Goal: Task Accomplishment & Management: Use online tool/utility

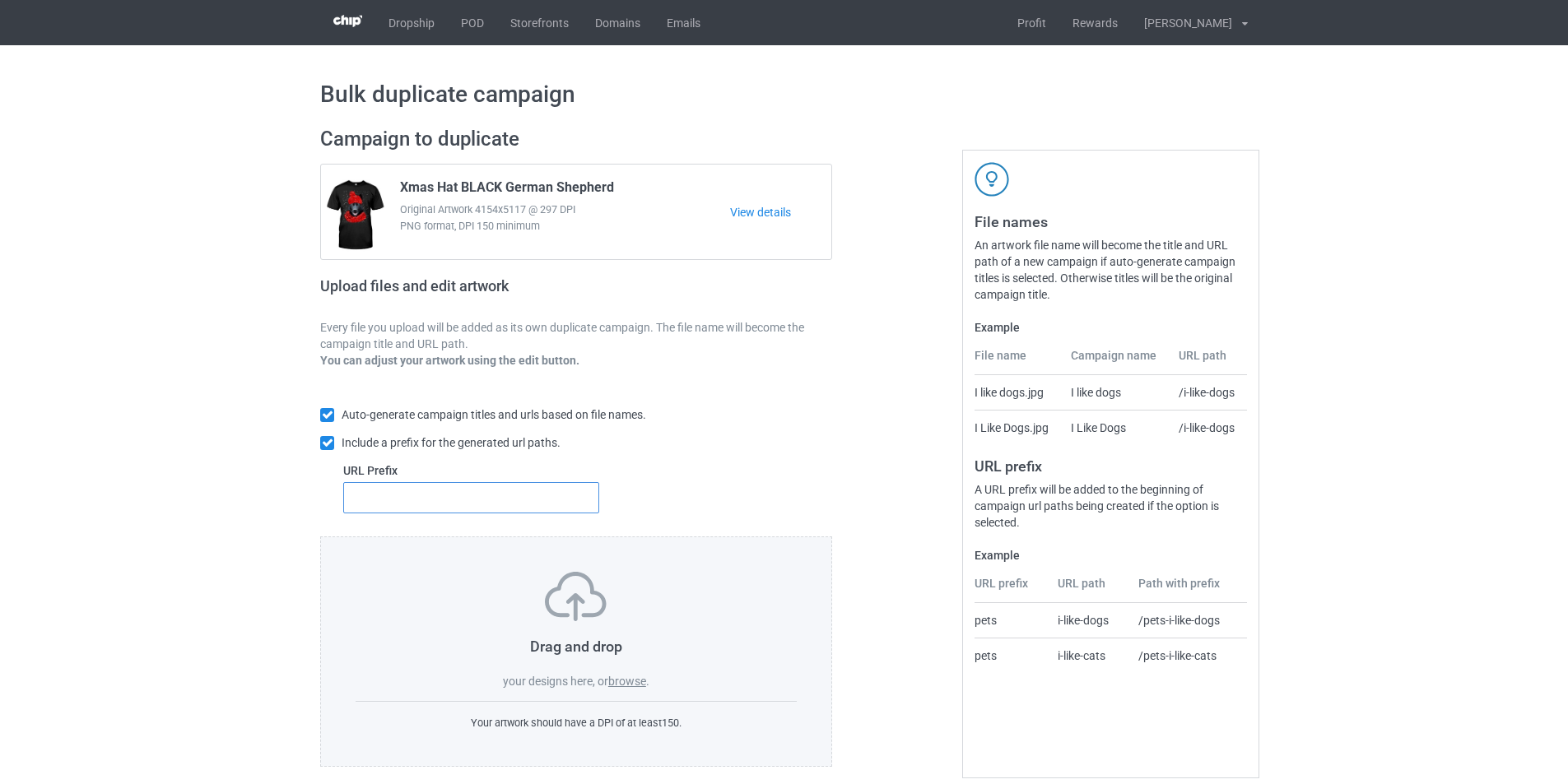
click at [490, 500] on input "text" at bounding box center [471, 497] width 256 height 31
type input "dt-"
click at [620, 686] on label "browse" at bounding box center [627, 681] width 38 height 13
click at [0, 0] on input "browse" at bounding box center [0, 0] width 0 height 0
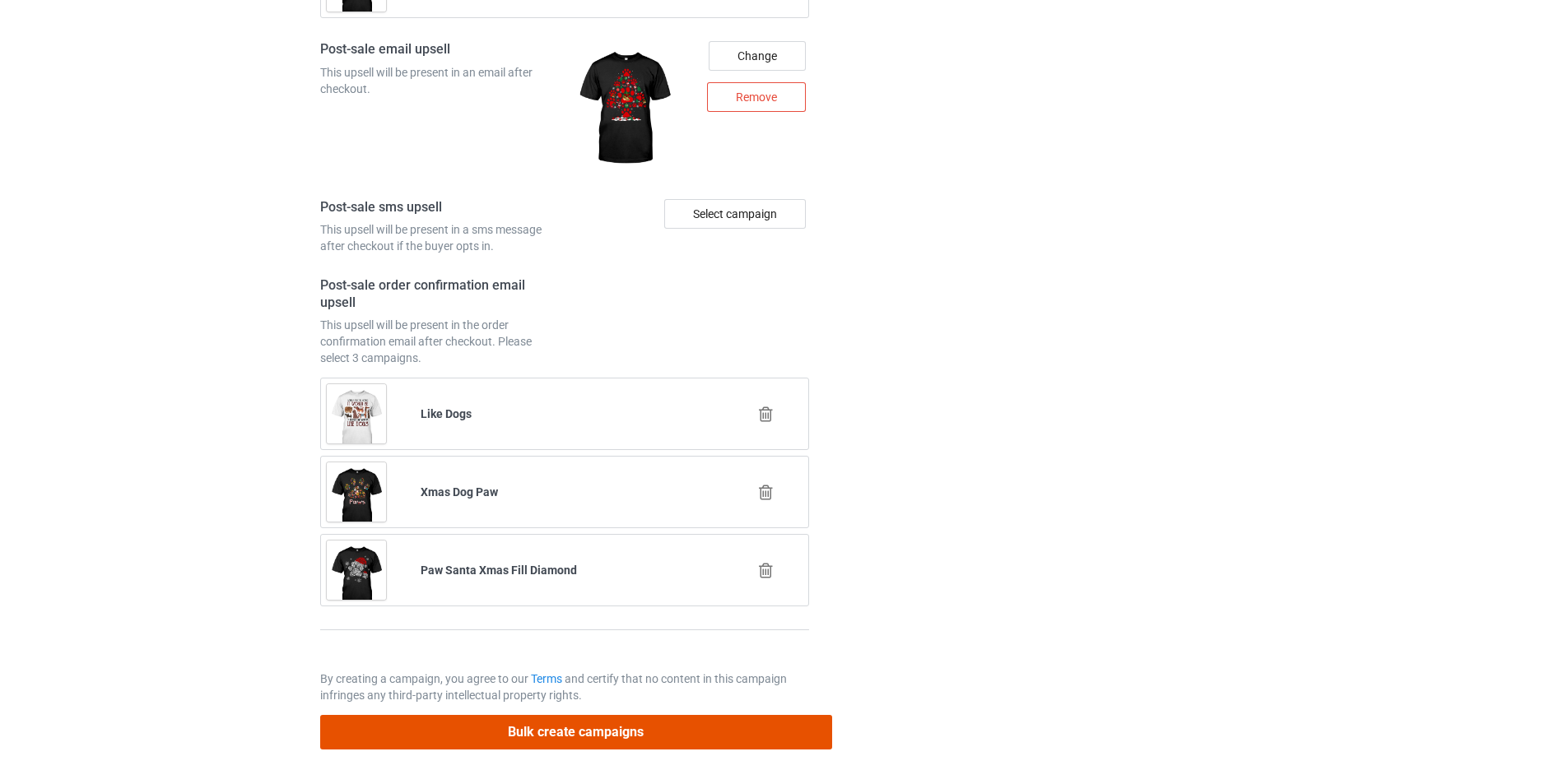
click at [641, 722] on button "Bulk create campaigns" at bounding box center [576, 731] width 512 height 34
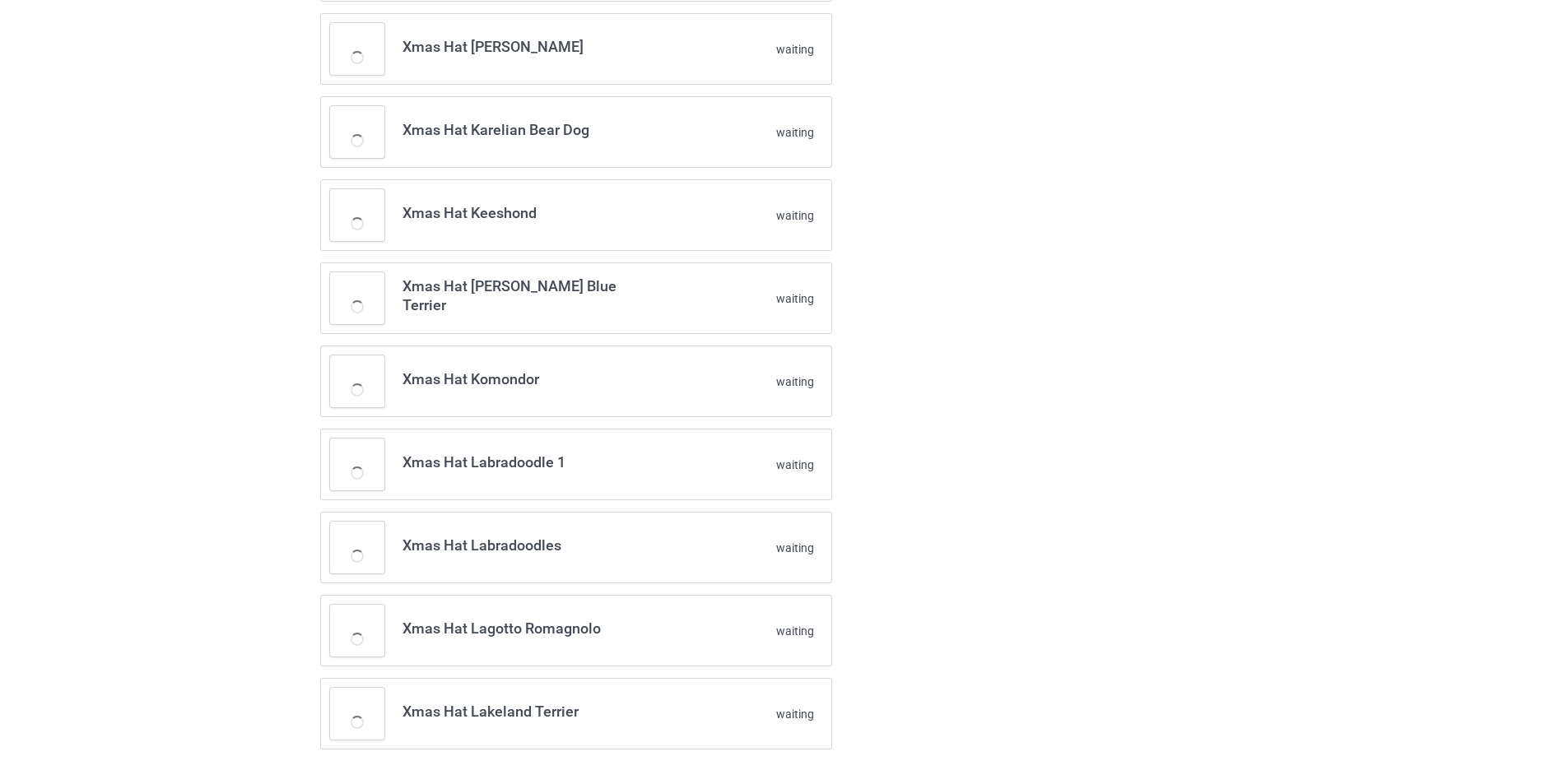
scroll to position [696, 0]
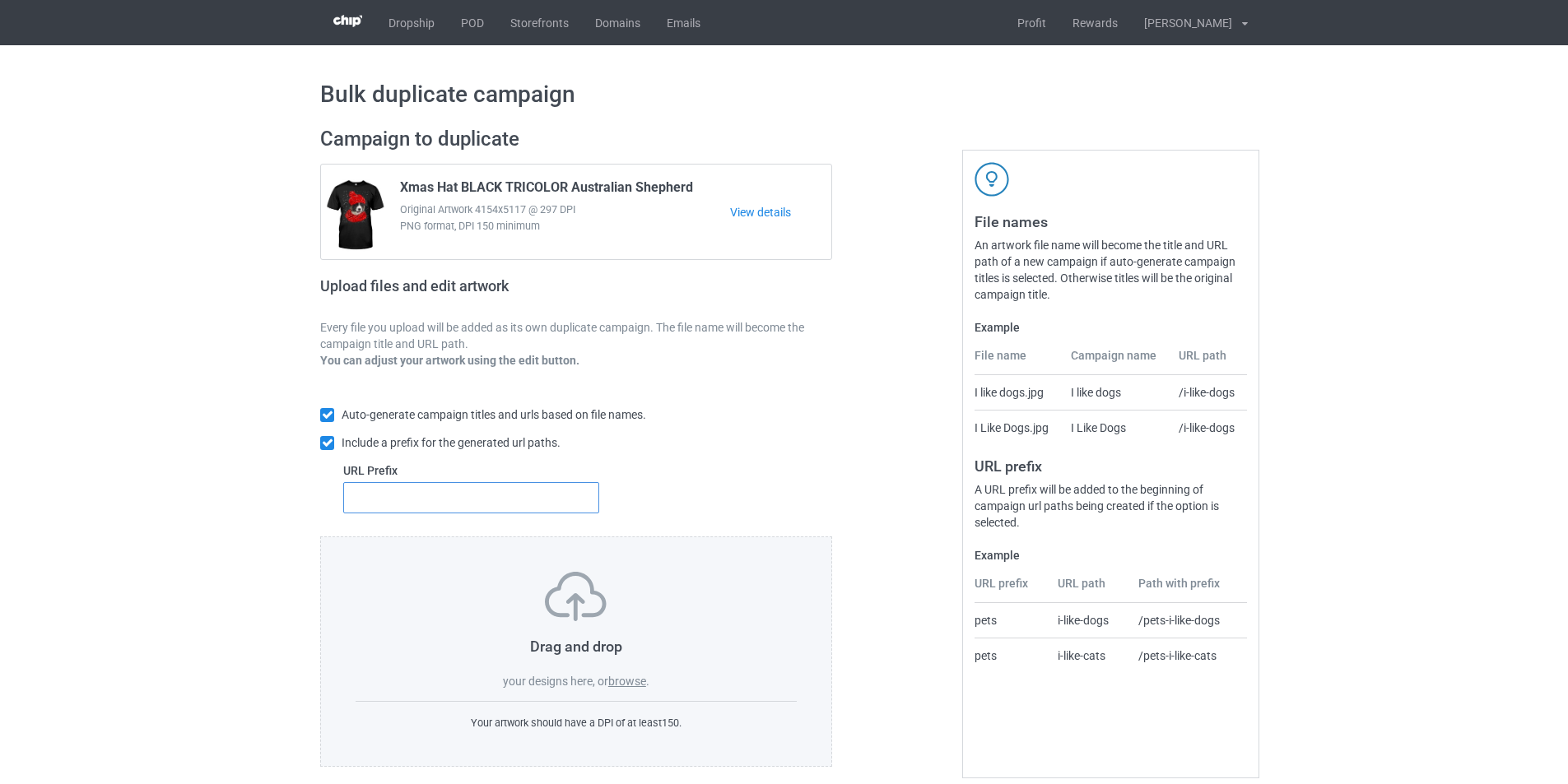
click at [546, 488] on input "text" at bounding box center [471, 497] width 256 height 31
type input "dt-"
click at [625, 680] on label "browse" at bounding box center [627, 681] width 38 height 13
click at [0, 0] on input "browse" at bounding box center [0, 0] width 0 height 0
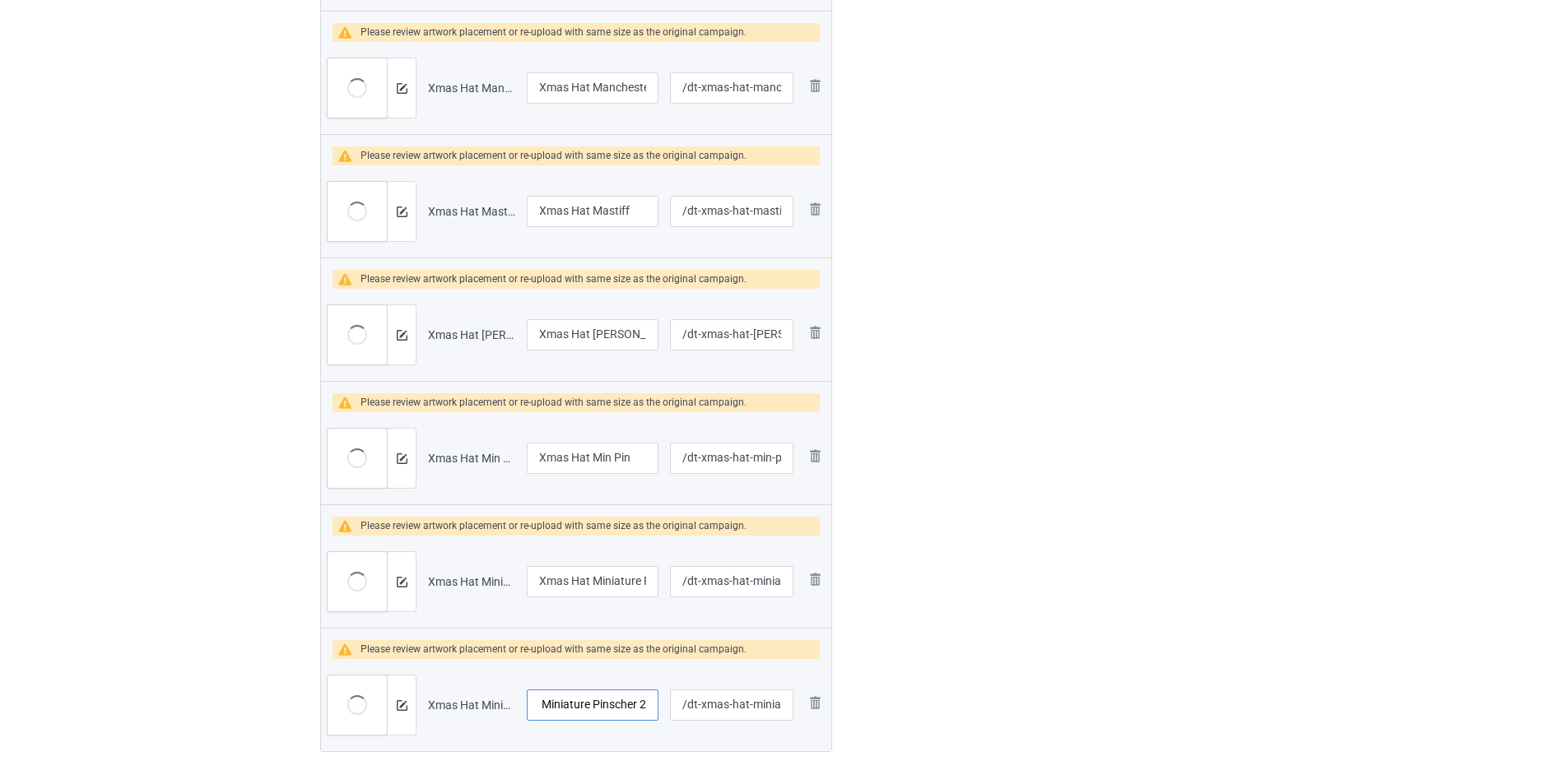
scroll to position [0, 52]
drag, startPoint x: 615, startPoint y: 710, endPoint x: 647, endPoint y: 713, distance: 32.1
click at [647, 713] on input "Xmas Hat Miniature Pinscher 2" at bounding box center [593, 705] width 132 height 31
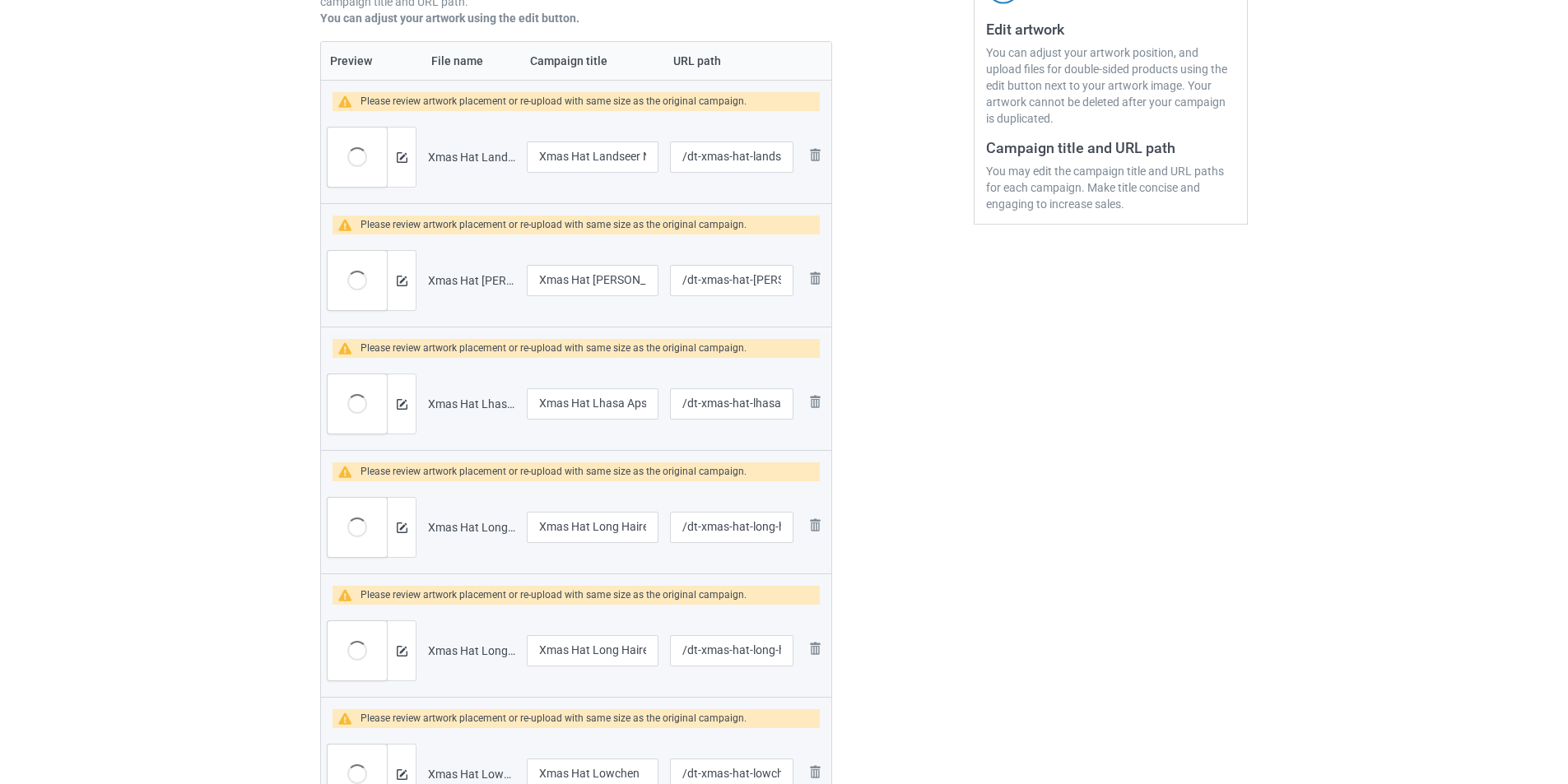
scroll to position [246, 0]
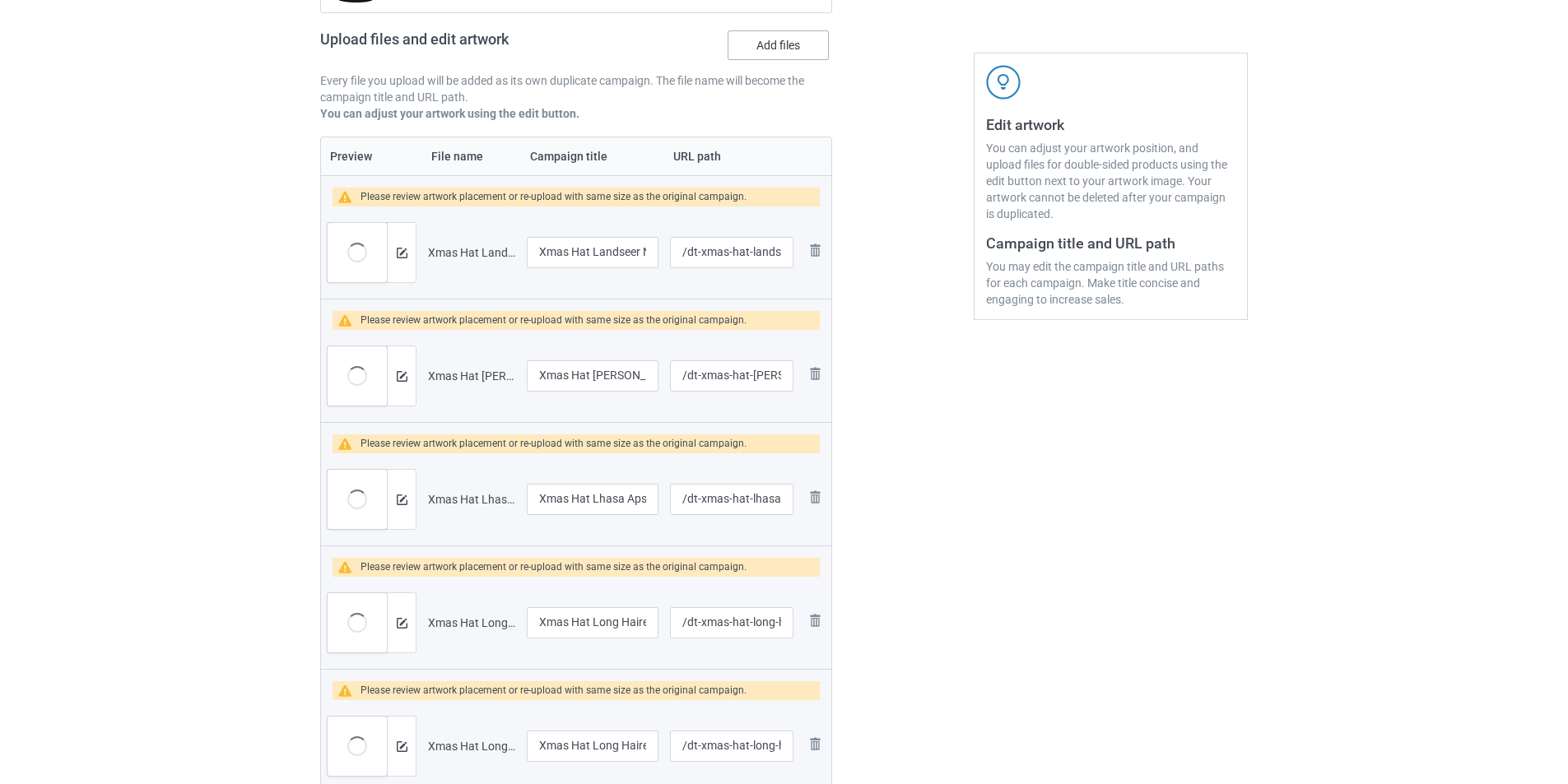
click at [788, 43] on label "Add files" at bounding box center [778, 45] width 101 height 29
click at [0, 0] on input "Add files" at bounding box center [0, 0] width 0 height 0
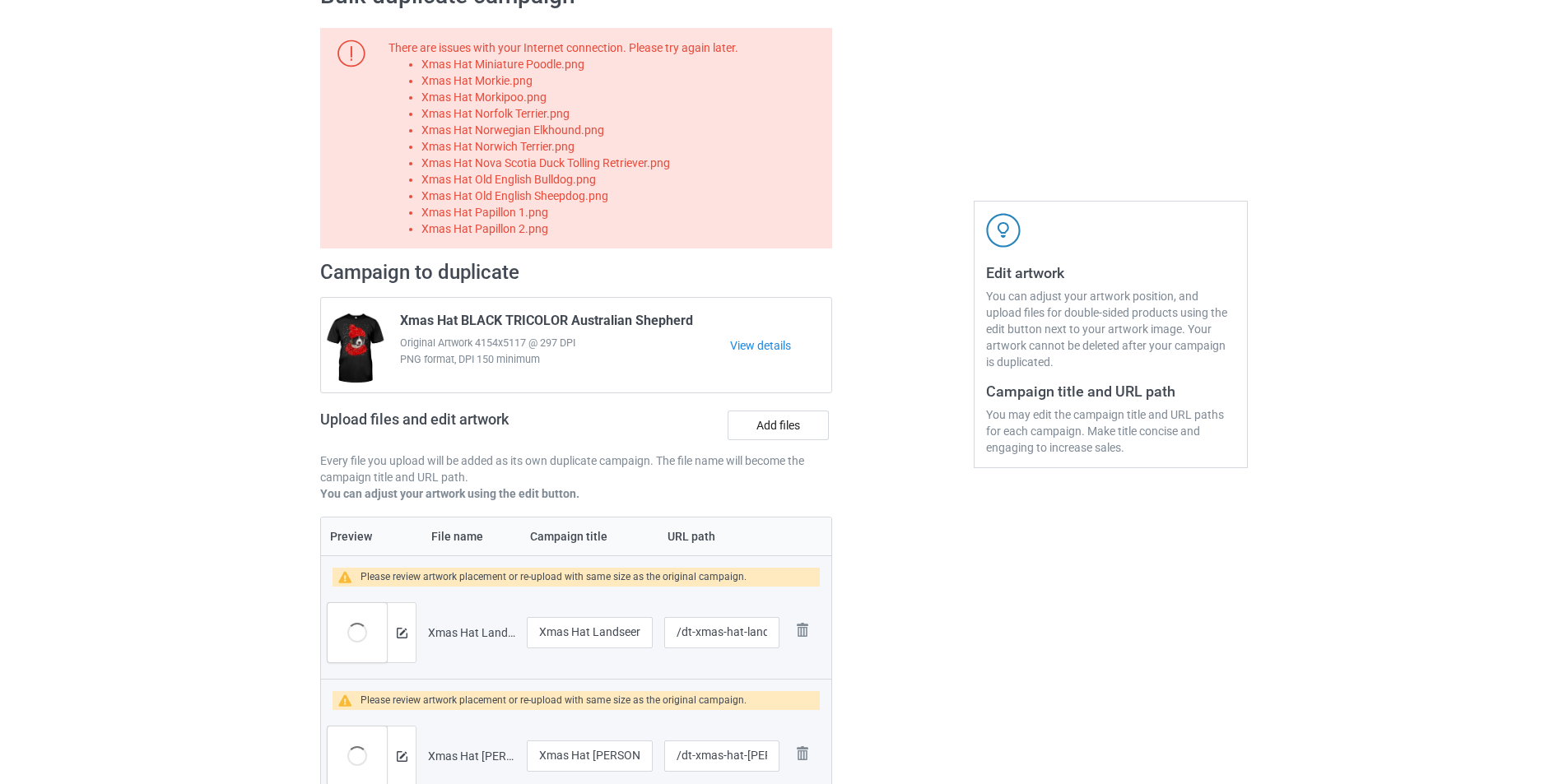
scroll to position [0, 0]
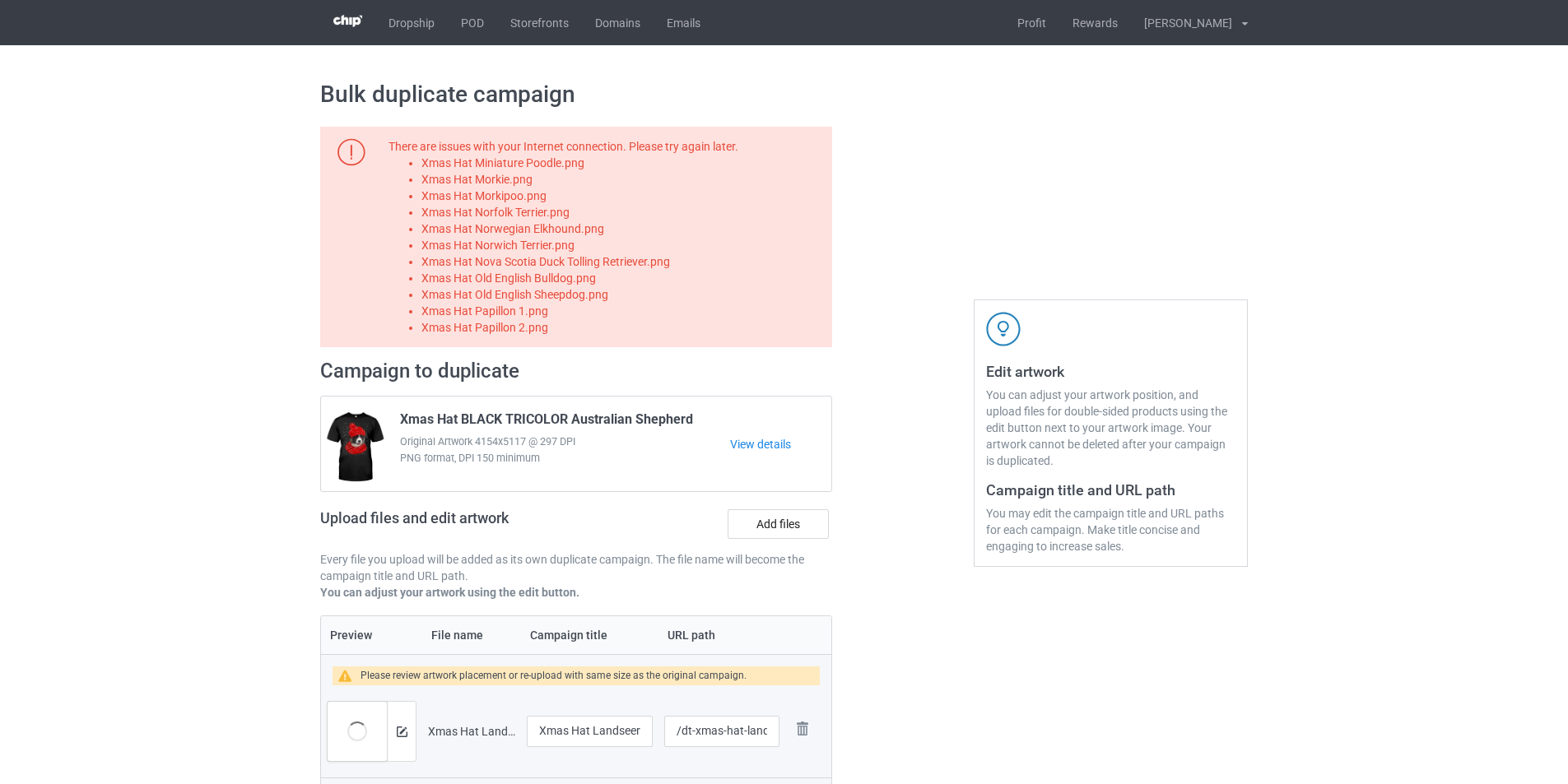
click at [503, 166] on li "Xmas Hat Miniature Poodle.png" at bounding box center [624, 163] width 405 height 16
copy li "Xmas Hat Miniature Poodle.png"
click at [799, 518] on label "Add files" at bounding box center [778, 524] width 101 height 29
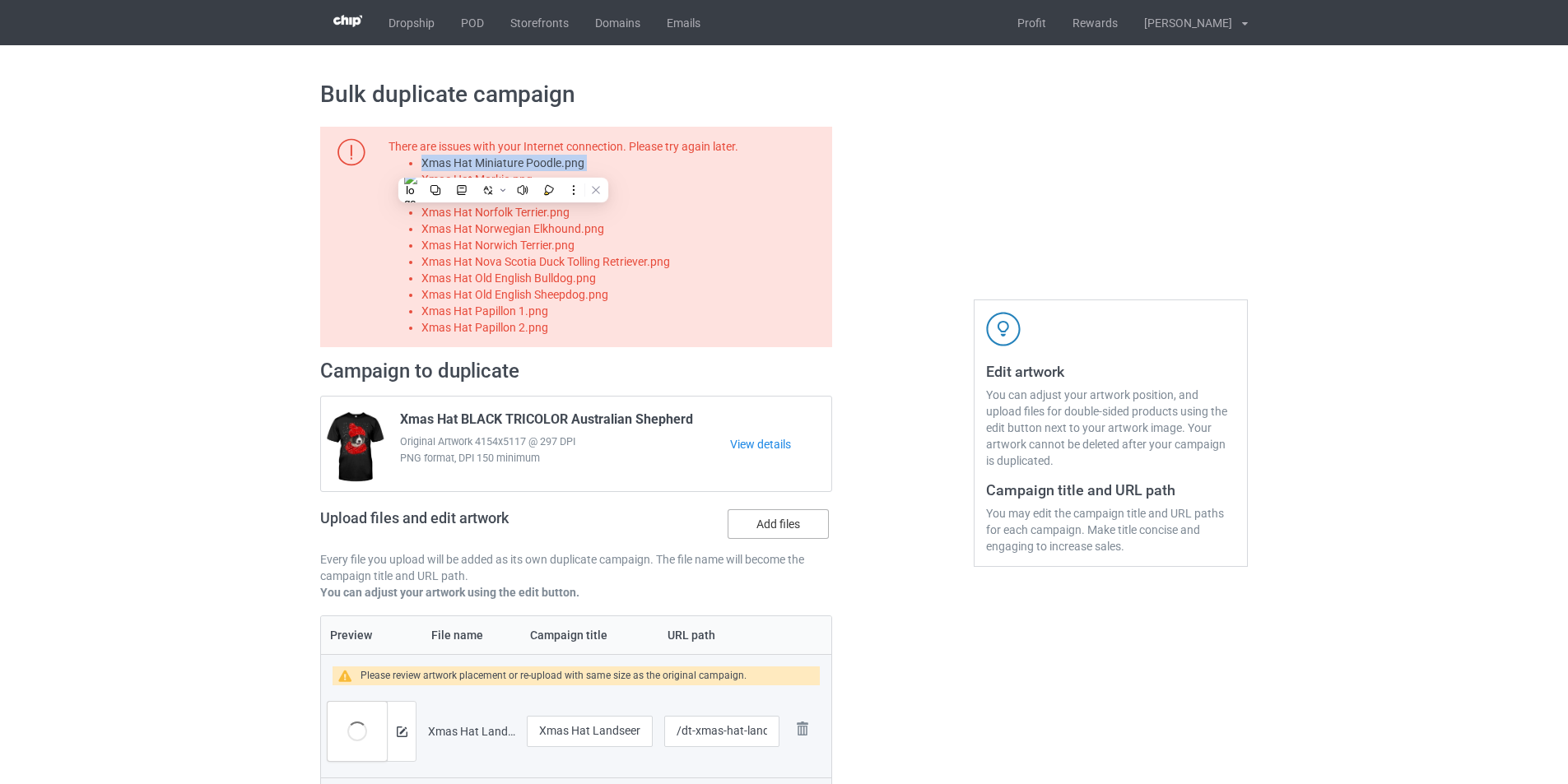
click at [0, 0] on input "Add files" at bounding box center [0, 0] width 0 height 0
click at [504, 185] on li "Xmas Hat Morkie.png" at bounding box center [624, 180] width 405 height 16
copy li "Xmas Hat Morkie.png"
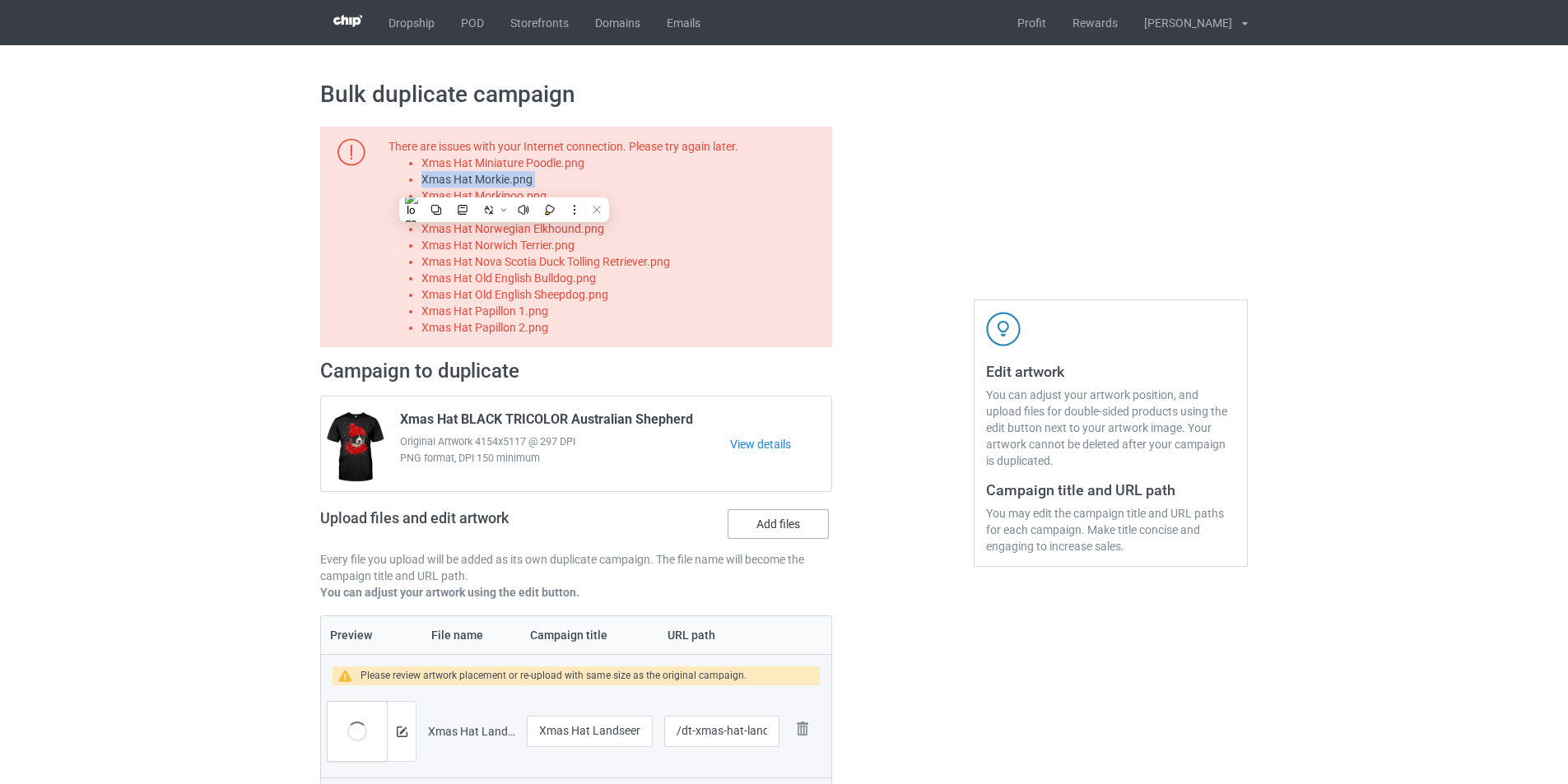
click at [795, 528] on label "Add files" at bounding box center [778, 524] width 101 height 29
click at [0, 0] on input "Add files" at bounding box center [0, 0] width 0 height 0
click at [521, 195] on li "Xmas Hat Morkipoo.png" at bounding box center [624, 196] width 405 height 16
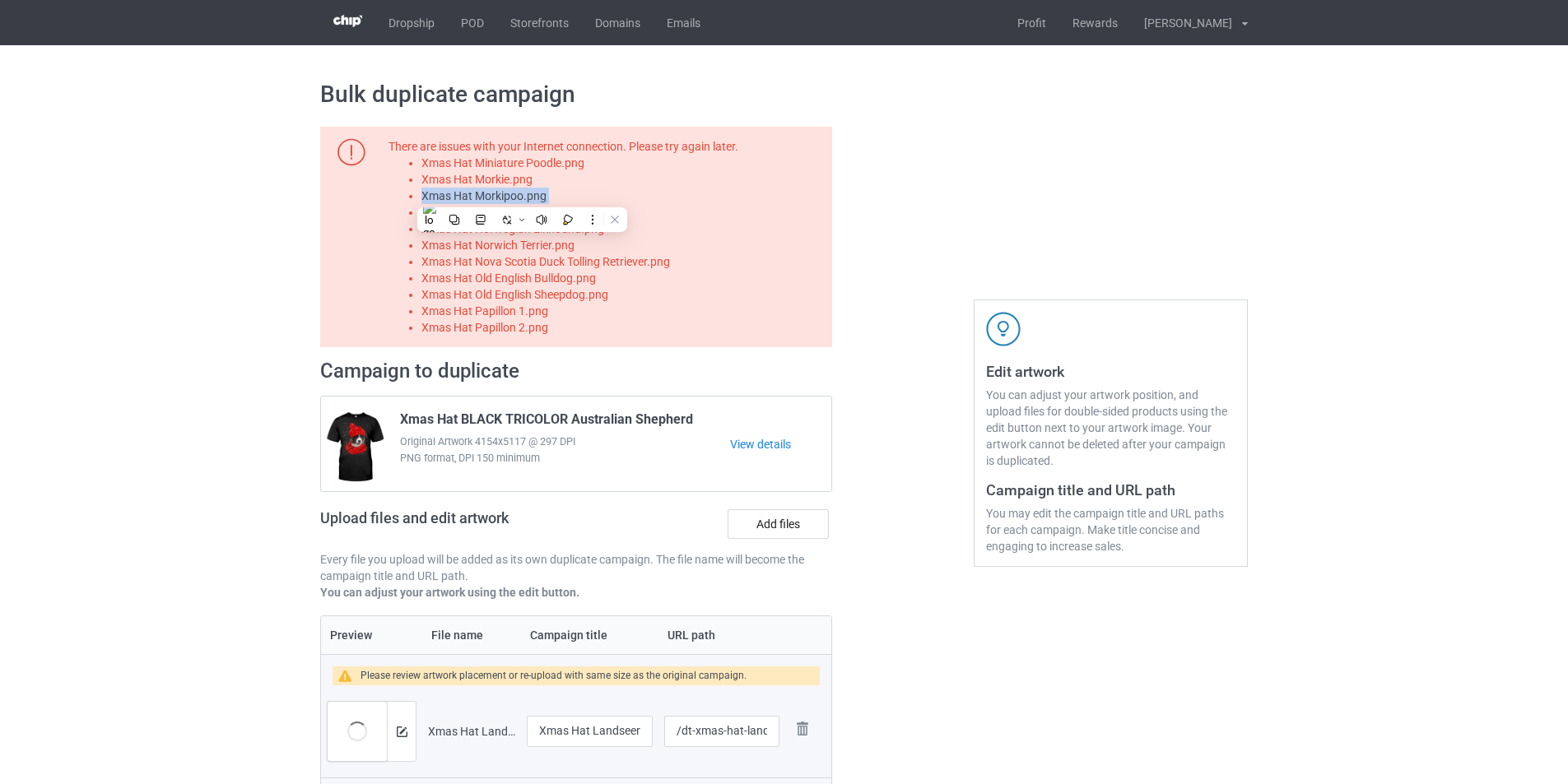
copy li "Xmas Hat Morkipoo.png"
click at [751, 529] on label "Add files" at bounding box center [778, 524] width 101 height 29
click at [0, 0] on input "Add files" at bounding box center [0, 0] width 0 height 0
click at [553, 206] on li "Xmas Hat Norfolk Terrier.png" at bounding box center [624, 212] width 405 height 16
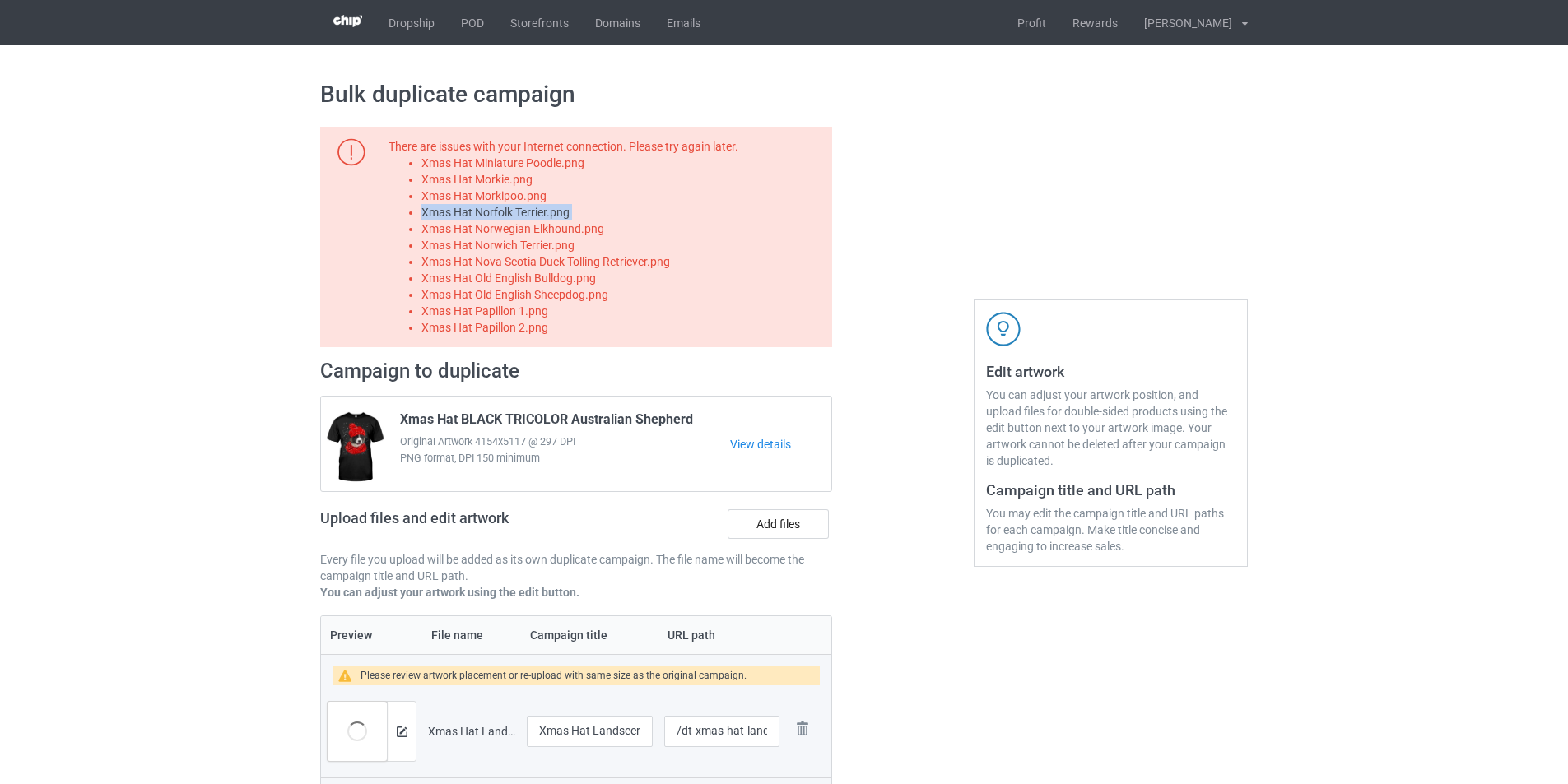
click at [553, 206] on li "Xmas Hat Norfolk Terrier.png" at bounding box center [624, 212] width 405 height 16
copy li "Xmas Hat Norfolk Terrier.png"
click at [807, 525] on label "Add files" at bounding box center [778, 524] width 101 height 29
click at [0, 0] on input "Add files" at bounding box center [0, 0] width 0 height 0
click at [556, 230] on li "Xmas Hat Norwegian Elkhound.png" at bounding box center [624, 229] width 405 height 16
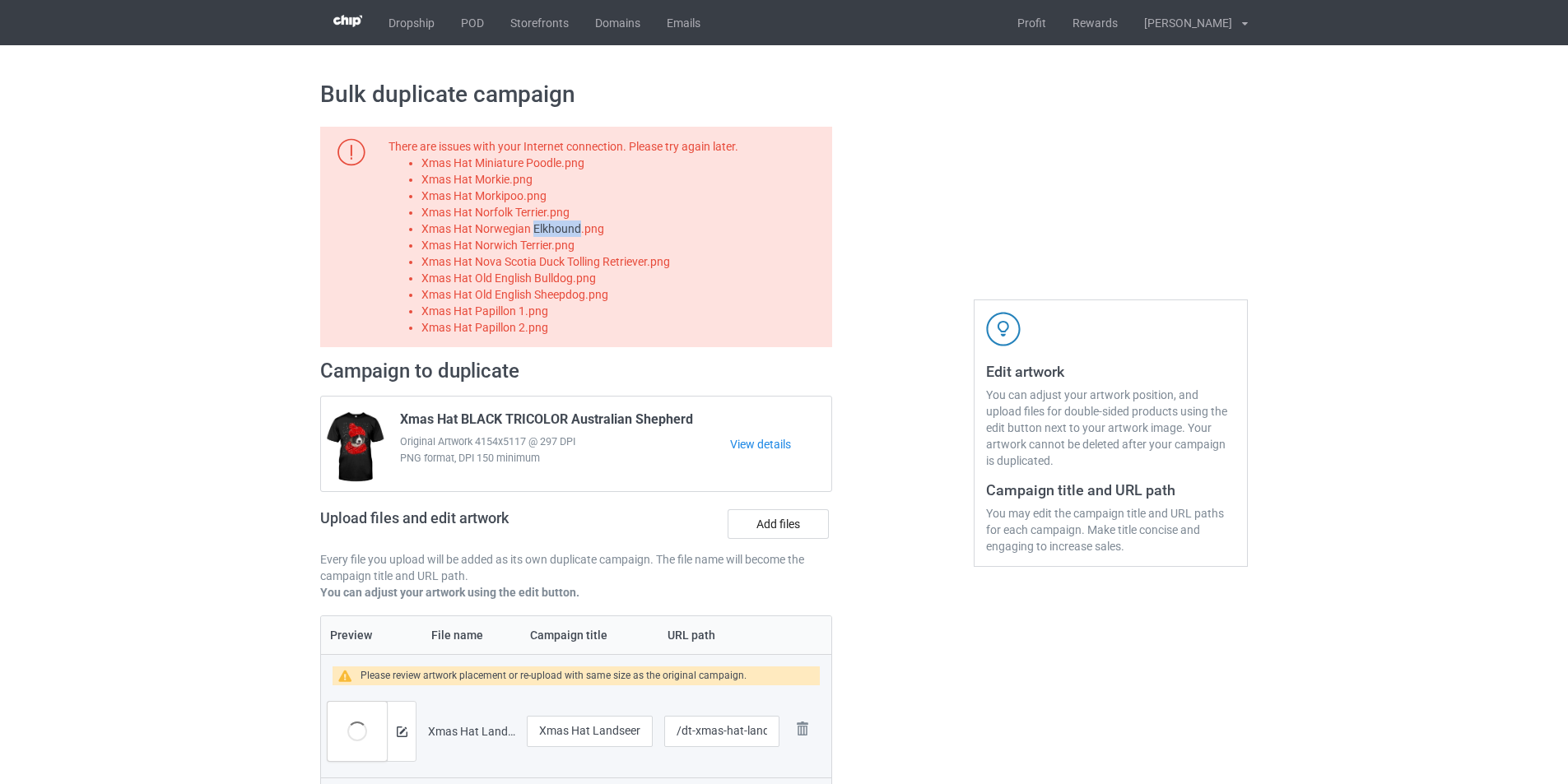
click at [556, 230] on li "Xmas Hat Norwegian Elkhound.png" at bounding box center [624, 229] width 405 height 16
copy li "Xmas Hat Norwegian Elkhound.png"
click at [820, 535] on label "Add files" at bounding box center [778, 524] width 101 height 29
click at [0, 0] on input "Add files" at bounding box center [0, 0] width 0 height 0
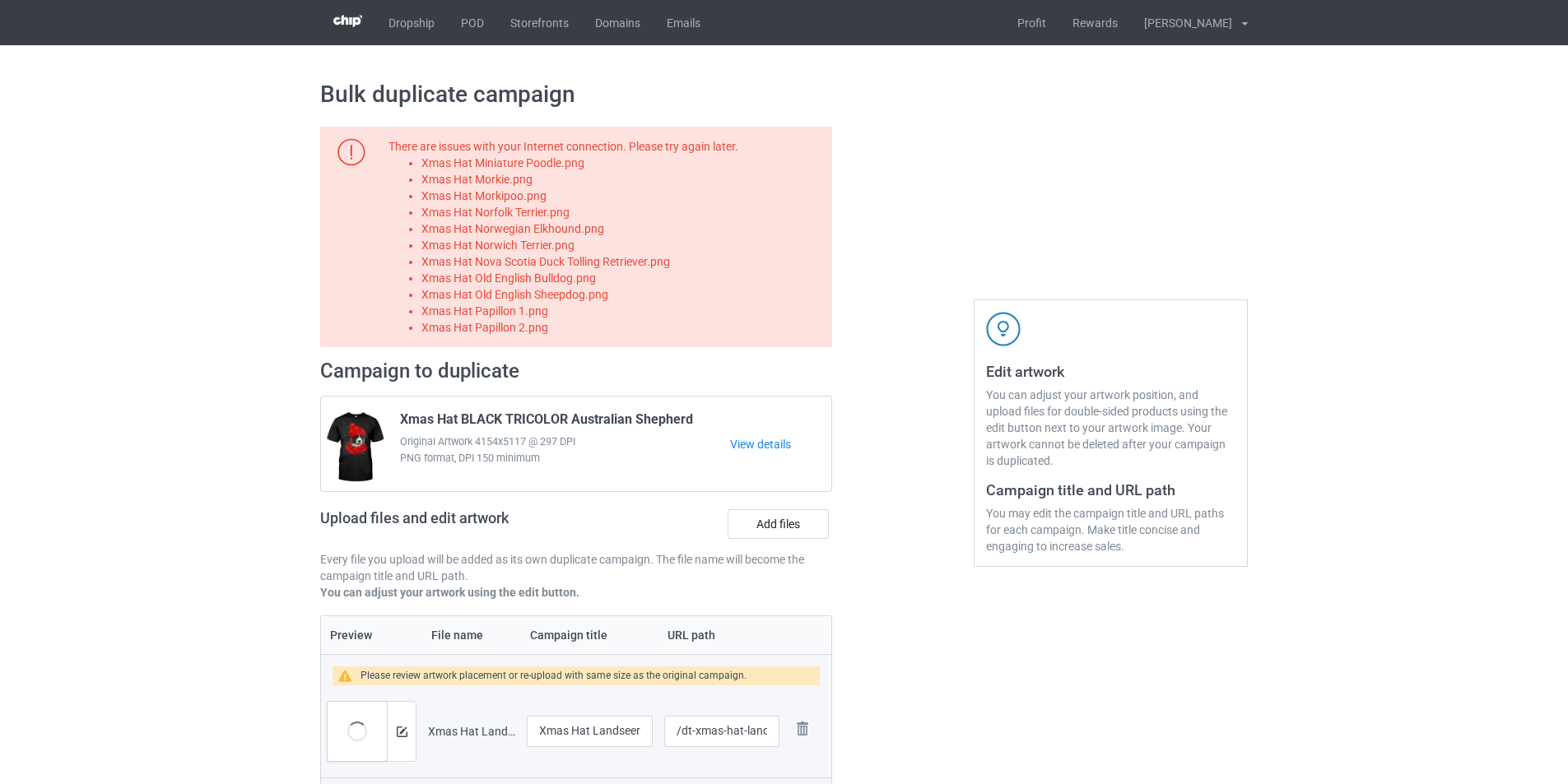
click at [557, 246] on li "Xmas Hat Norwich Terrier.png" at bounding box center [624, 245] width 405 height 16
copy li "Xmas Hat Norwich Terrier.png"
click at [785, 526] on label "Add files" at bounding box center [778, 524] width 101 height 29
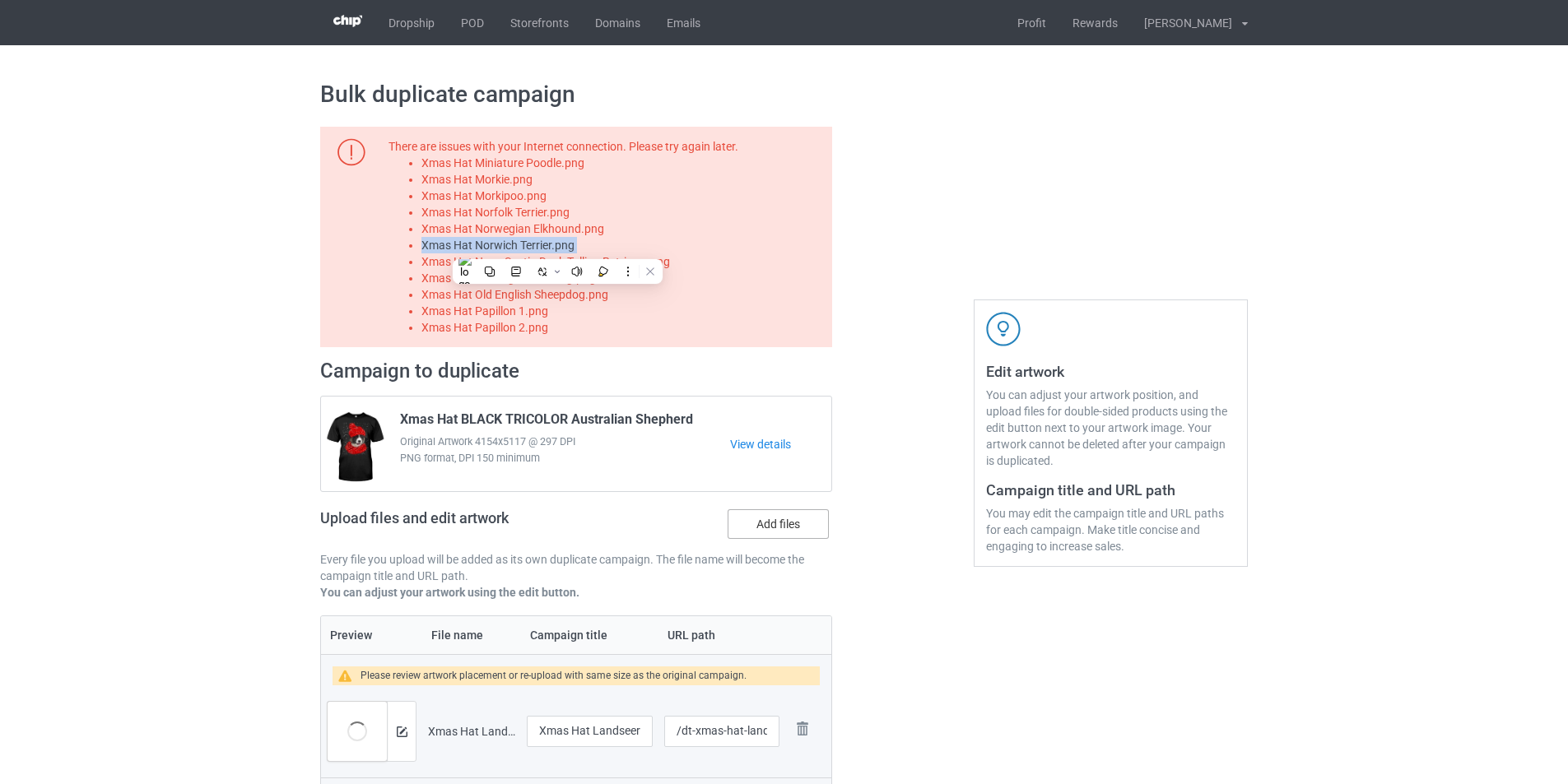
click at [0, 0] on input "Add files" at bounding box center [0, 0] width 0 height 0
click at [622, 256] on li "Xmas Hat Nova Scotia Duck Tolling Retriever.png" at bounding box center [624, 262] width 405 height 16
copy li "Xmas Hat Nova Scotia Duck Tolling Retriever.png"
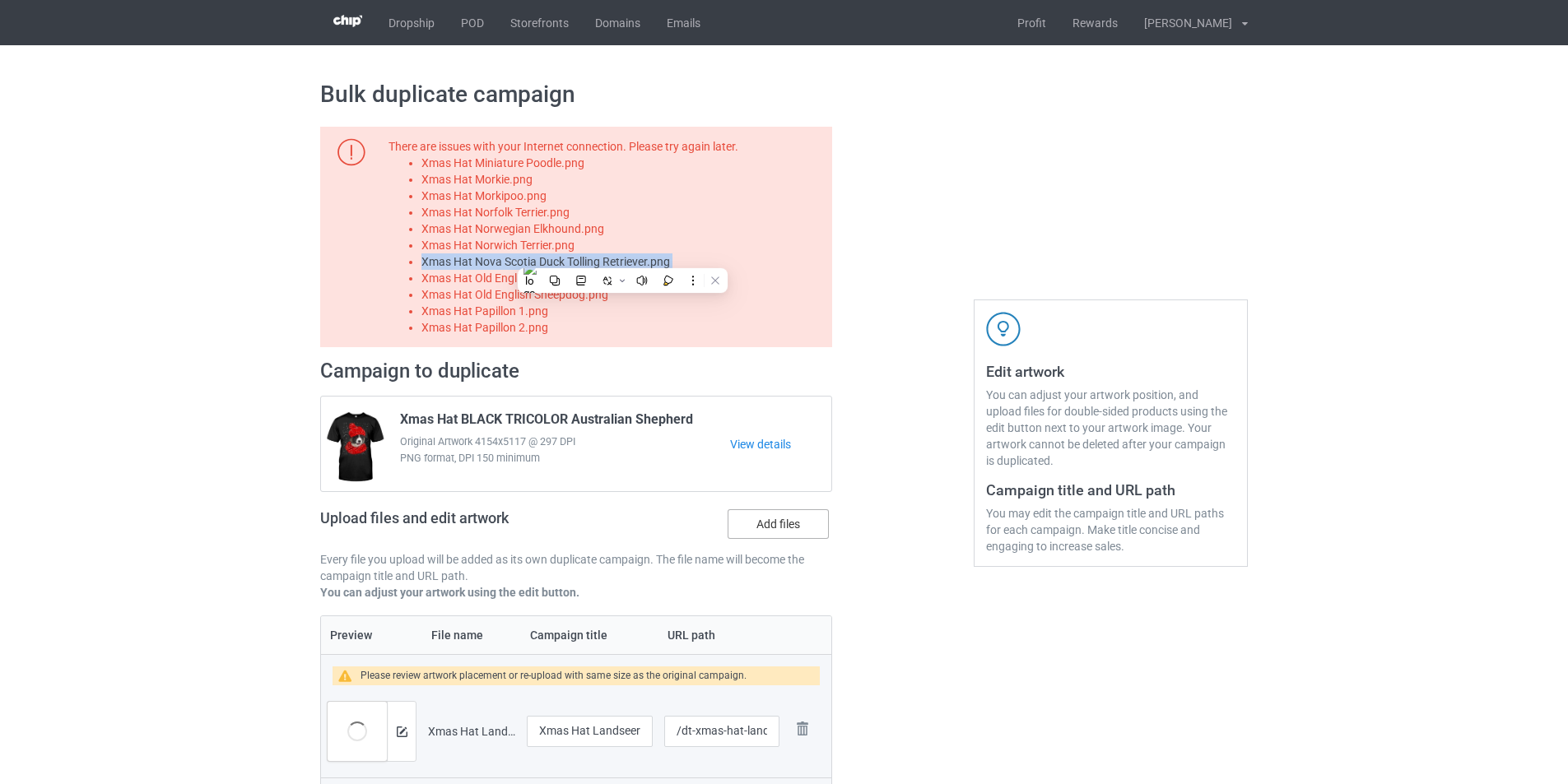
click at [759, 522] on label "Add files" at bounding box center [778, 524] width 101 height 29
click at [0, 0] on input "Add files" at bounding box center [0, 0] width 0 height 0
click at [560, 279] on li "Xmas Hat Old English Bulldog.png" at bounding box center [624, 278] width 405 height 16
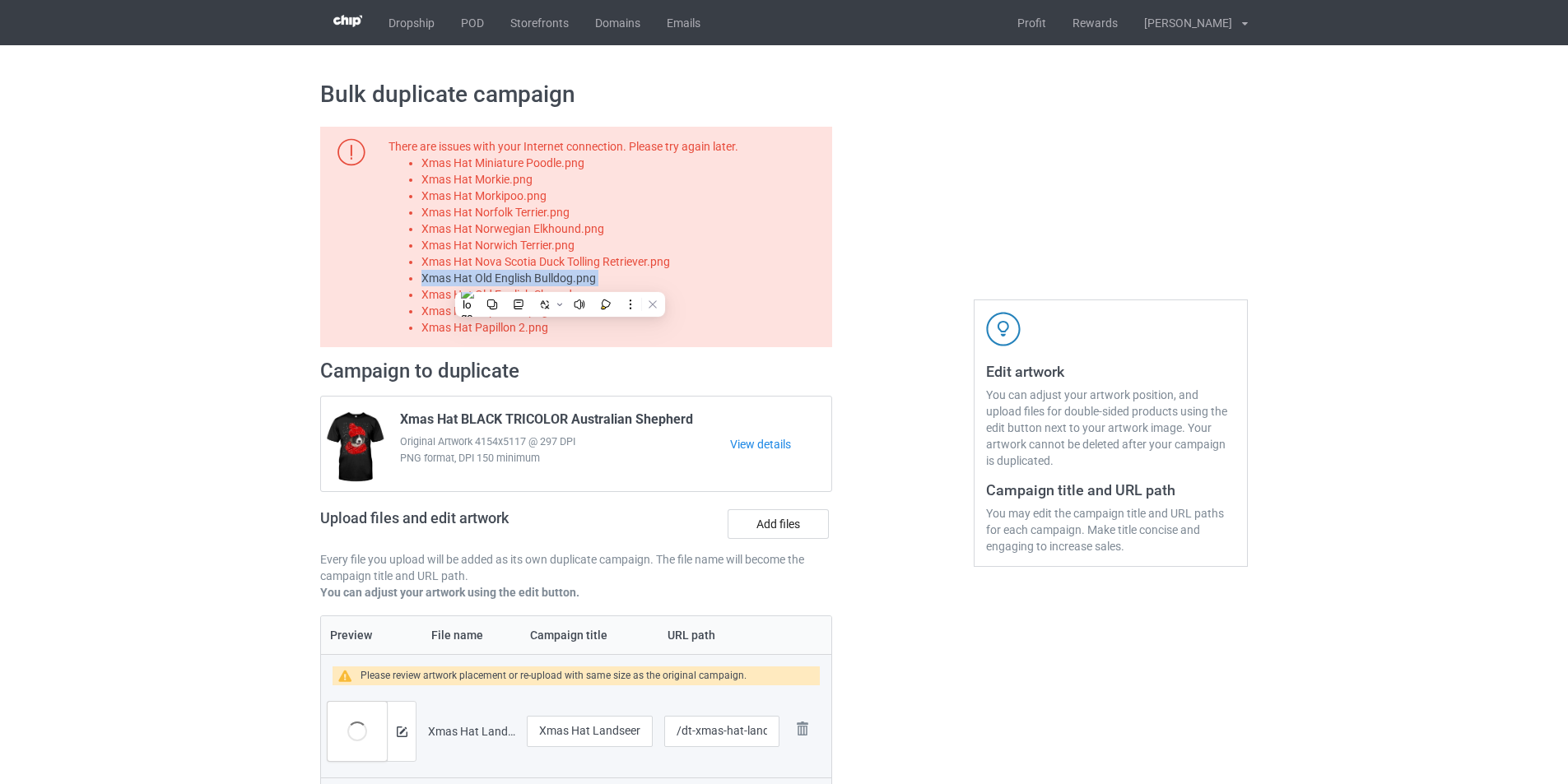
copy li "Xmas Hat Old English Bulldog.png"
click at [788, 519] on label "Add files" at bounding box center [778, 524] width 101 height 29
click at [0, 0] on input "Add files" at bounding box center [0, 0] width 0 height 0
click at [578, 290] on li "Xmas Hat Old English Sheepdog.png" at bounding box center [624, 295] width 405 height 16
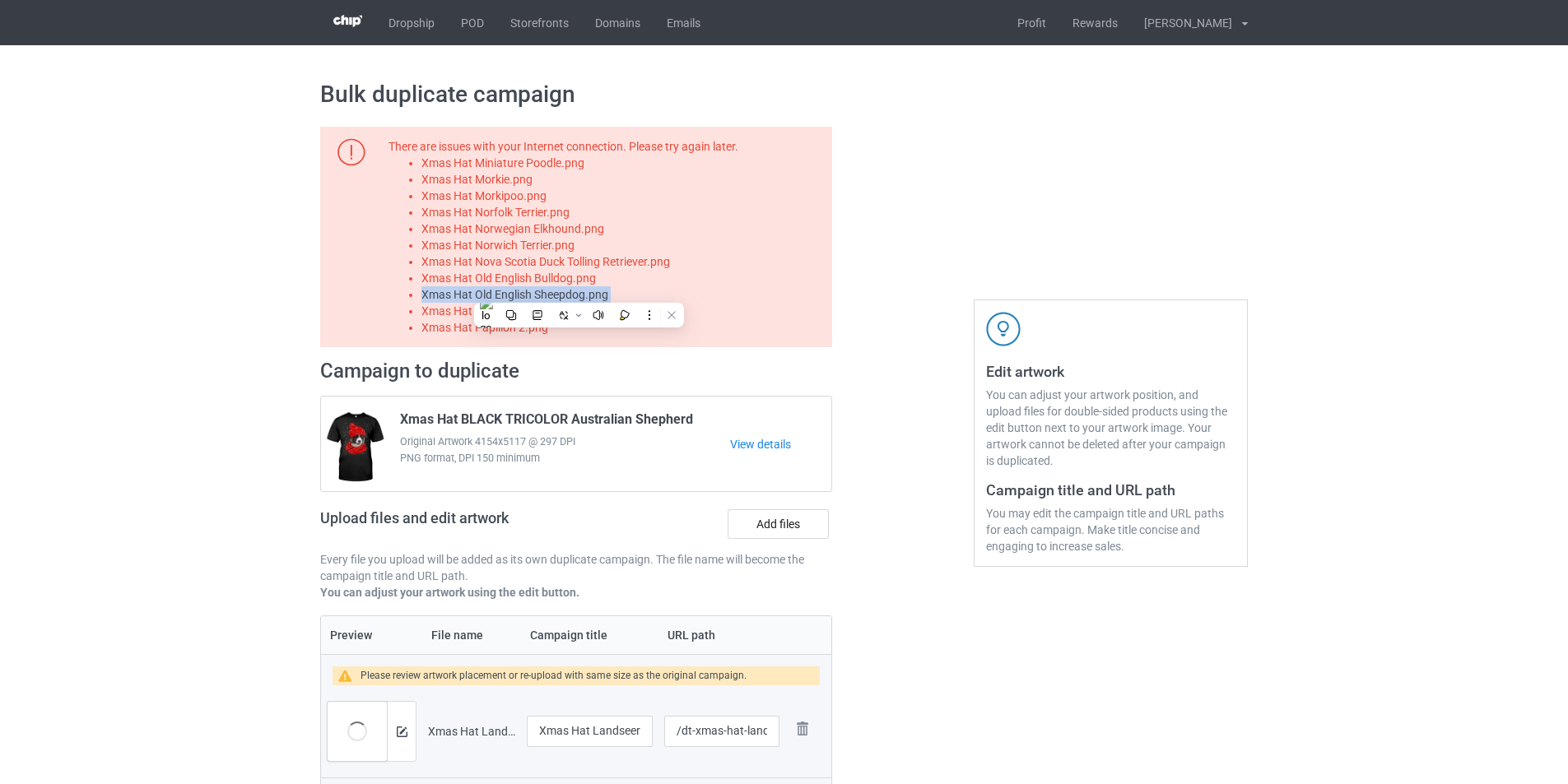
click at [578, 290] on li "Xmas Hat Old English Sheepdog.png" at bounding box center [624, 295] width 405 height 16
copy li "Xmas Hat Old English Sheepdog.png"
click at [790, 525] on label "Add files" at bounding box center [778, 524] width 101 height 29
click at [0, 0] on input "Add files" at bounding box center [0, 0] width 0 height 0
click at [541, 309] on li "Xmas Hat Papillon 1.png" at bounding box center [624, 311] width 405 height 16
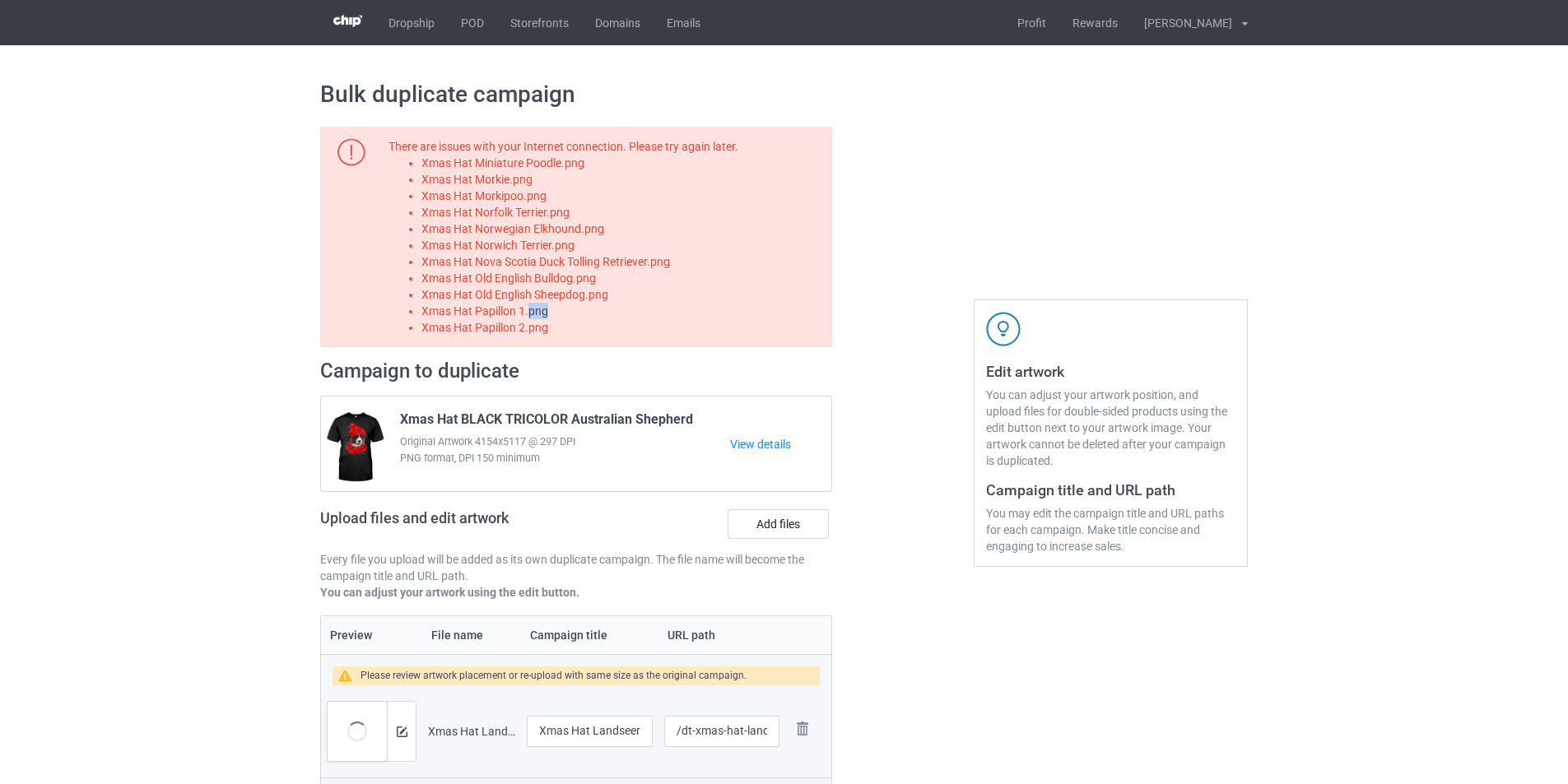
click at [541, 309] on li "Xmas Hat Papillon 1.png" at bounding box center [624, 311] width 405 height 16
copy li "Xmas Hat Papillon 1.png"
click at [782, 522] on label "Add files" at bounding box center [778, 524] width 101 height 29
click at [0, 0] on input "Add files" at bounding box center [0, 0] width 0 height 0
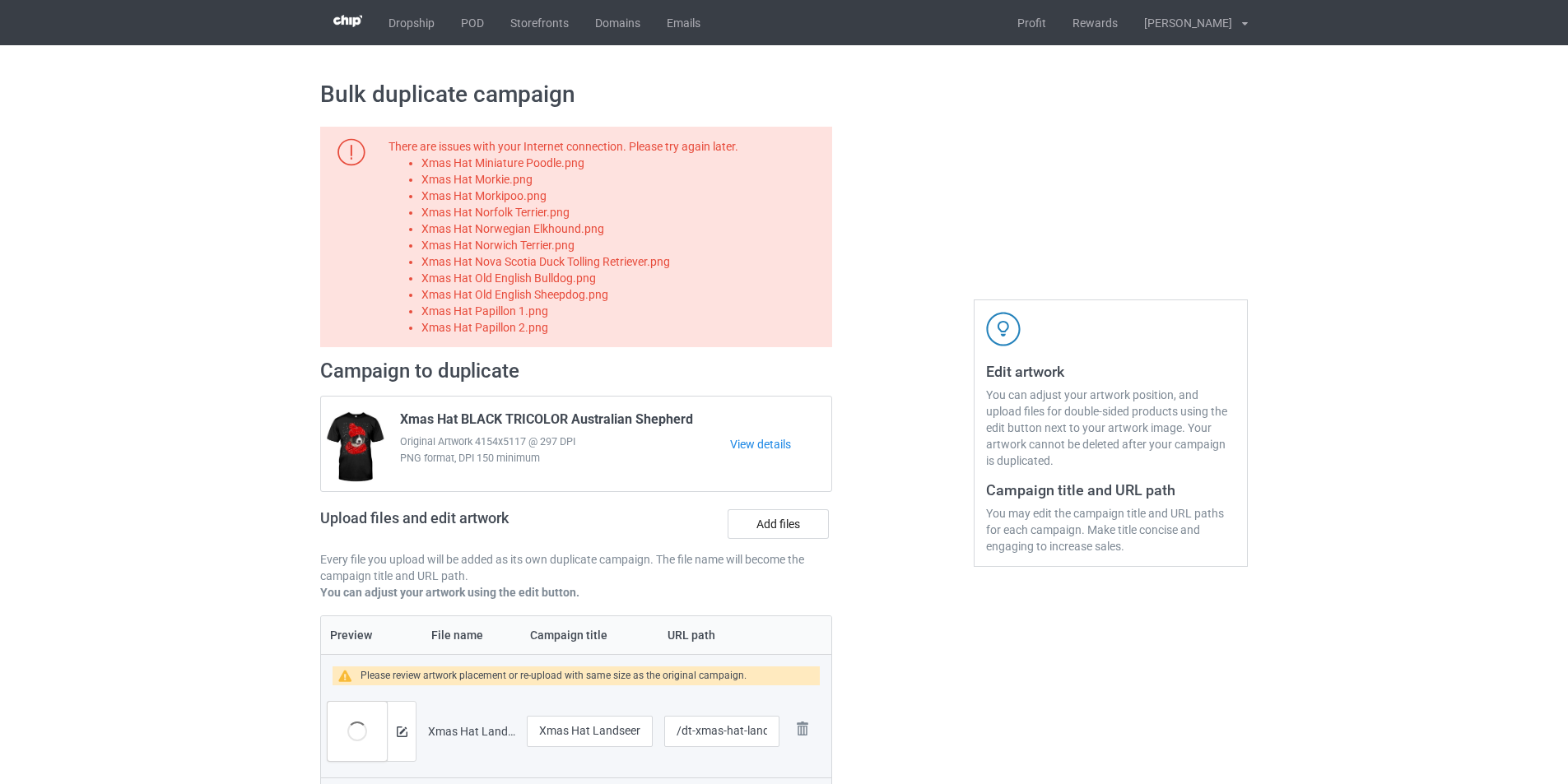
click at [518, 327] on li "Xmas Hat Papillon 2.png" at bounding box center [624, 327] width 405 height 16
click at [771, 525] on label "Add files" at bounding box center [778, 524] width 101 height 29
click at [0, 0] on input "Add files" at bounding box center [0, 0] width 0 height 0
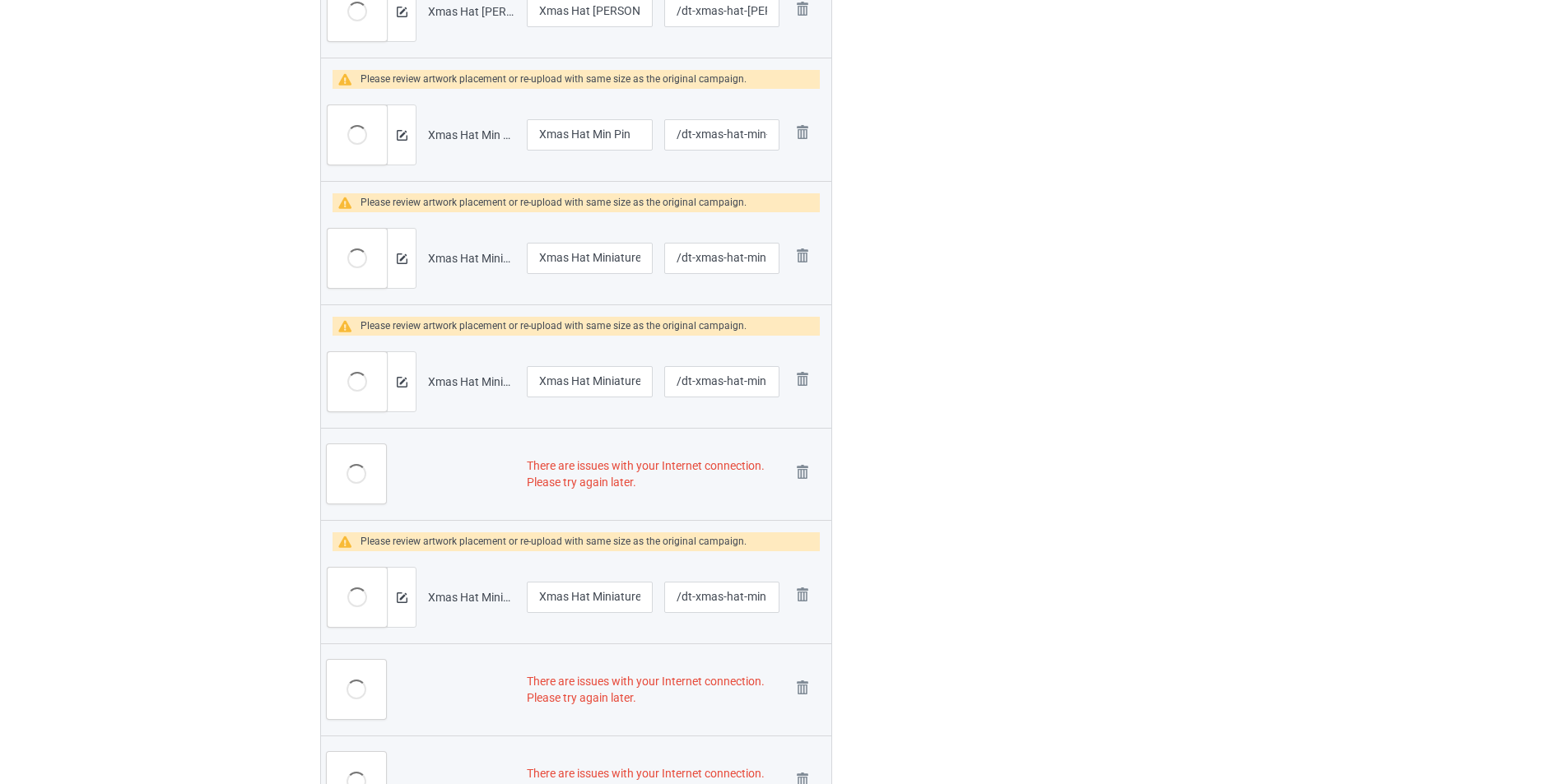
scroll to position [2550, 0]
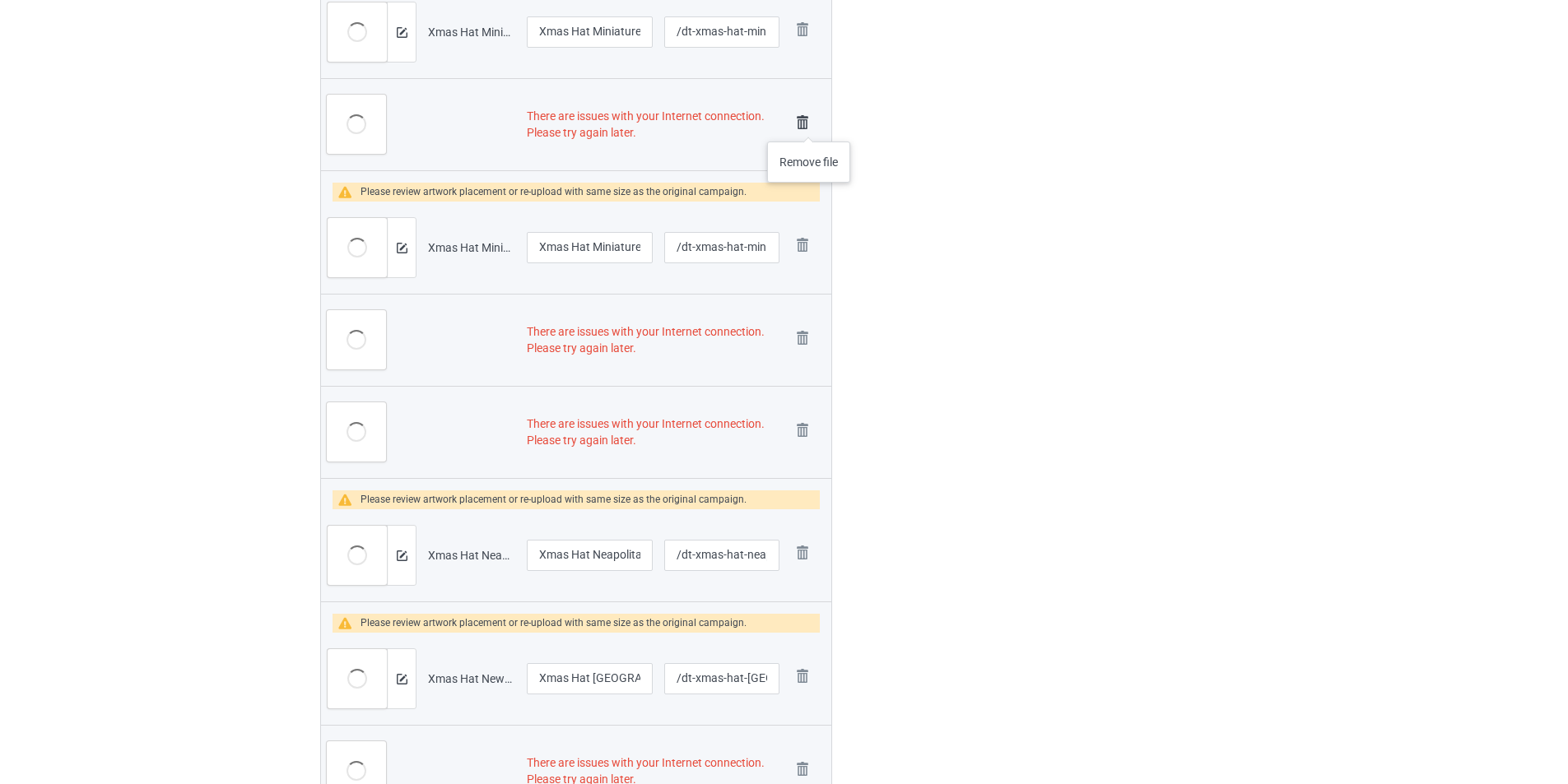
click at [812, 122] on img at bounding box center [802, 122] width 23 height 23
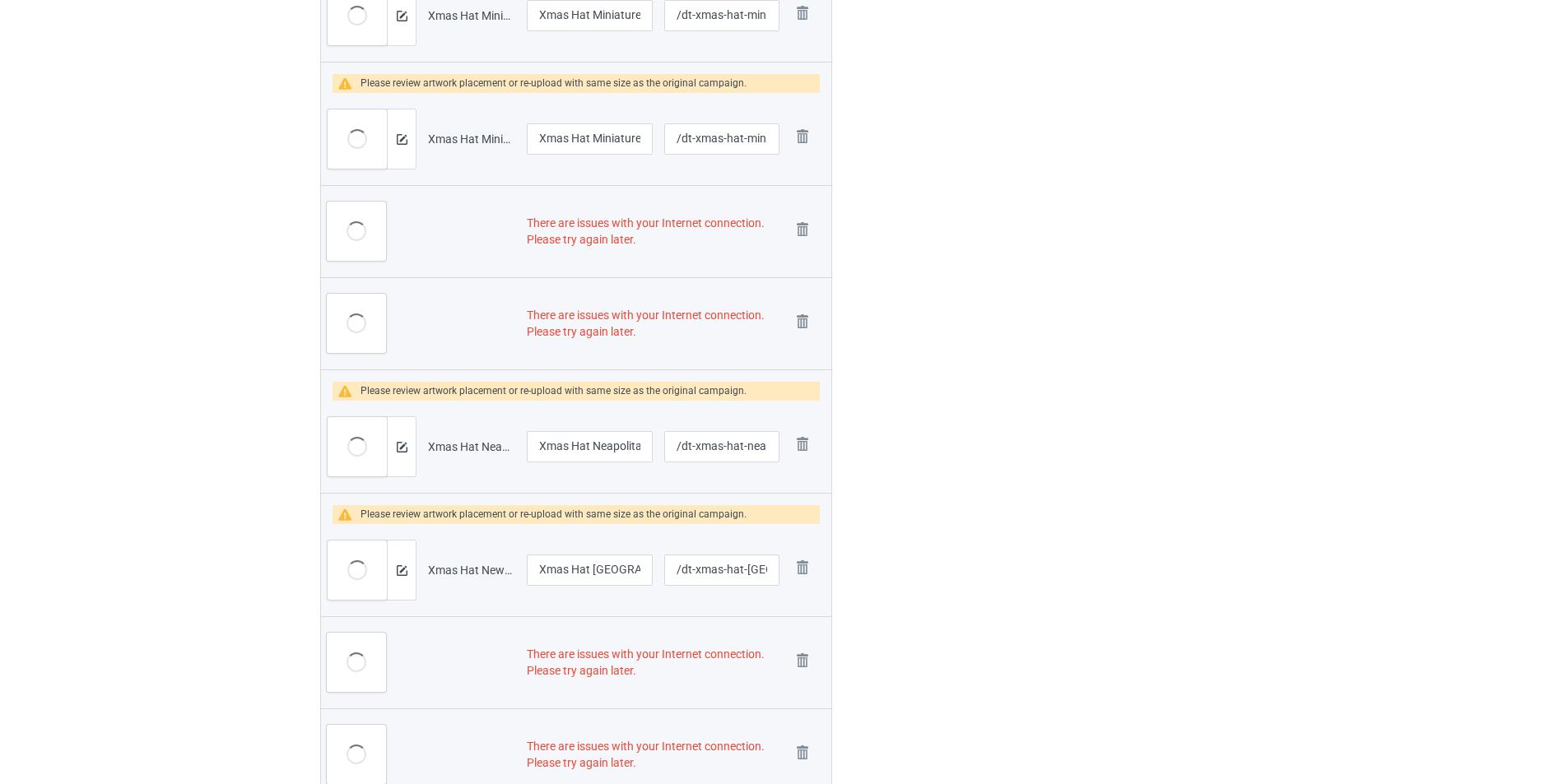
scroll to position [2533, 0]
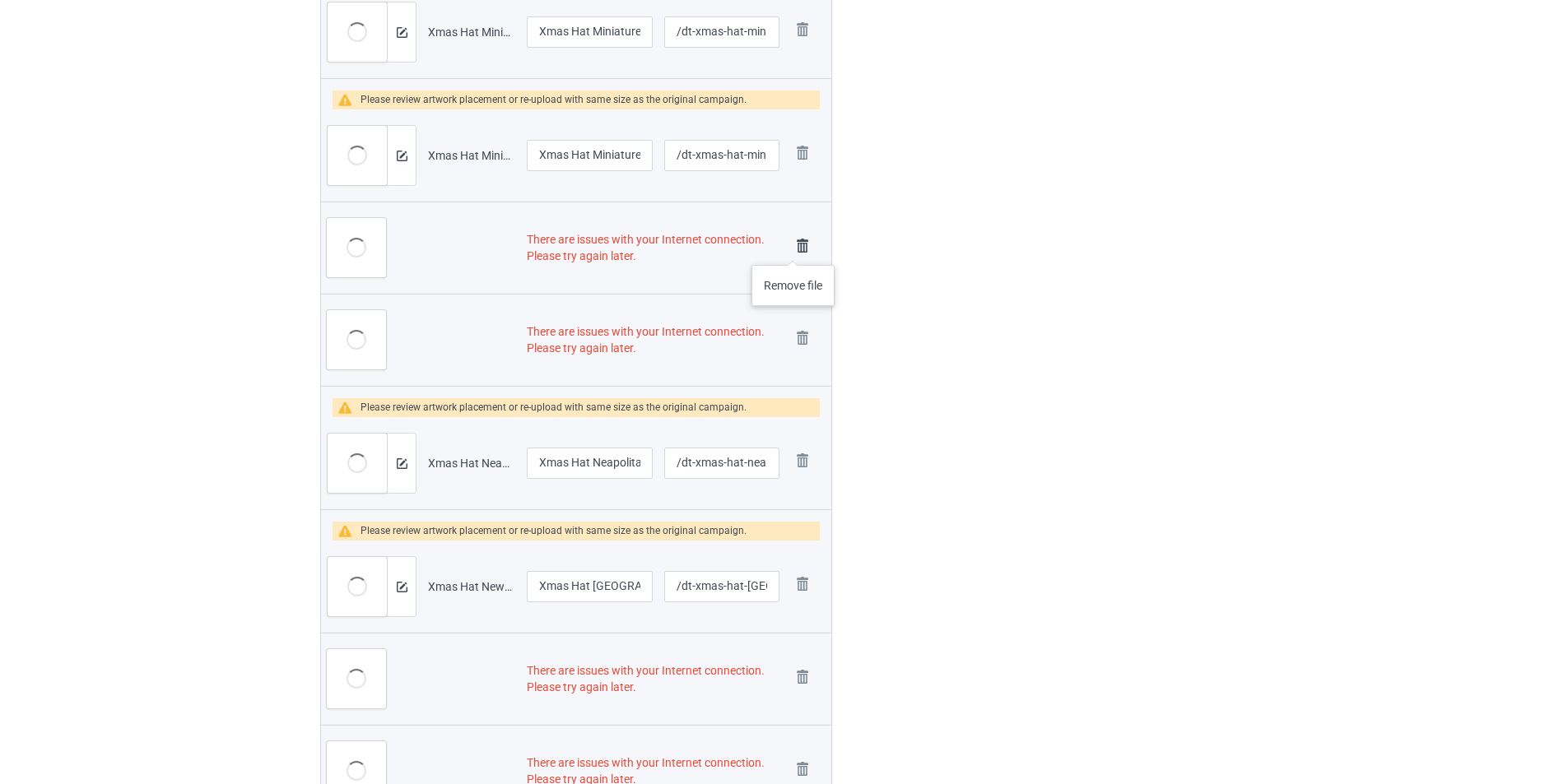
click at [794, 248] on img at bounding box center [802, 245] width 23 height 23
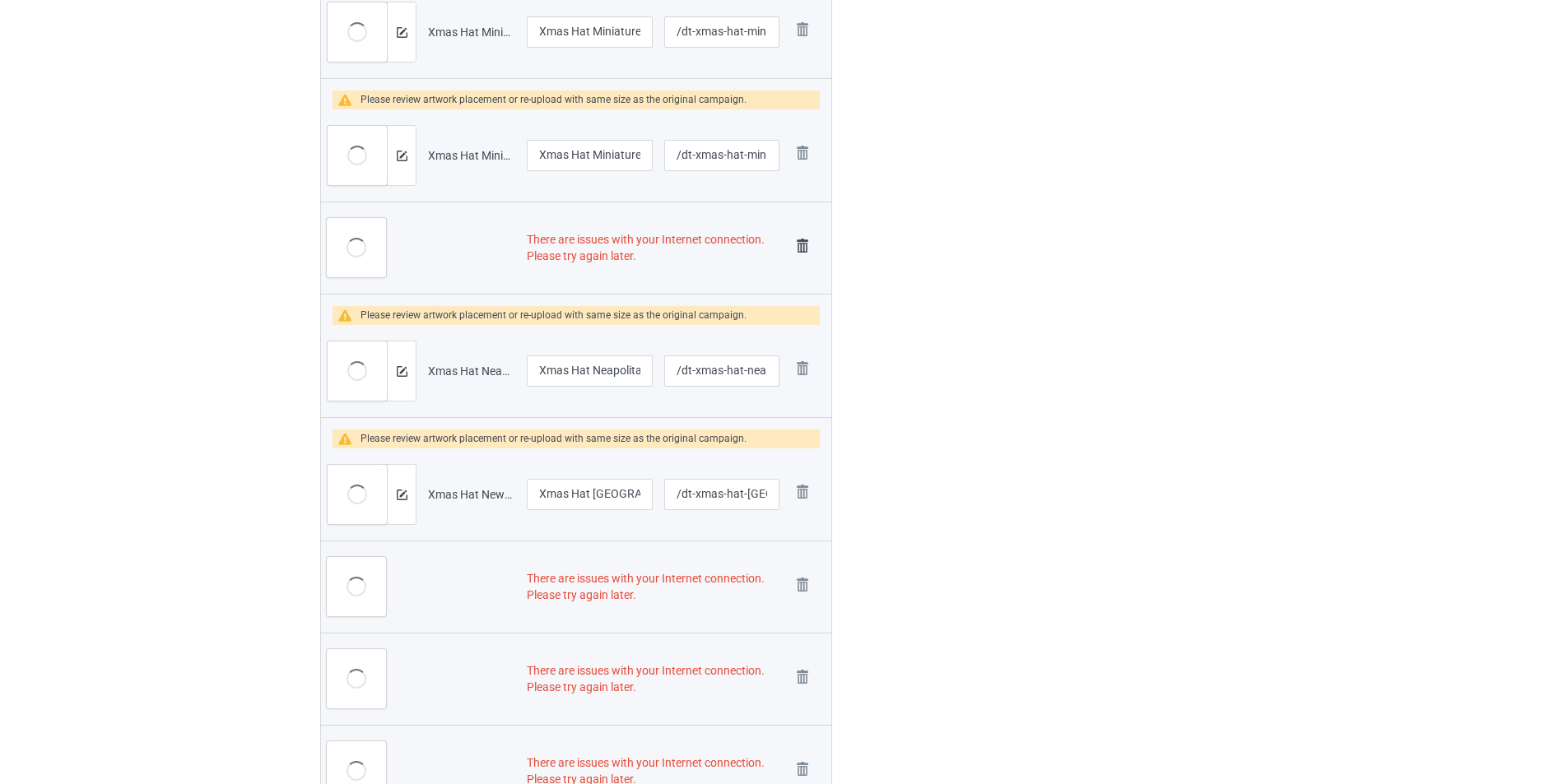
click at [801, 247] on img at bounding box center [802, 245] width 23 height 23
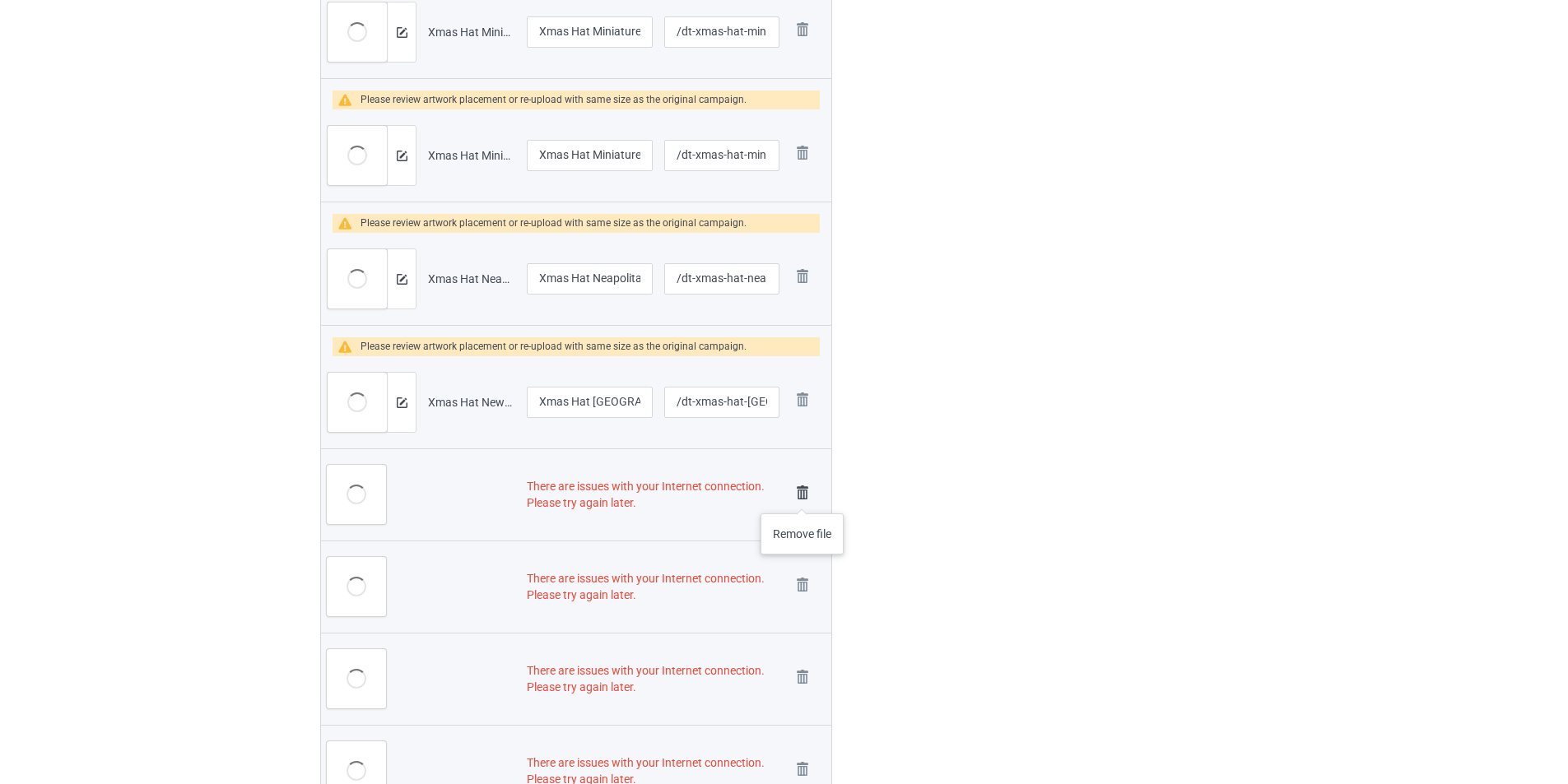
click at [803, 496] on img at bounding box center [802, 492] width 23 height 23
click at [803, 495] on img at bounding box center [802, 492] width 23 height 23
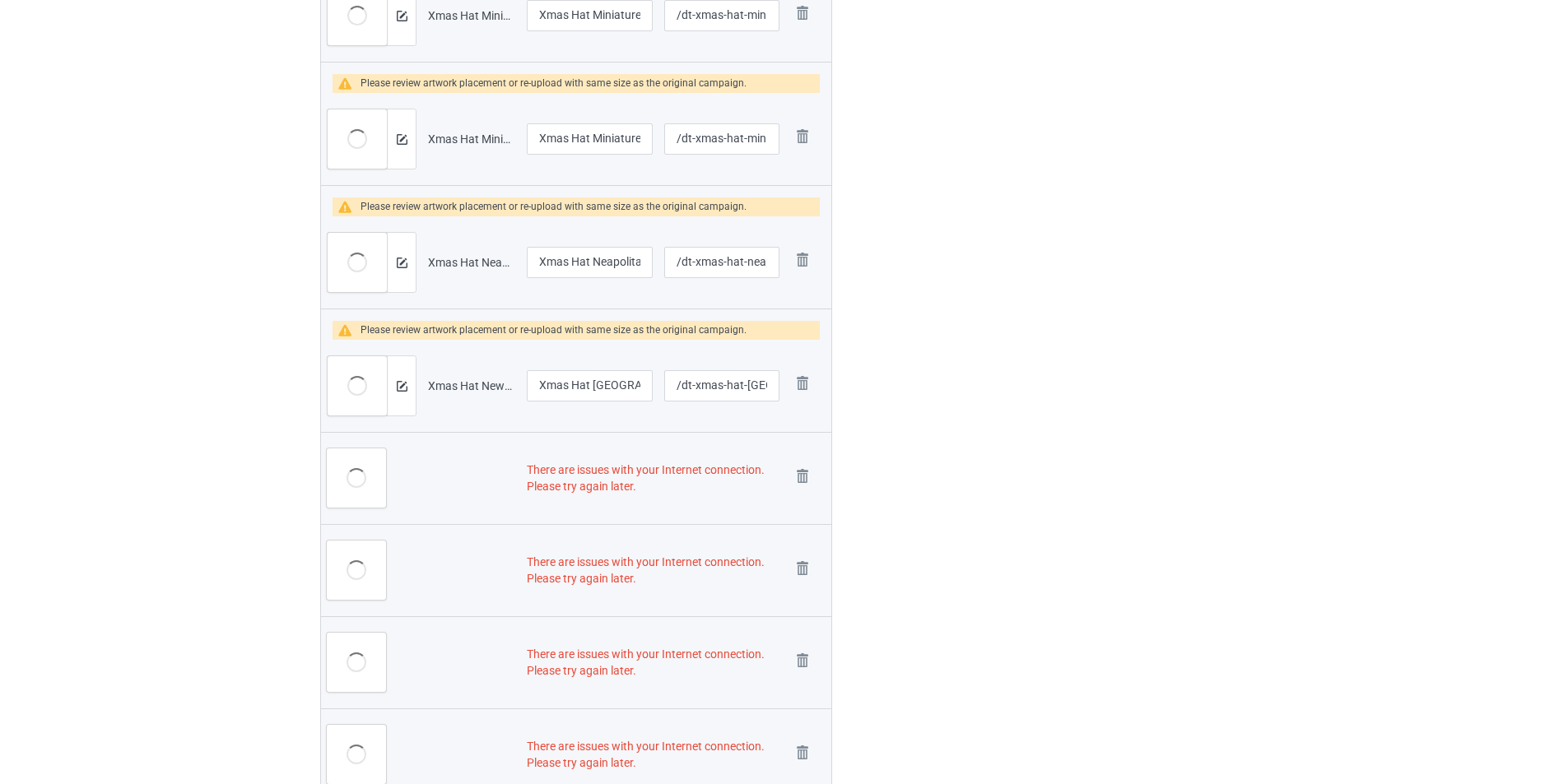
click at [0, 0] on img at bounding box center [0, 0] width 0 height 0
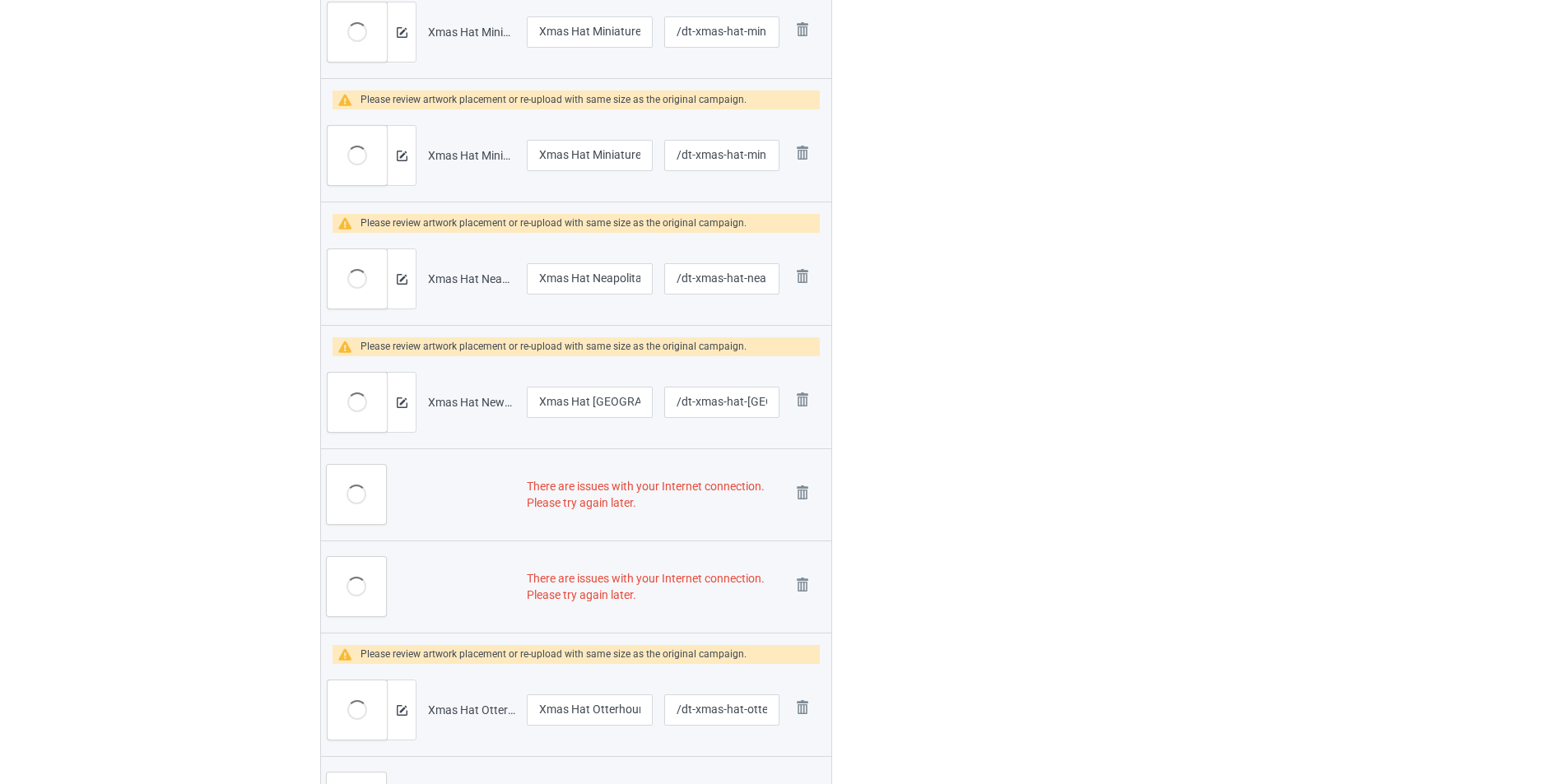
click at [803, 495] on link at bounding box center [802, 495] width 23 height 27
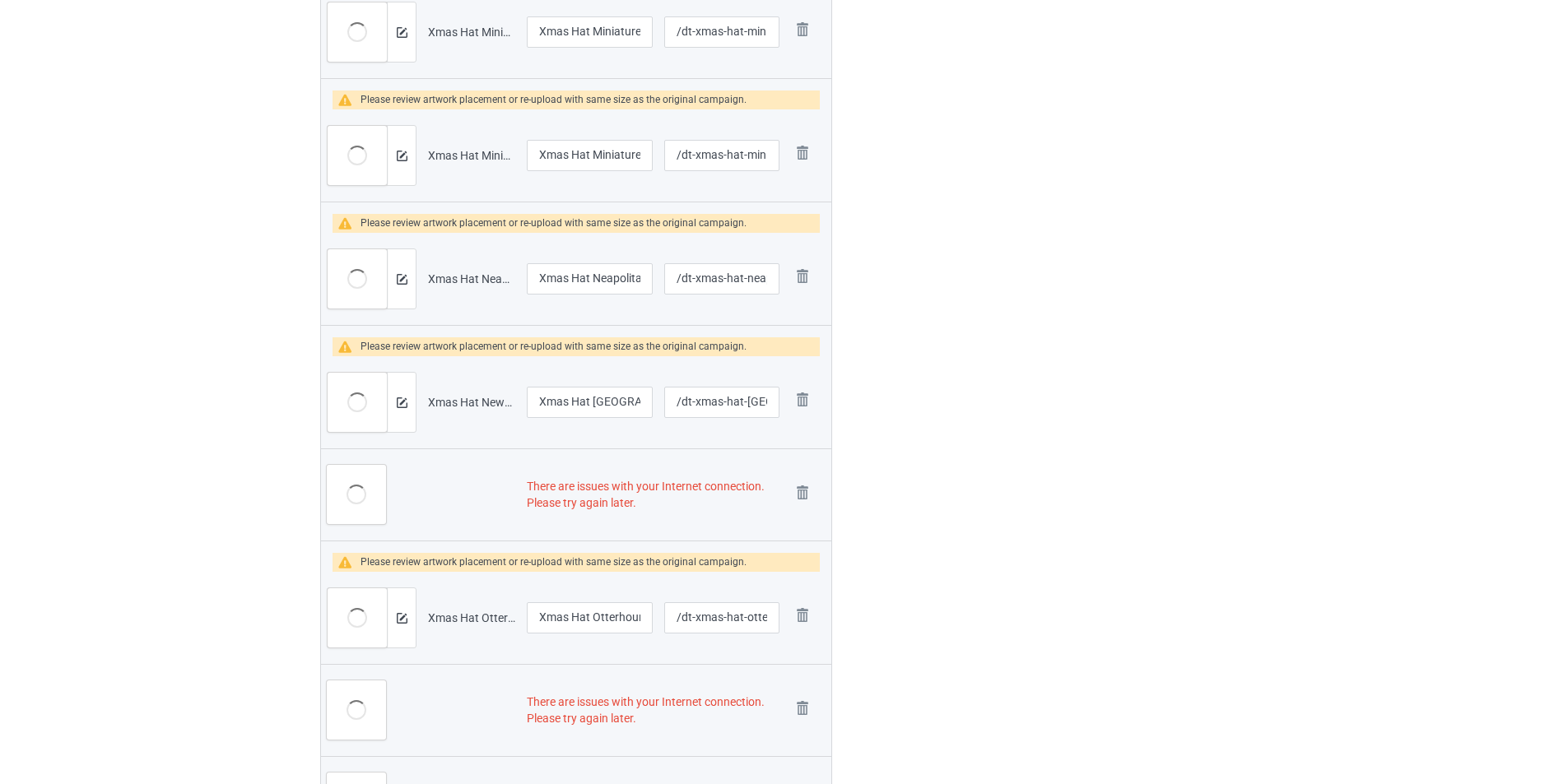
click at [0, 0] on img at bounding box center [0, 0] width 0 height 0
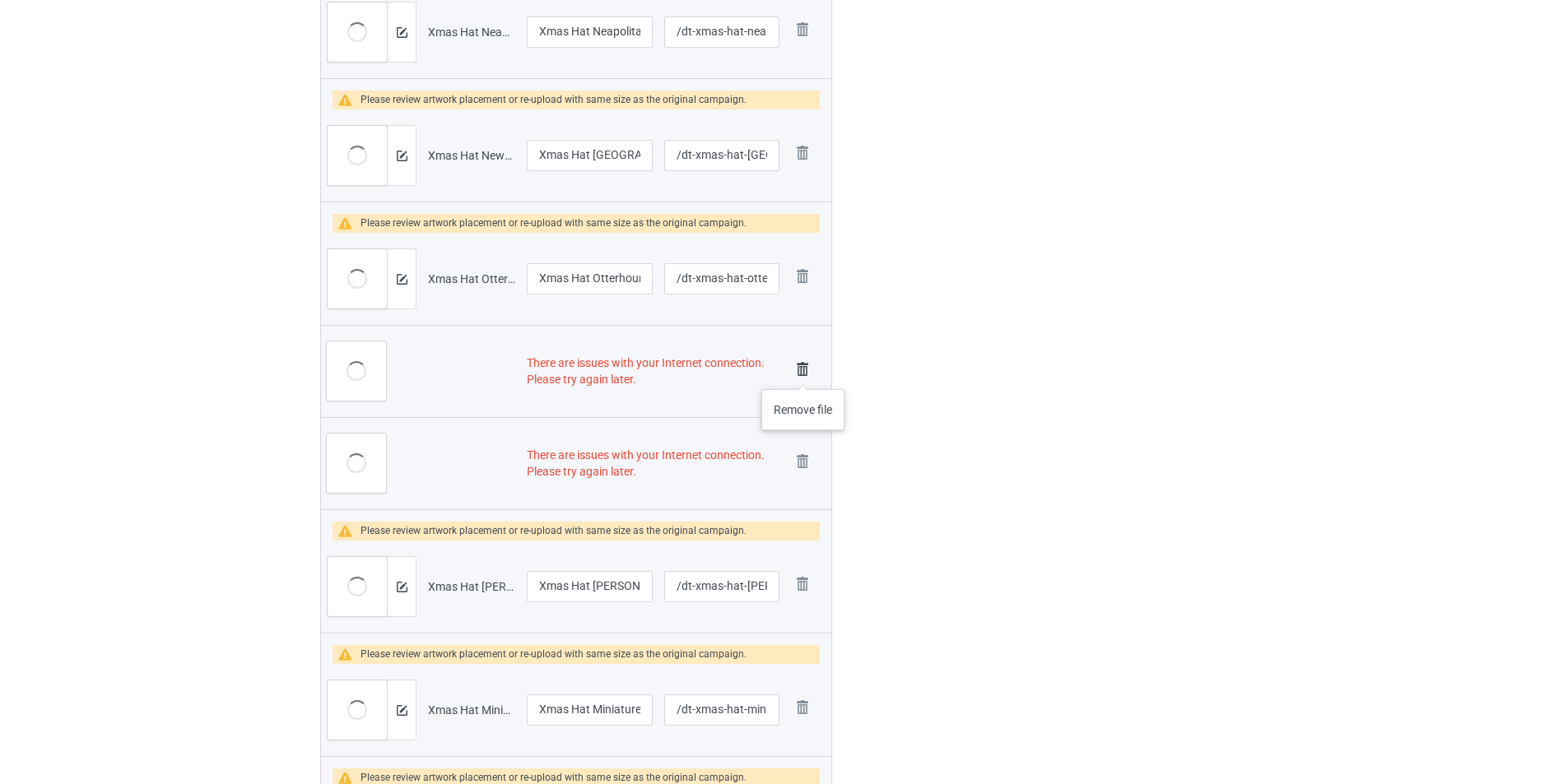
click at [804, 373] on img at bounding box center [802, 369] width 23 height 23
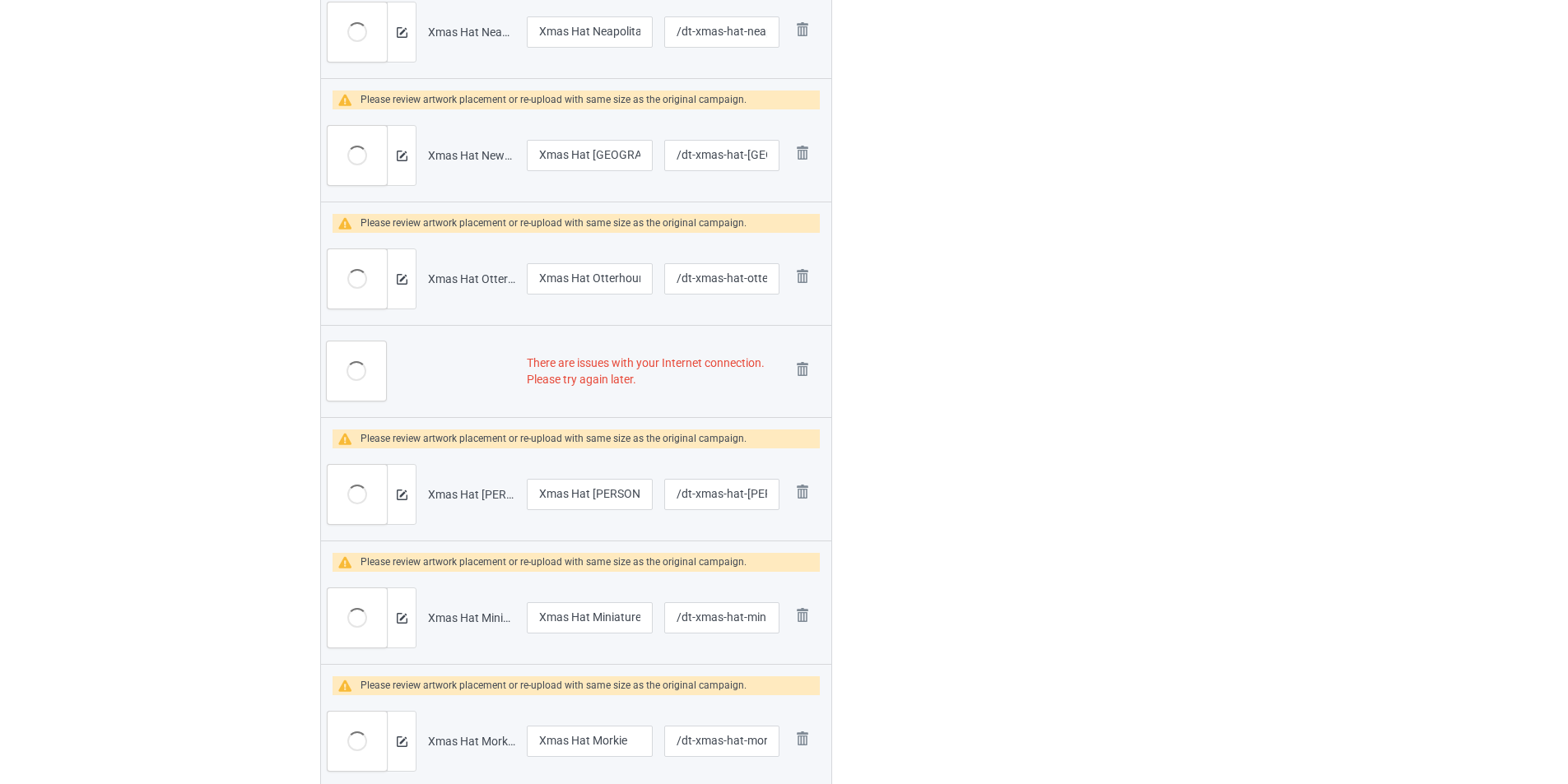
click at [0, 0] on img at bounding box center [0, 0] width 0 height 0
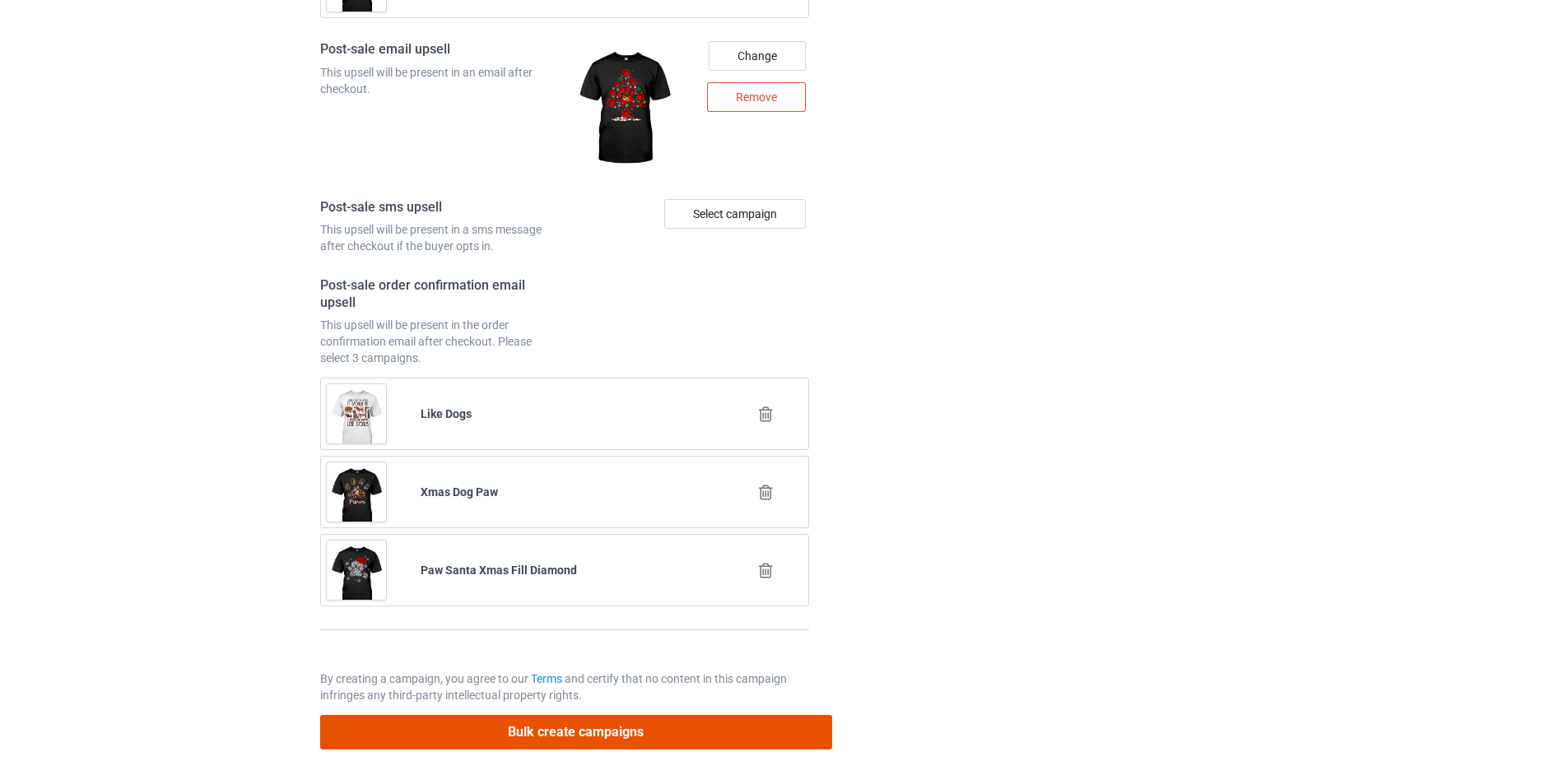
click at [731, 736] on button "Bulk create campaigns" at bounding box center [576, 731] width 512 height 34
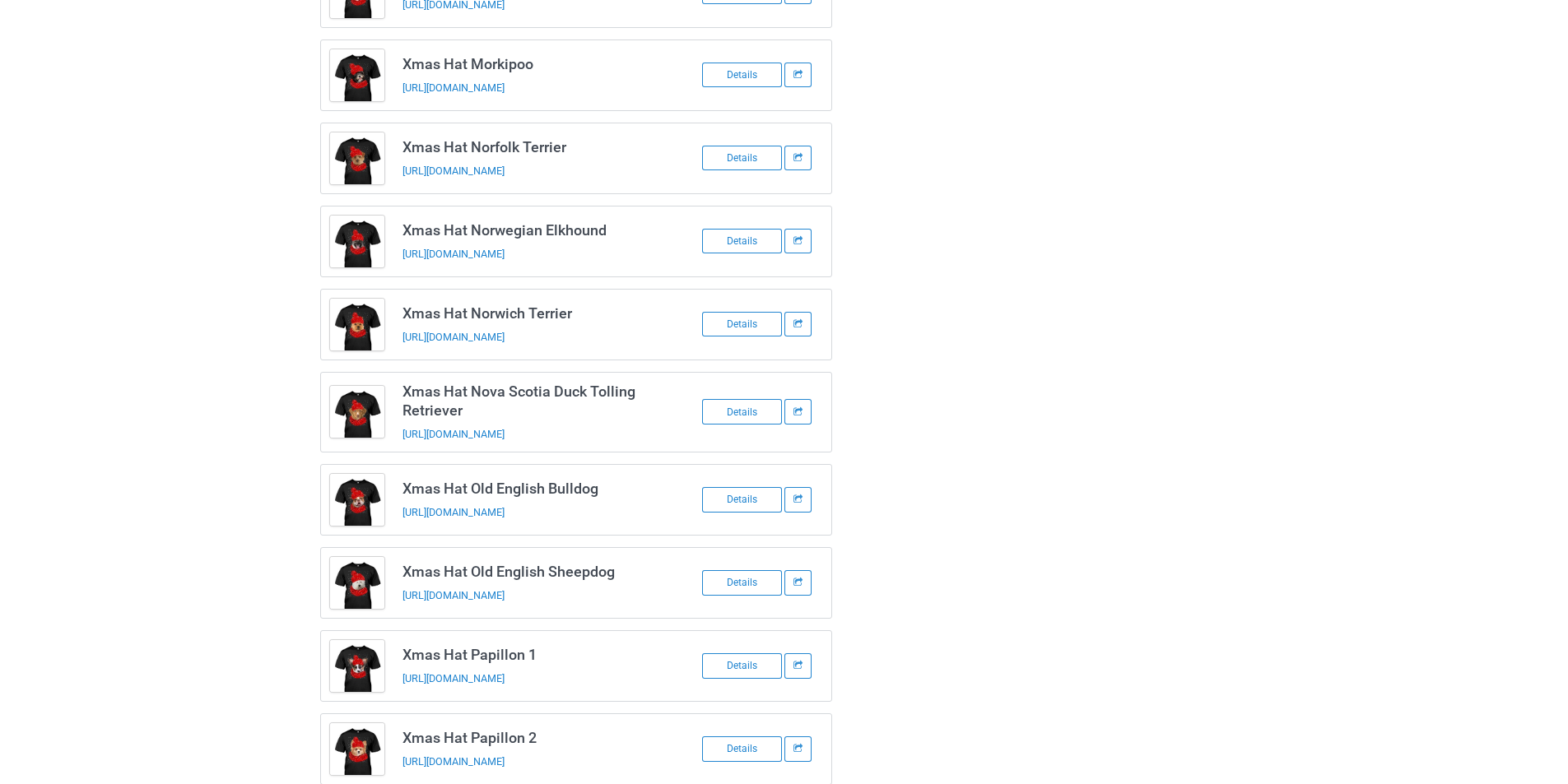
scroll to position [2051, 0]
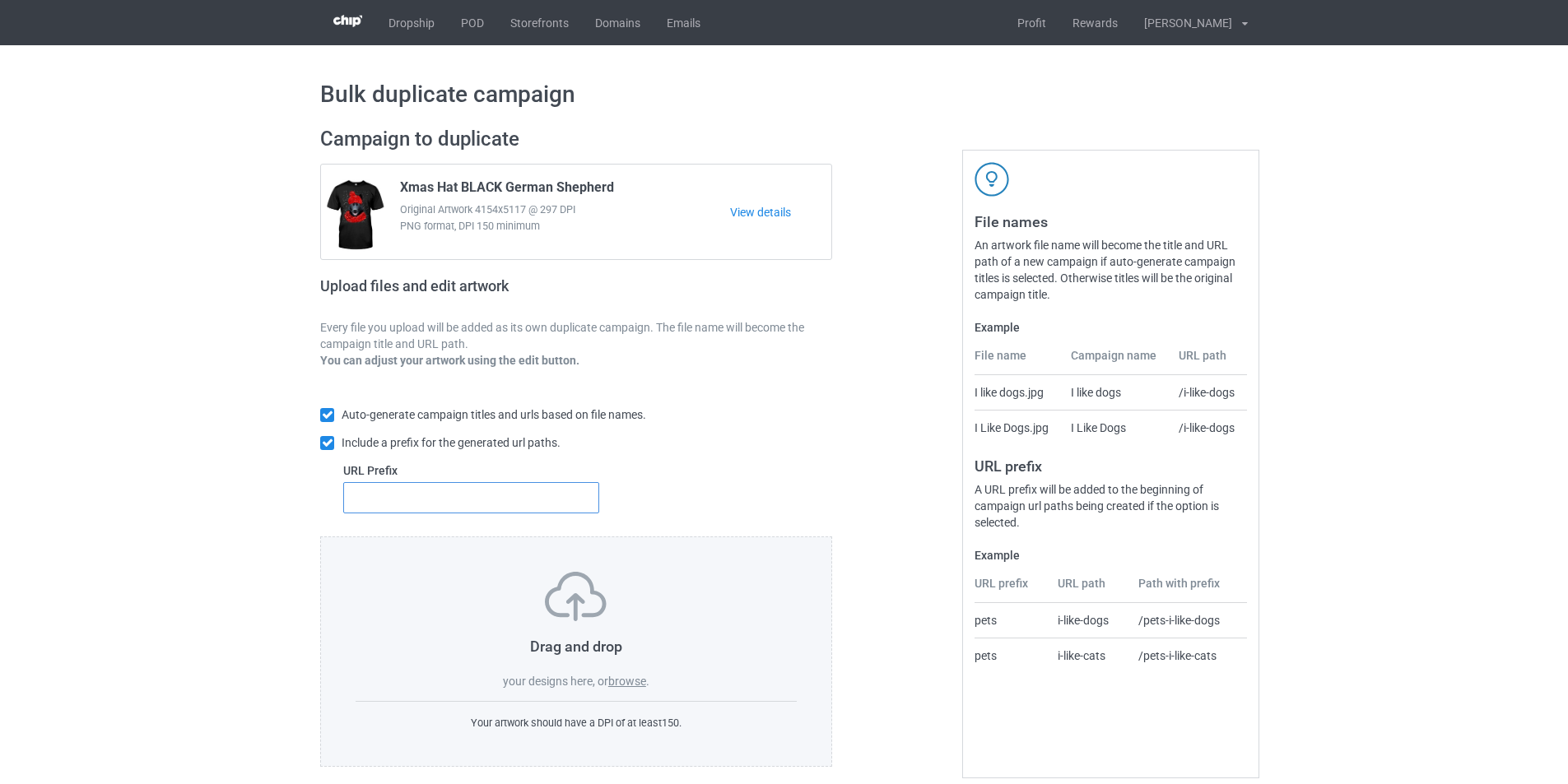
click at [552, 502] on input "text" at bounding box center [471, 497] width 256 height 31
type input "dt-"
click at [630, 684] on label "browse" at bounding box center [627, 681] width 38 height 13
click at [0, 0] on input "browse" at bounding box center [0, 0] width 0 height 0
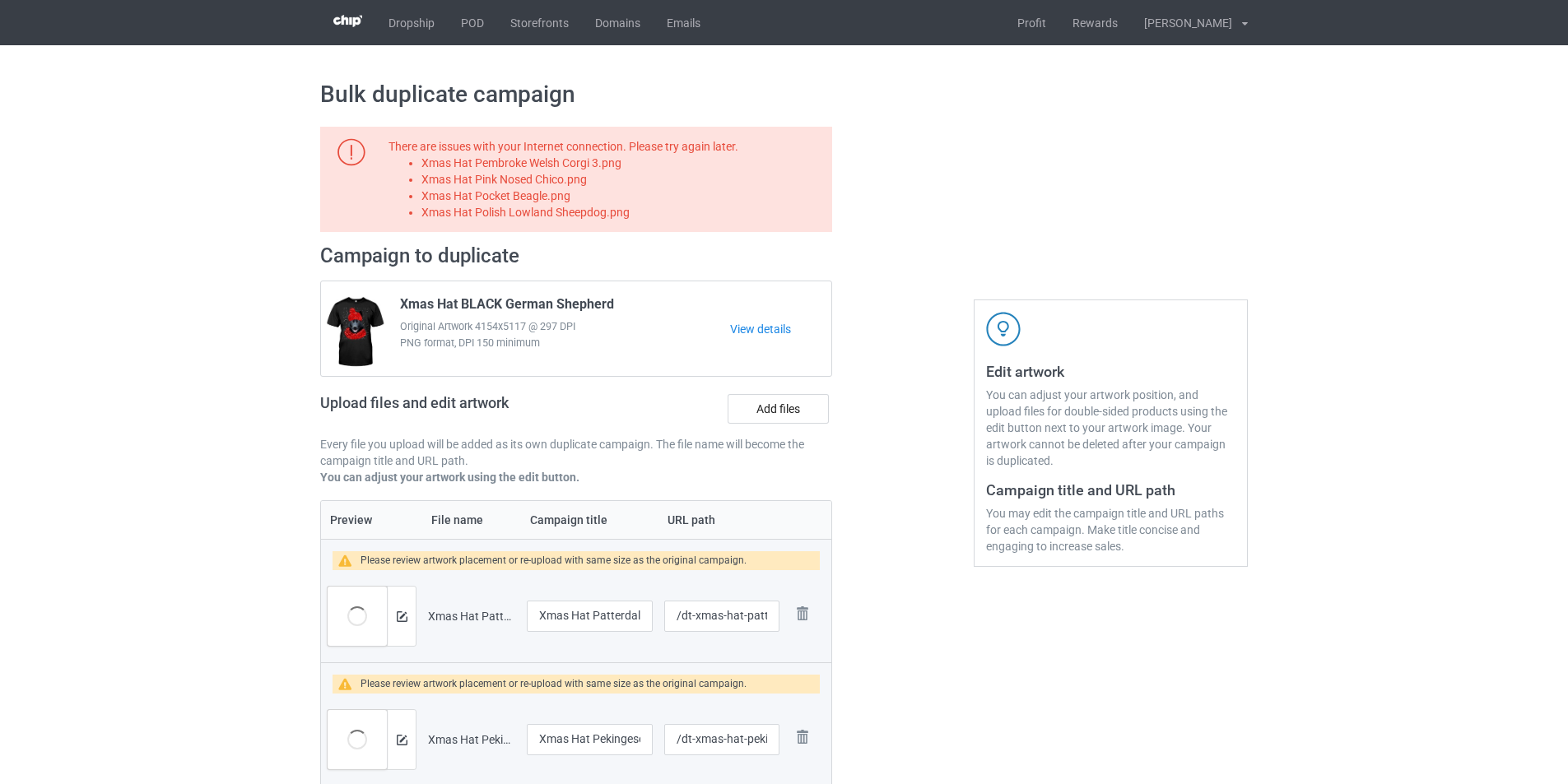
click at [586, 165] on li "Xmas Hat Pembroke Welsh Corgi 3.png" at bounding box center [624, 163] width 405 height 16
copy li "Xmas Hat Pembroke Welsh Corgi 3.png"
click at [774, 411] on label "Add files" at bounding box center [778, 408] width 101 height 29
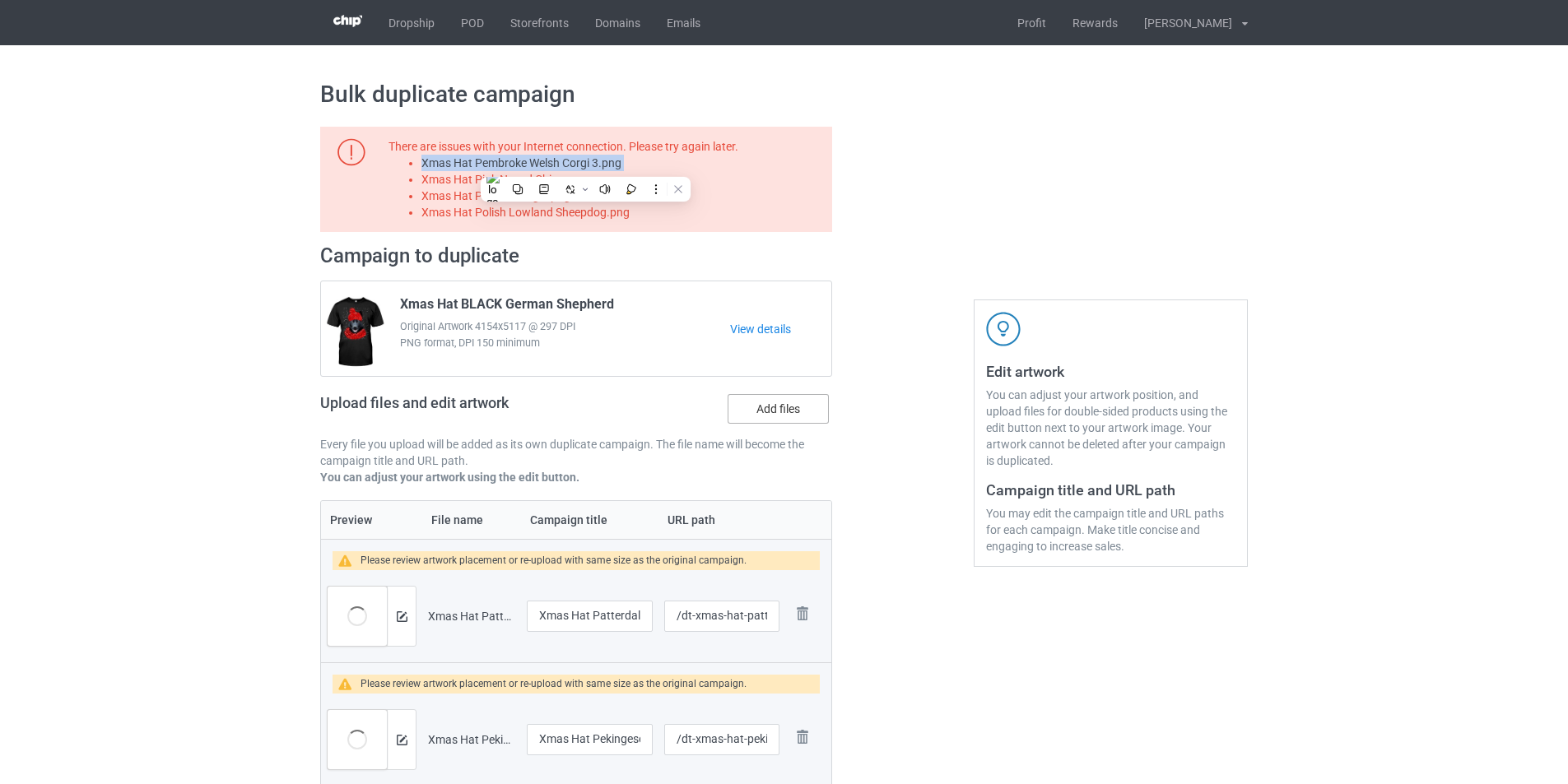
click at [0, 0] on input "Add files" at bounding box center [0, 0] width 0 height 0
click at [563, 181] on li "Xmas Hat Pink Nosed Chico.png" at bounding box center [624, 180] width 405 height 16
copy li "Xmas Hat Pink Nosed Chico.png"
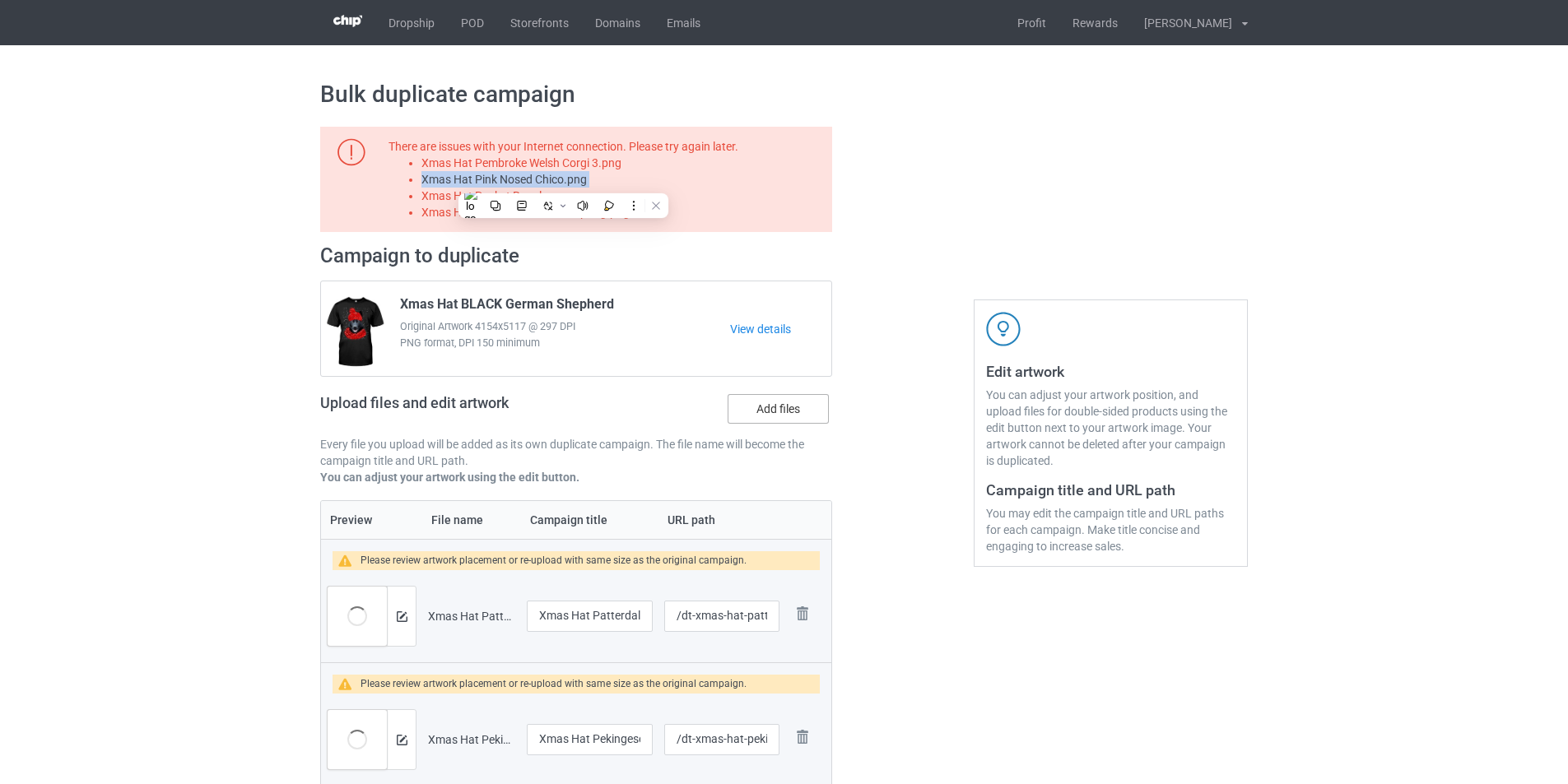
click at [818, 415] on label "Add files" at bounding box center [778, 408] width 101 height 29
click at [0, 0] on input "Add files" at bounding box center [0, 0] width 0 height 0
click at [559, 201] on li "Xmas Hat Pocket Beagle.png" at bounding box center [624, 196] width 405 height 16
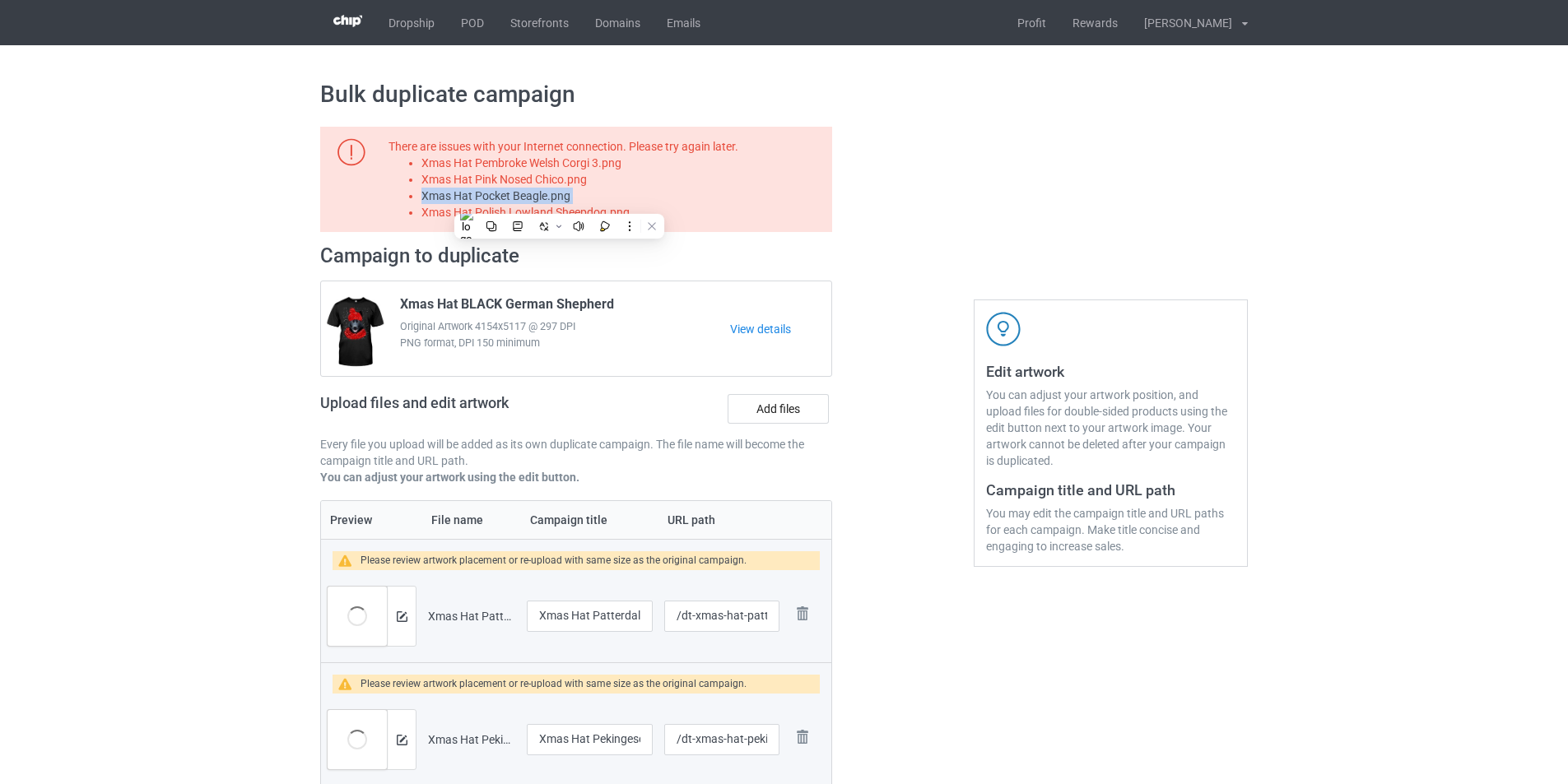
copy li "Xmas Hat Pocket Beagle.png"
click at [808, 419] on label "Add files" at bounding box center [778, 408] width 101 height 29
click at [0, 0] on input "Add files" at bounding box center [0, 0] width 0 height 0
click at [610, 213] on li "Xmas Hat Polish Lowland Sheepdog.png" at bounding box center [624, 212] width 405 height 16
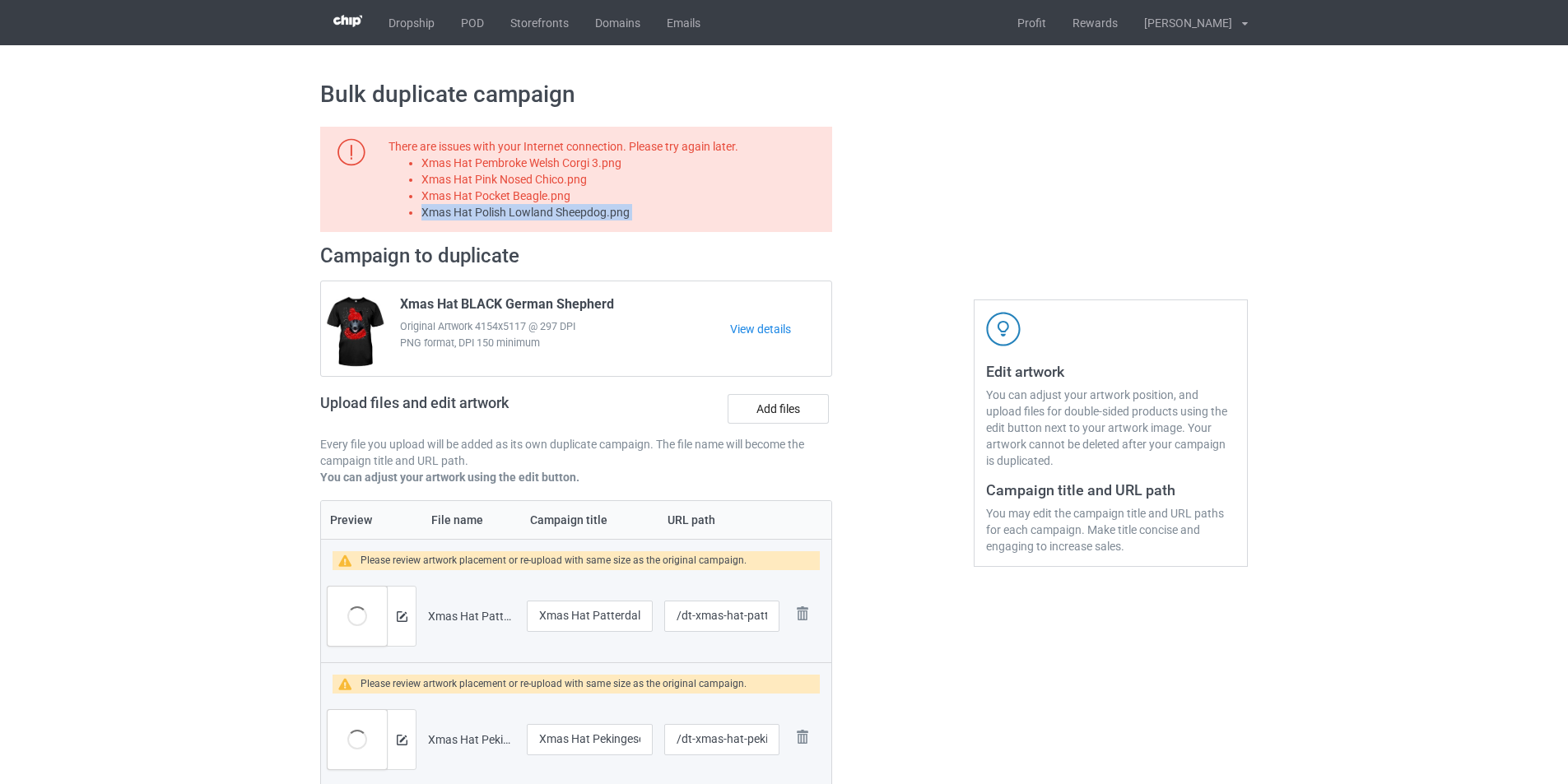
click at [610, 213] on li "Xmas Hat Polish Lowland Sheepdog.png" at bounding box center [624, 212] width 405 height 16
copy li "Xmas Hat Polish Lowland Sheepdog.png"
click at [810, 413] on label "Add files" at bounding box center [778, 408] width 101 height 29
click at [0, 0] on input "Add files" at bounding box center [0, 0] width 0 height 0
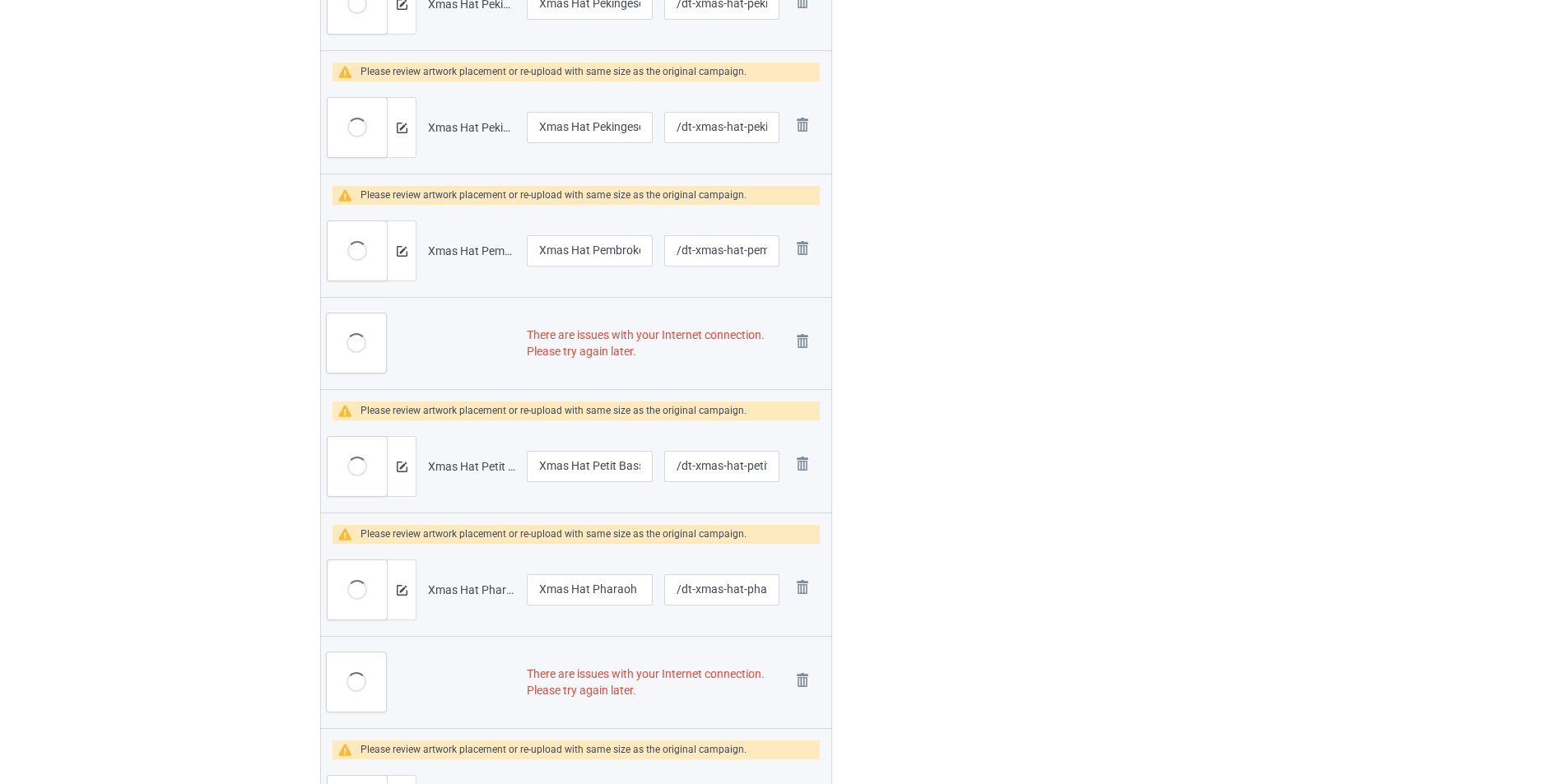
scroll to position [740, 0]
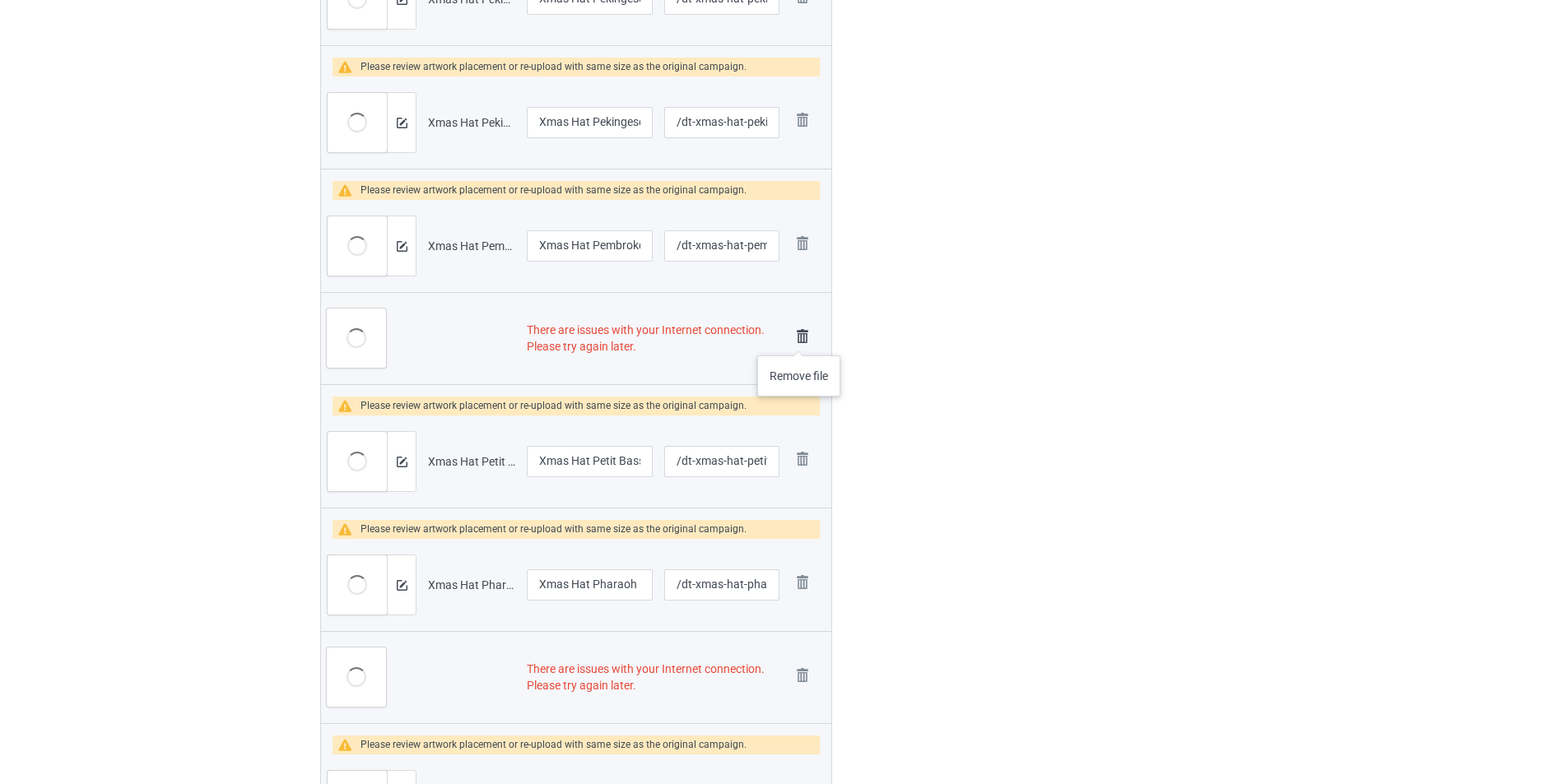
click at [799, 339] on img at bounding box center [802, 336] width 23 height 23
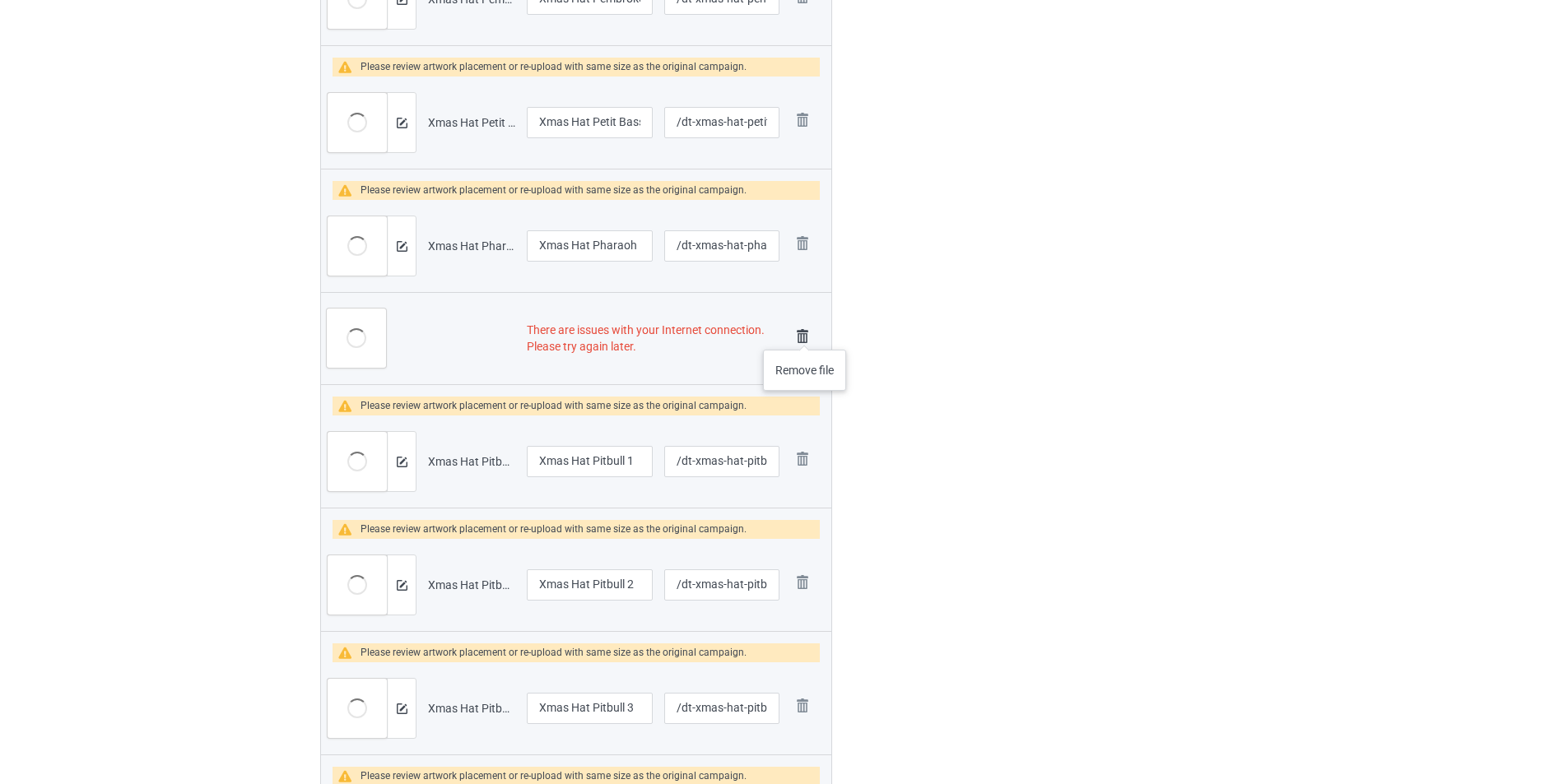
click at [805, 333] on img at bounding box center [802, 336] width 23 height 23
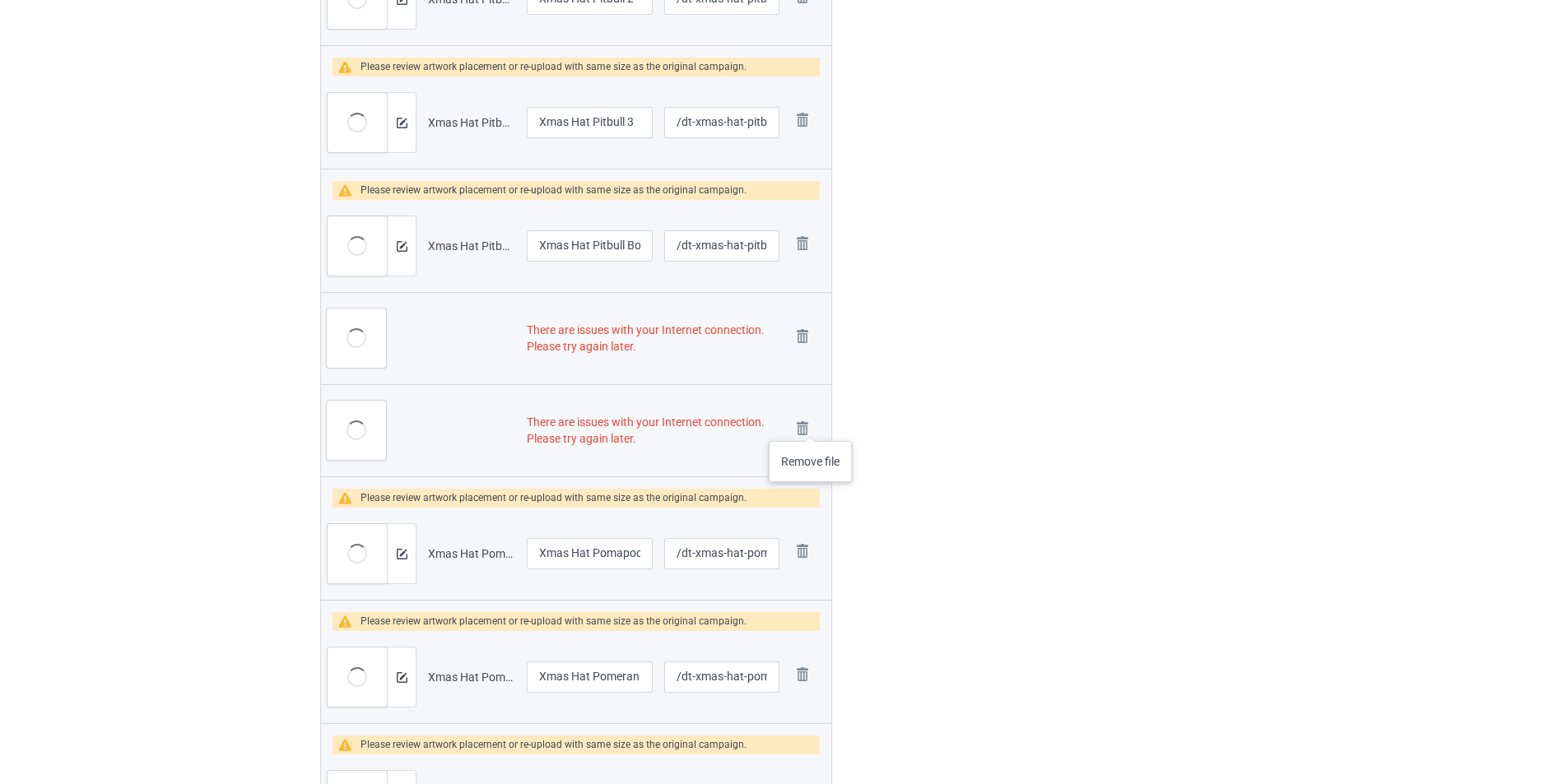
drag, startPoint x: 811, startPoint y: 424, endPoint x: 804, endPoint y: 398, distance: 26.9
click at [0, 0] on img at bounding box center [0, 0] width 0 height 0
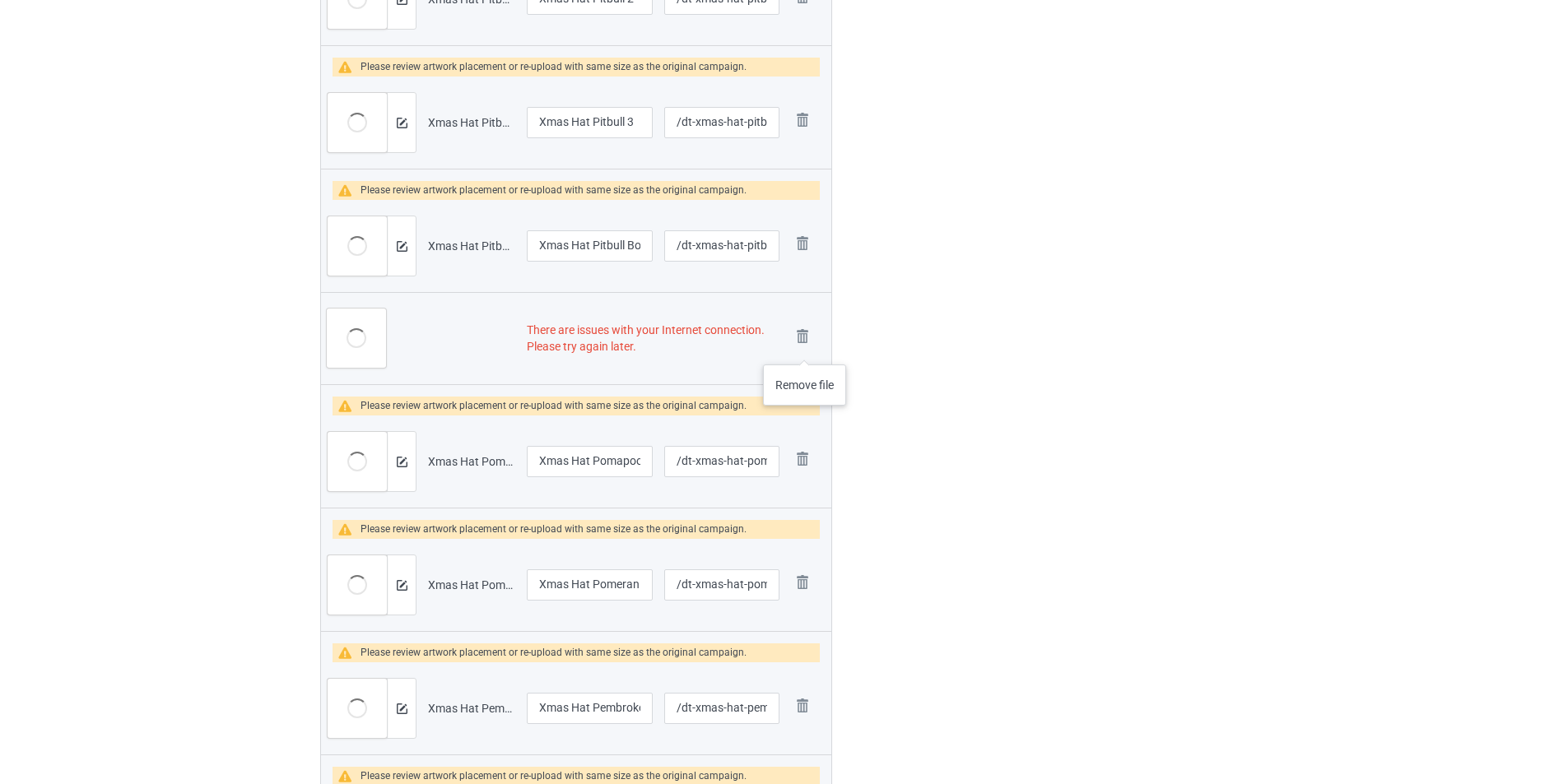
click at [0, 0] on img at bounding box center [0, 0] width 0 height 0
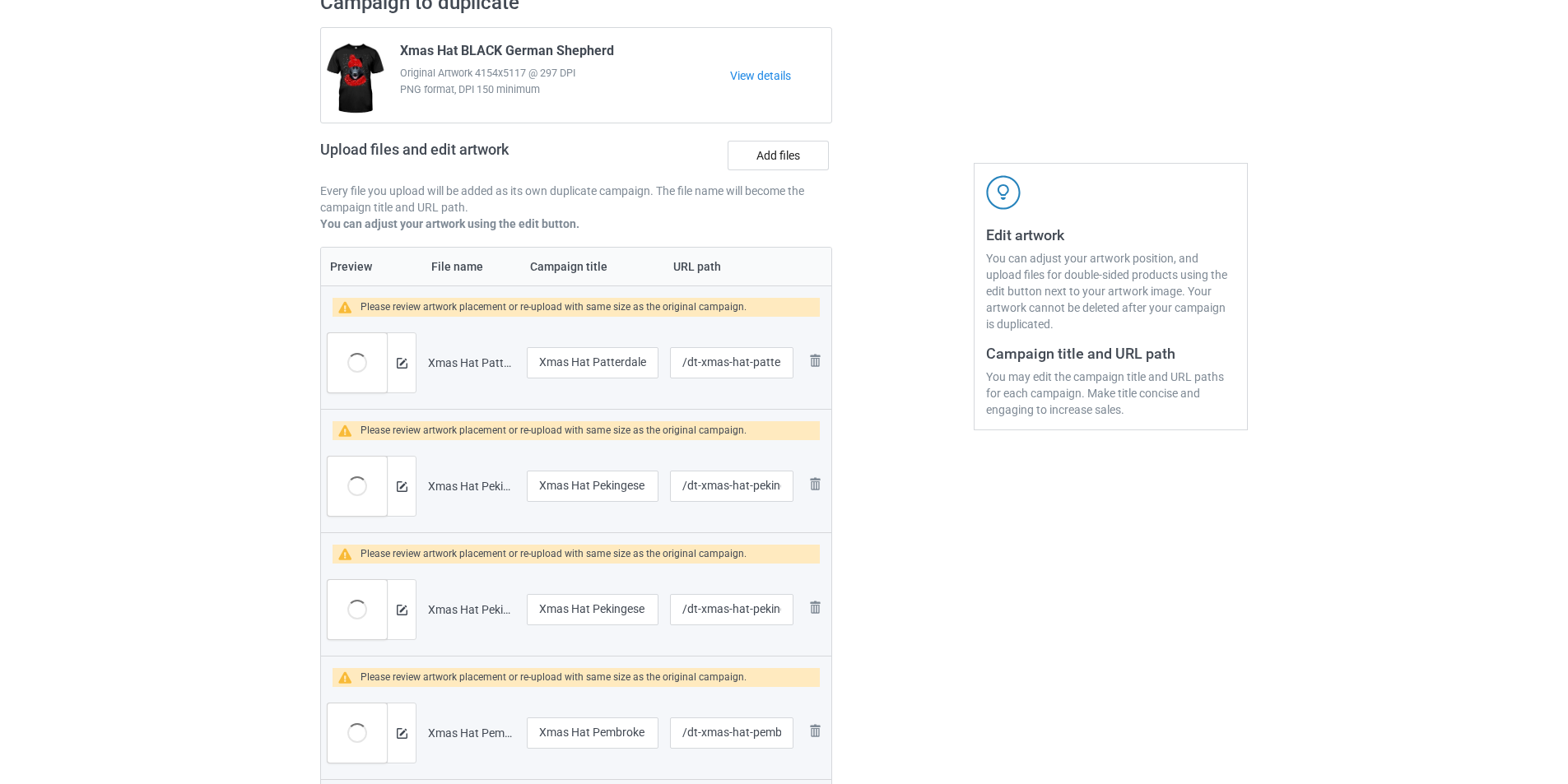
scroll to position [0, 0]
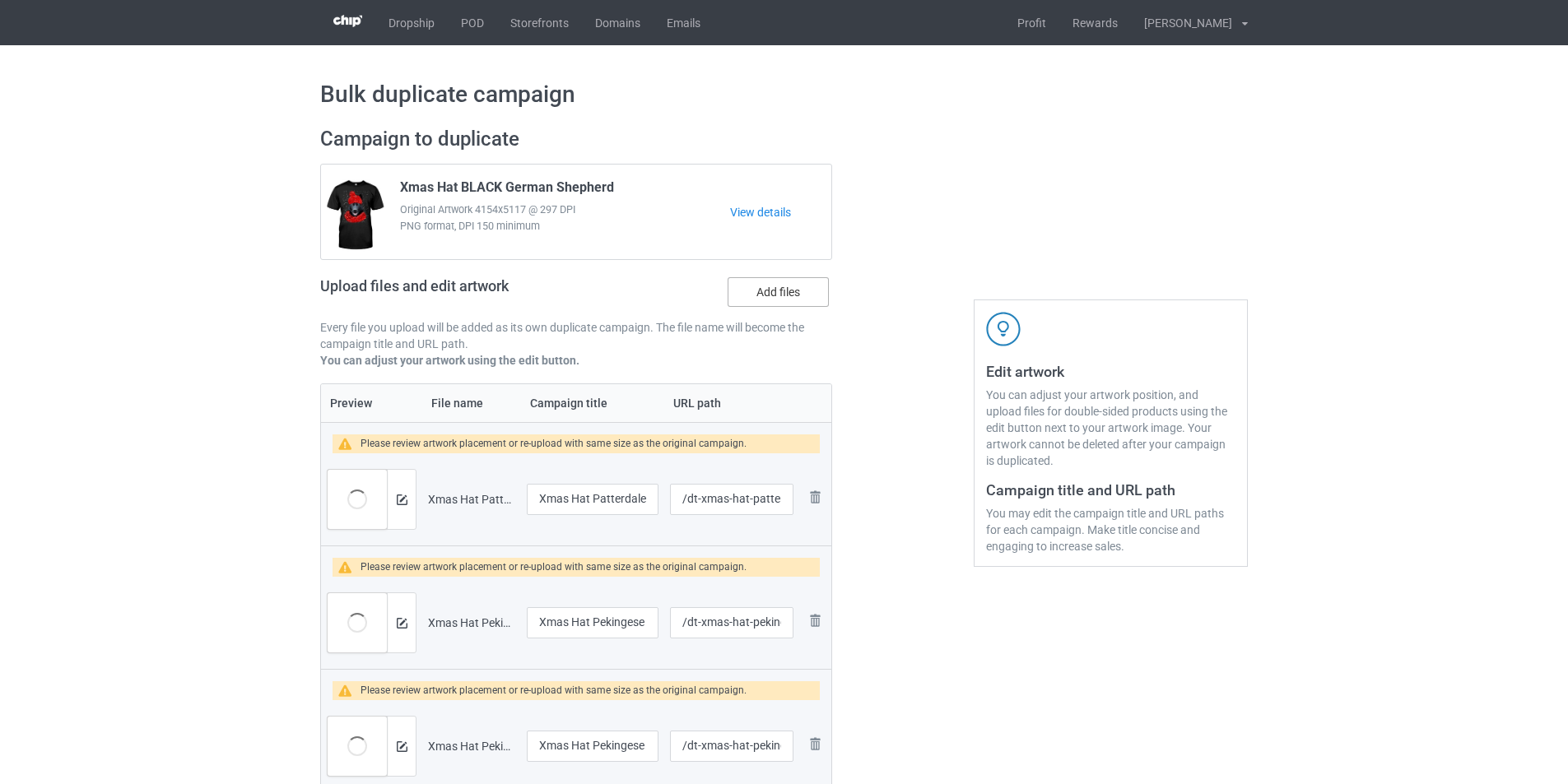
click at [772, 280] on label "Add files" at bounding box center [778, 292] width 101 height 29
click at [0, 0] on input "Add files" at bounding box center [0, 0] width 0 height 0
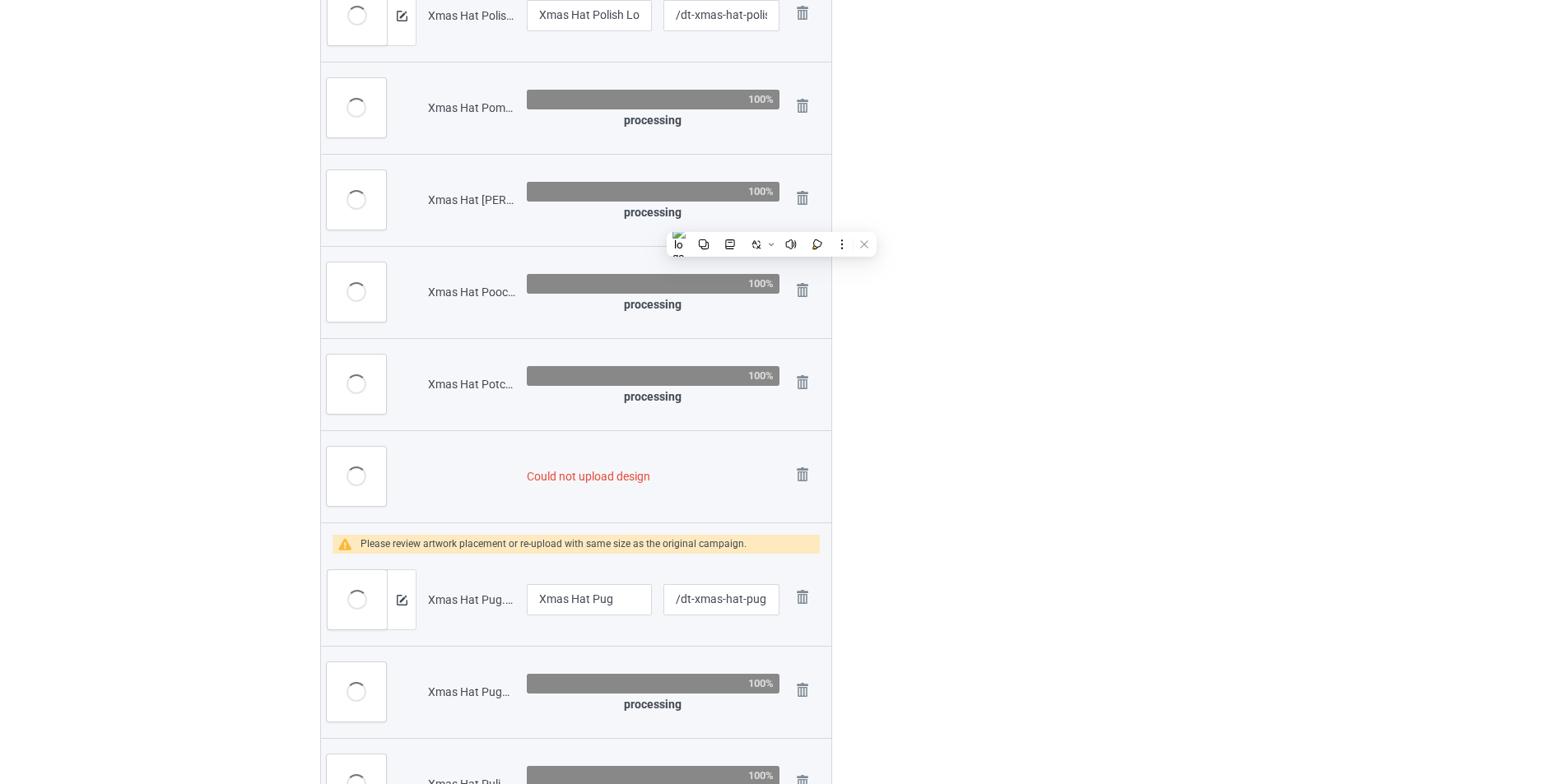
scroll to position [2124, 0]
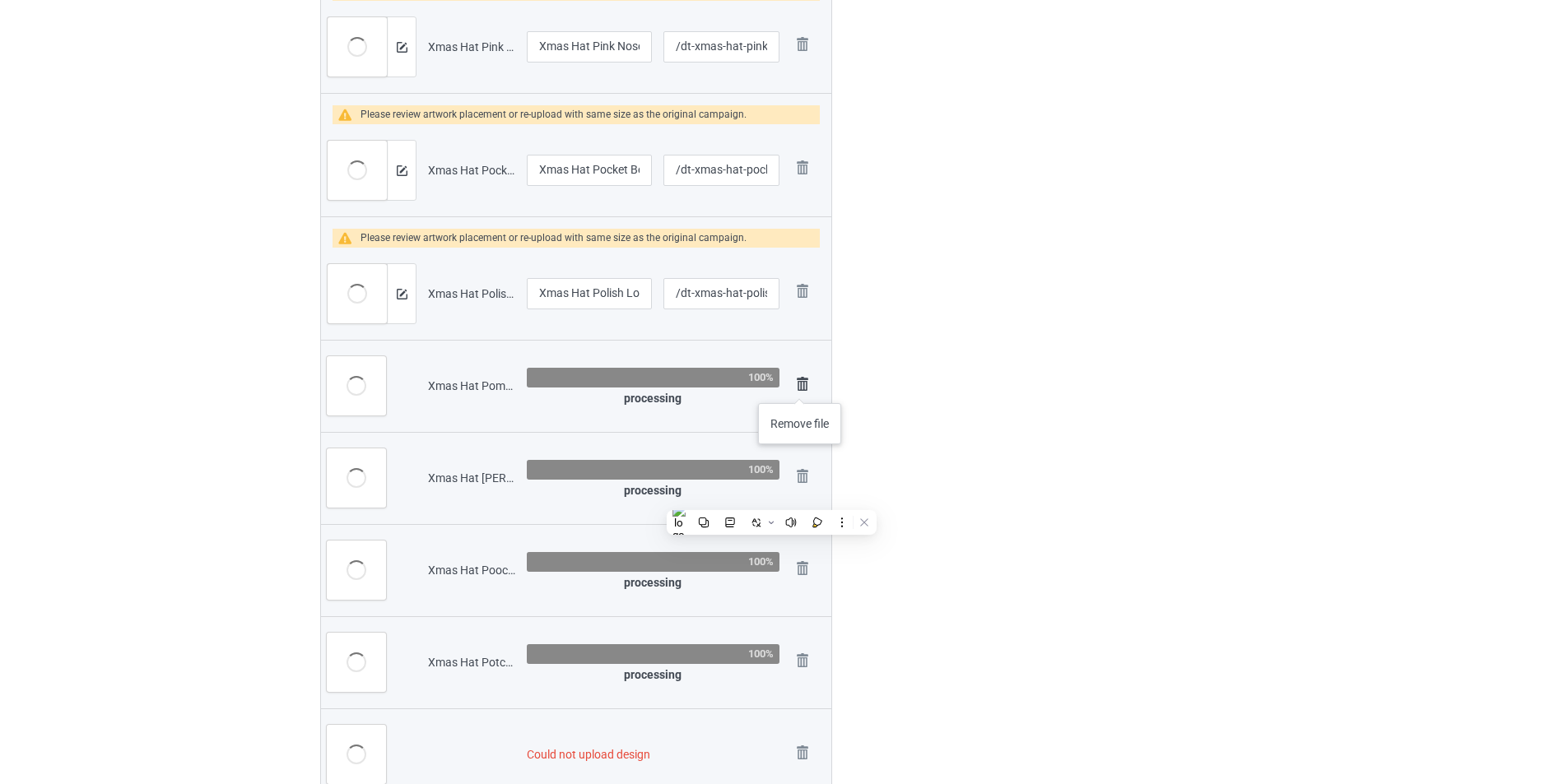
click at [800, 387] on img at bounding box center [802, 384] width 23 height 23
click at [800, 464] on link at bounding box center [802, 478] width 23 height 27
click at [800, 557] on link at bounding box center [802, 571] width 23 height 27
click at [800, 649] on link at bounding box center [802, 663] width 23 height 27
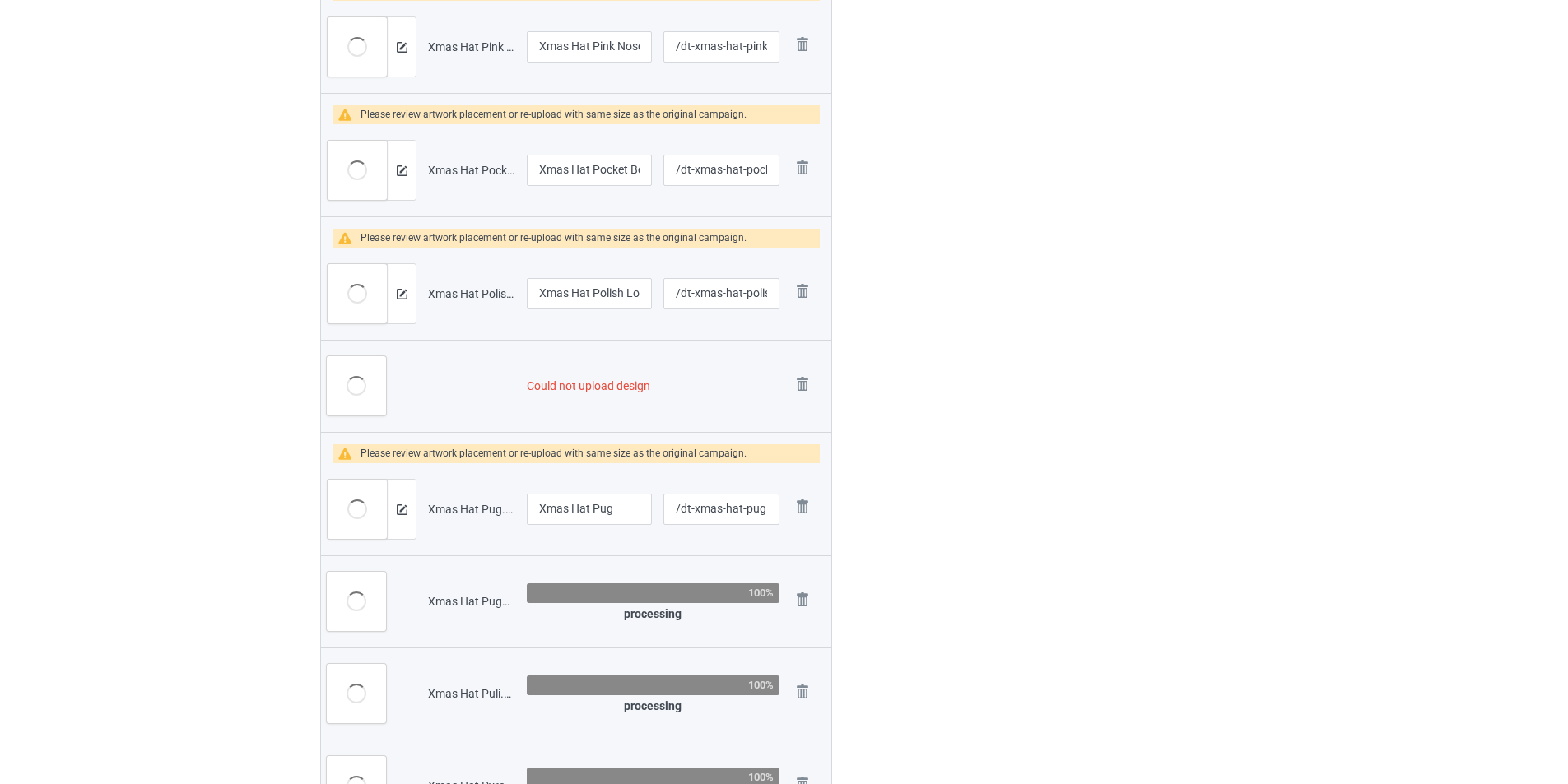
click at [0, 0] on img at bounding box center [0, 0] width 0 height 0
click at [800, 463] on td "Remove file" at bounding box center [808, 509] width 46 height 93
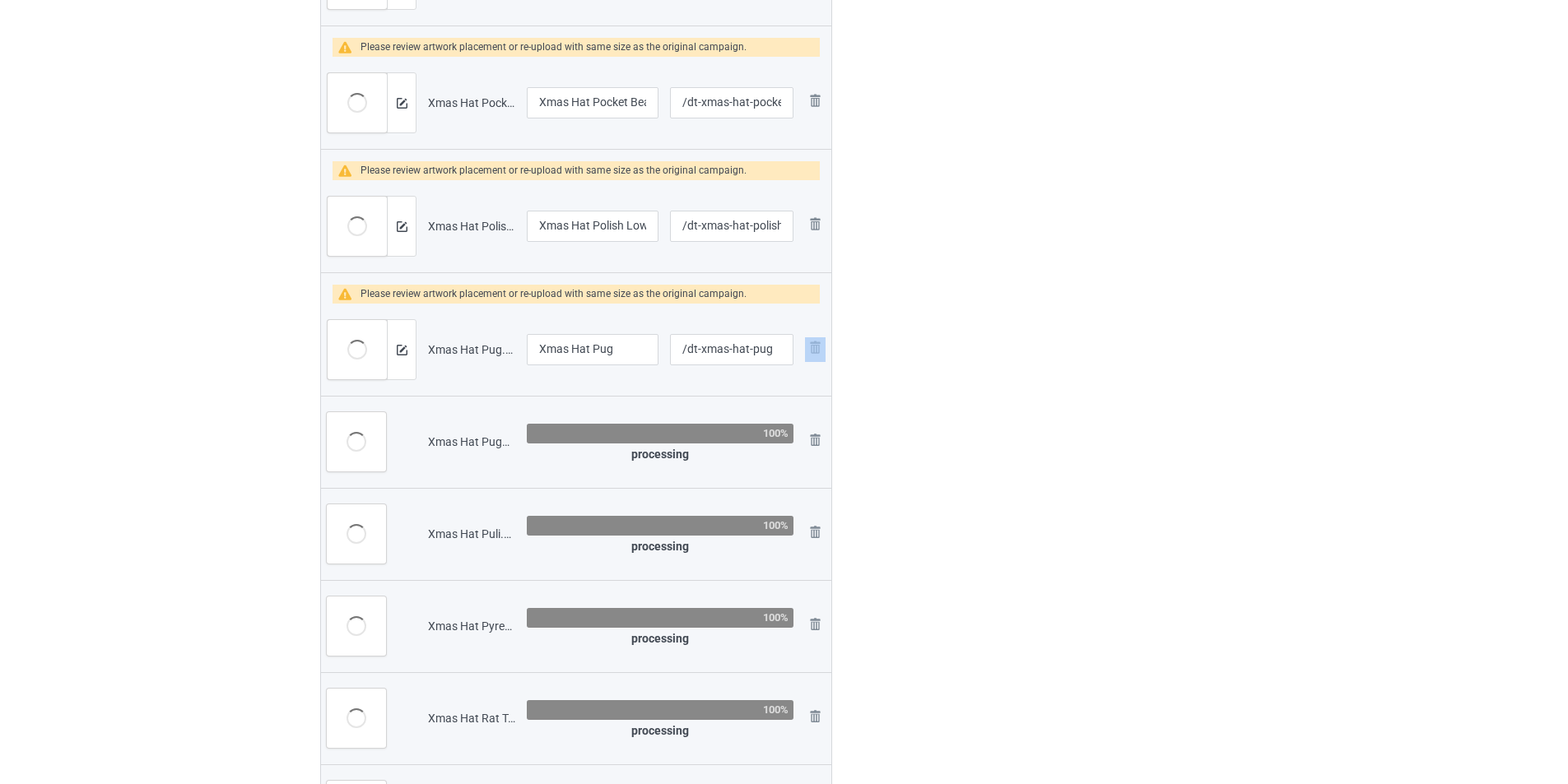
scroll to position [2056, 0]
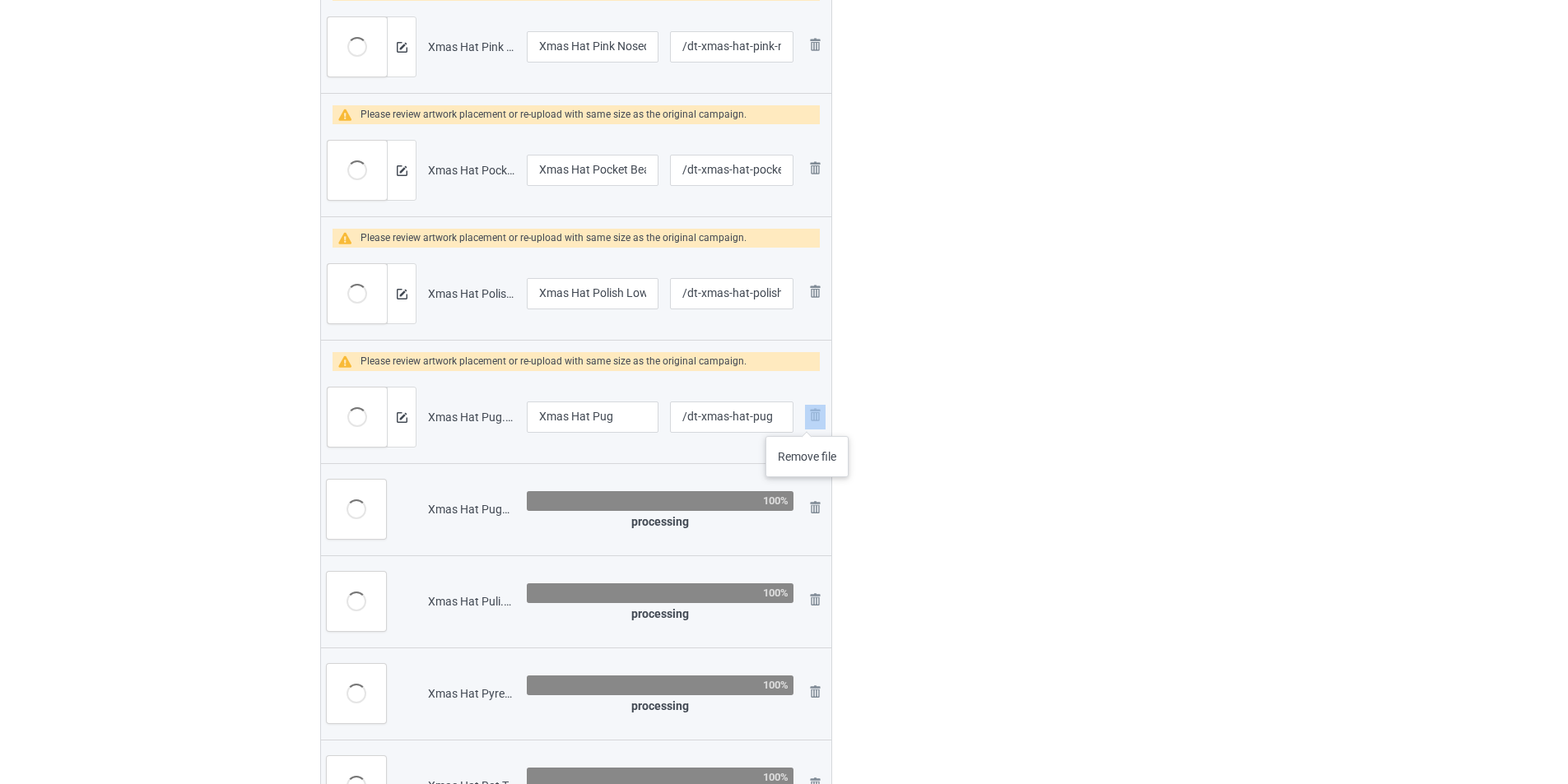
click at [807, 419] on img at bounding box center [815, 415] width 20 height 20
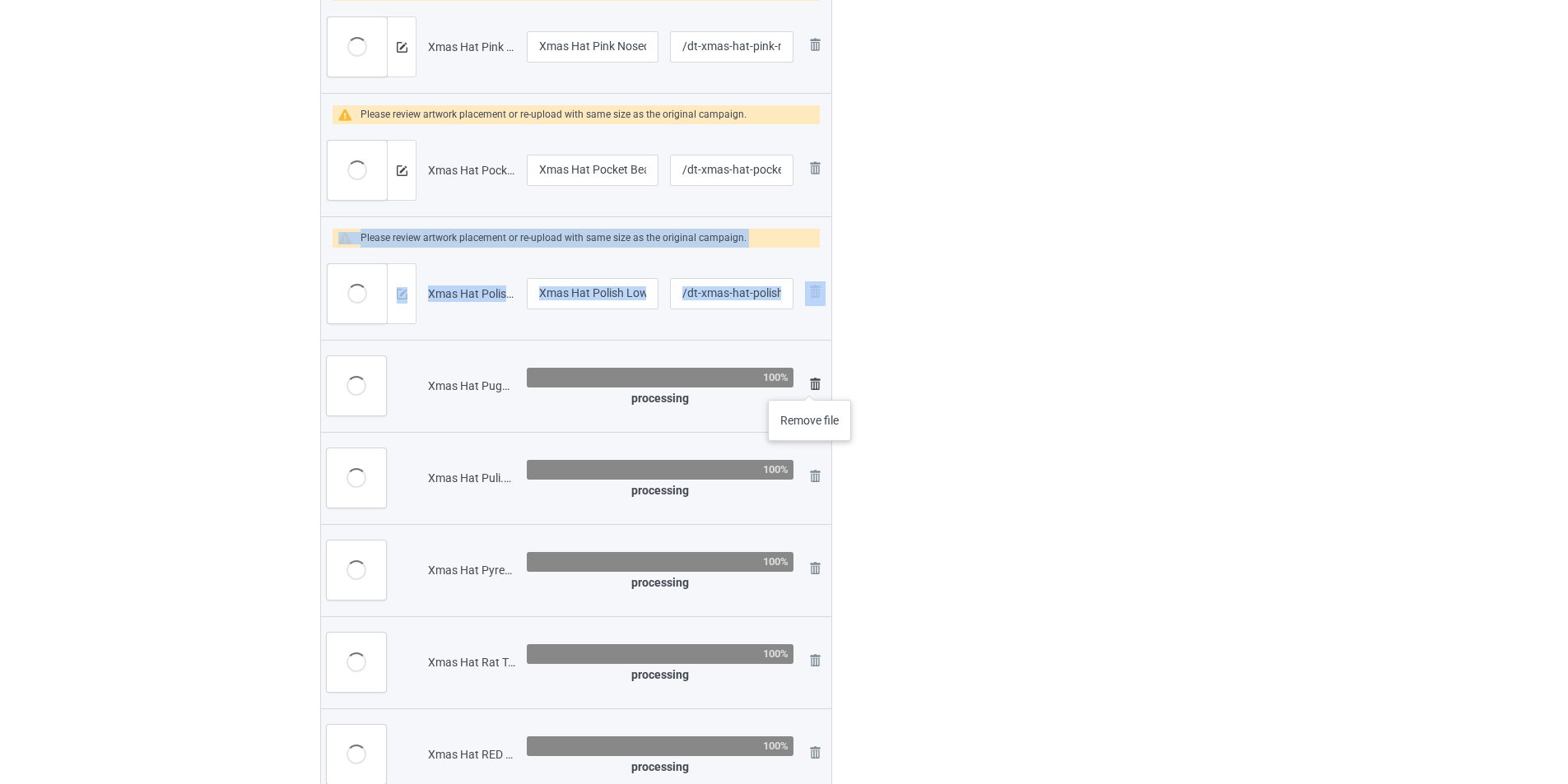
click at [810, 384] on img at bounding box center [815, 385] width 20 height 20
click at [0, 0] on img at bounding box center [0, 0] width 0 height 0
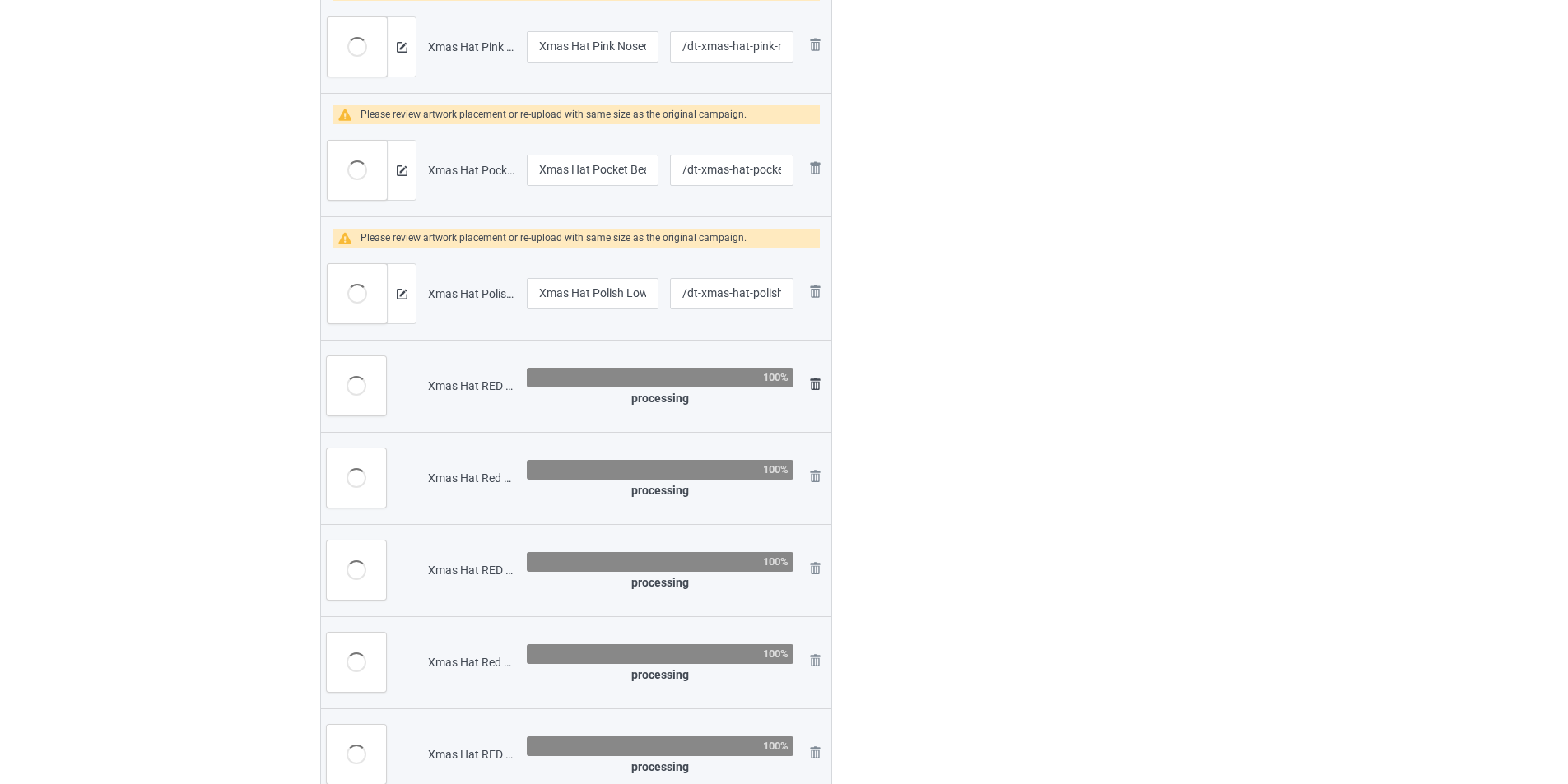
click at [811, 383] on img at bounding box center [815, 385] width 20 height 20
click at [0, 0] on img at bounding box center [0, 0] width 0 height 0
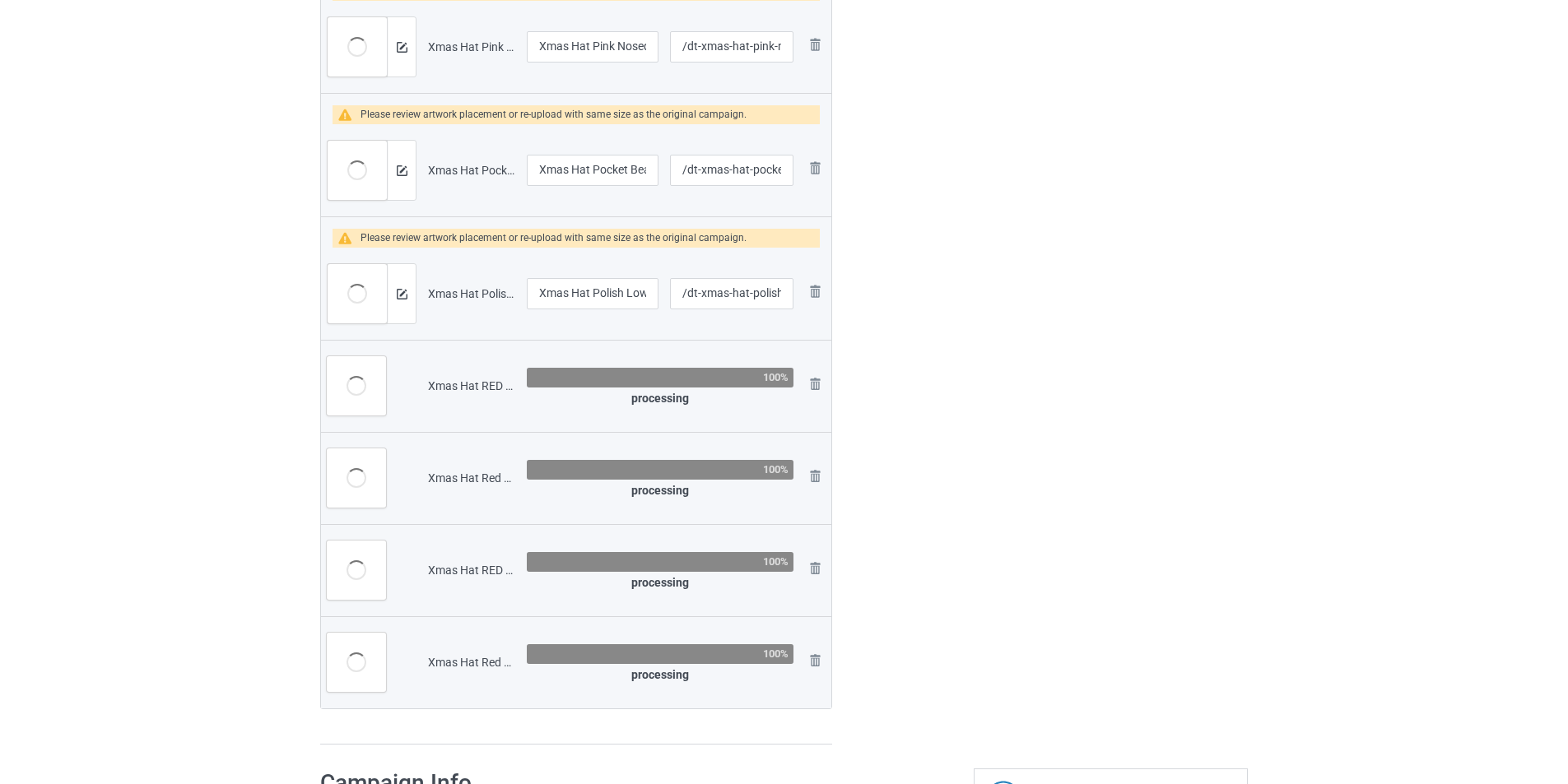
click at [0, 0] on img at bounding box center [0, 0] width 0 height 0
click at [811, 466] on link at bounding box center [815, 478] width 20 height 24
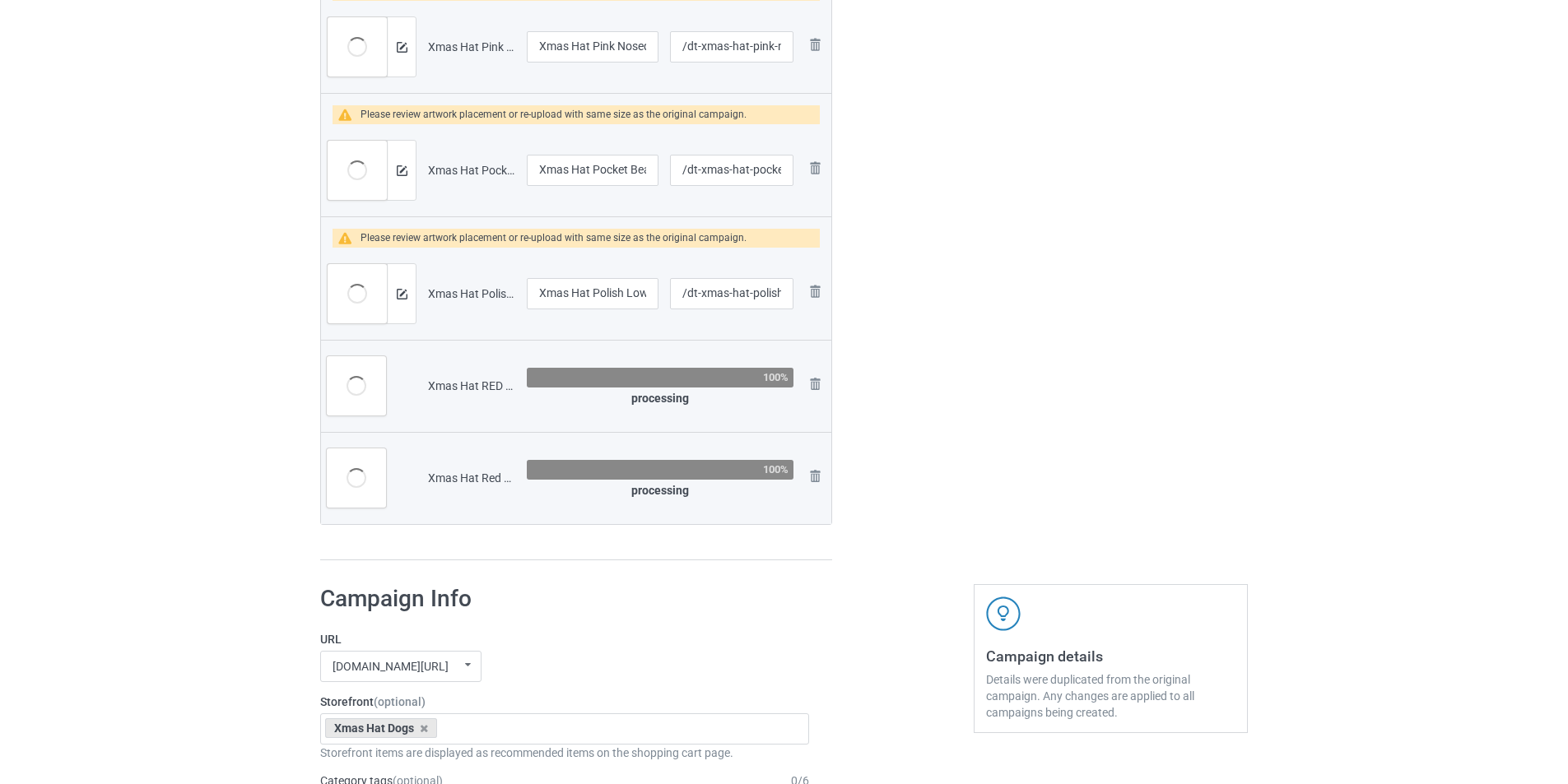
click at [0, 0] on img at bounding box center [0, 0] width 0 height 0
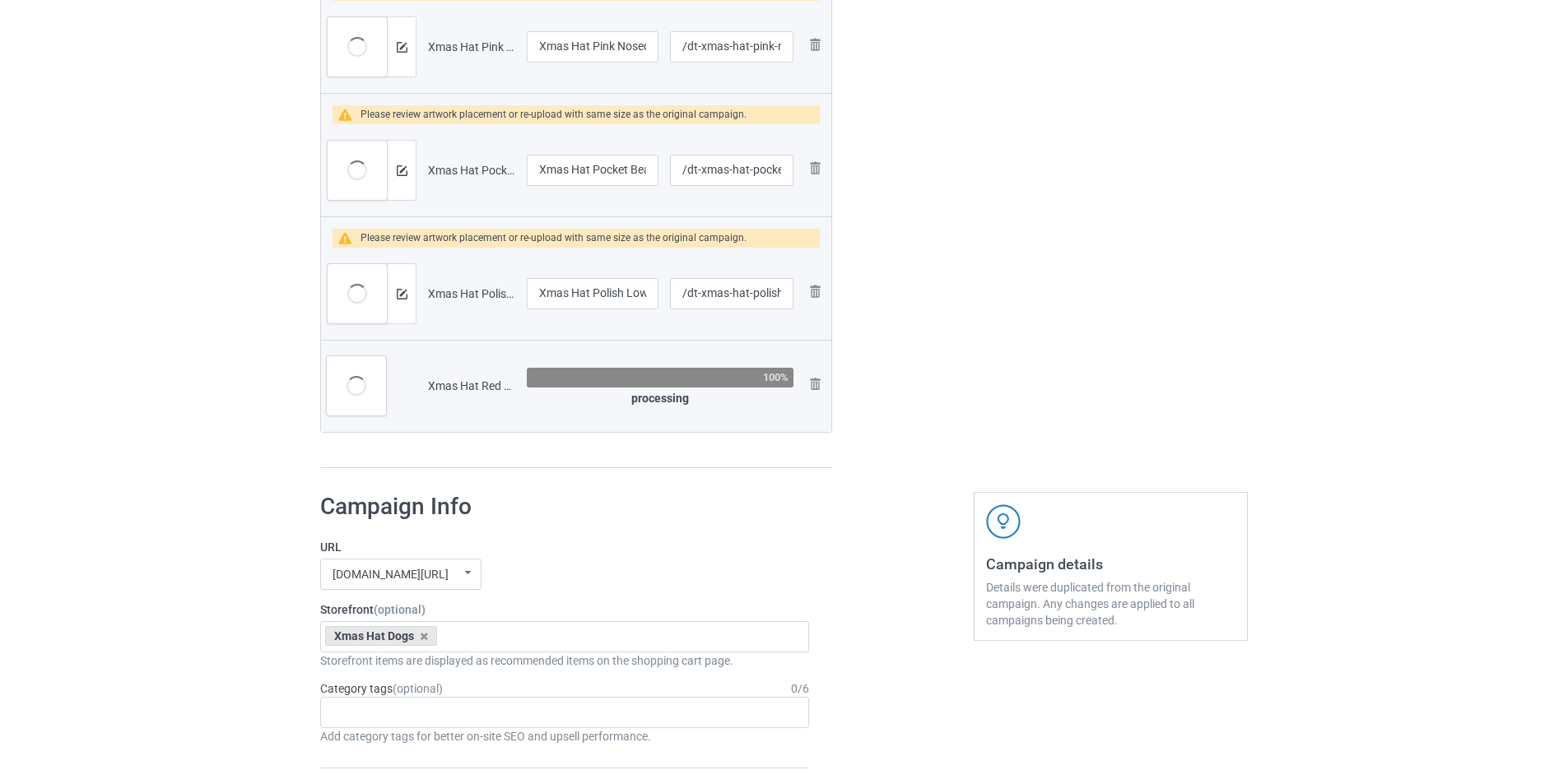
click at [0, 0] on img at bounding box center [0, 0] width 0 height 0
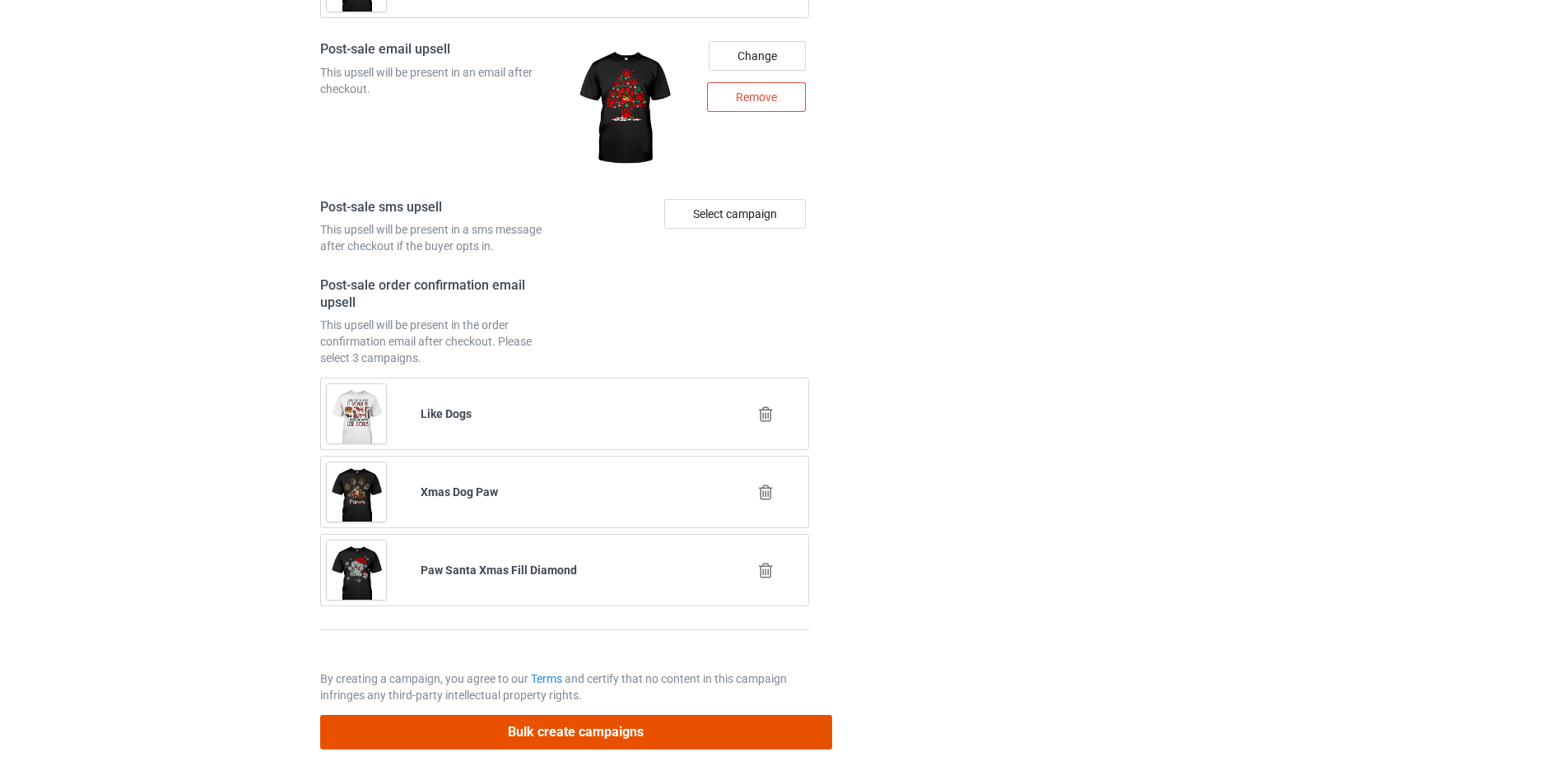
click at [598, 723] on button "Bulk create campaigns" at bounding box center [576, 731] width 512 height 34
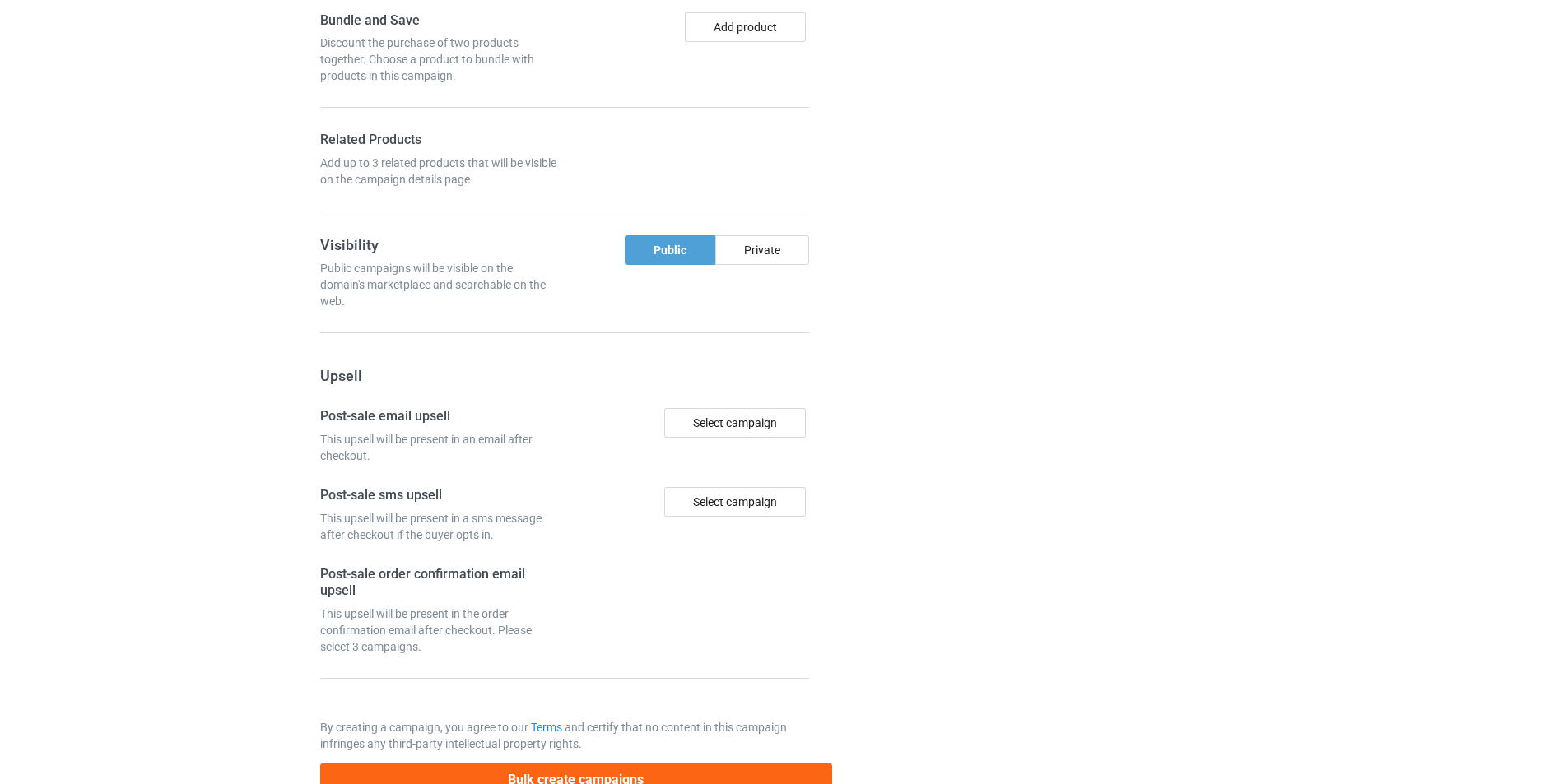
scroll to position [3115, 0]
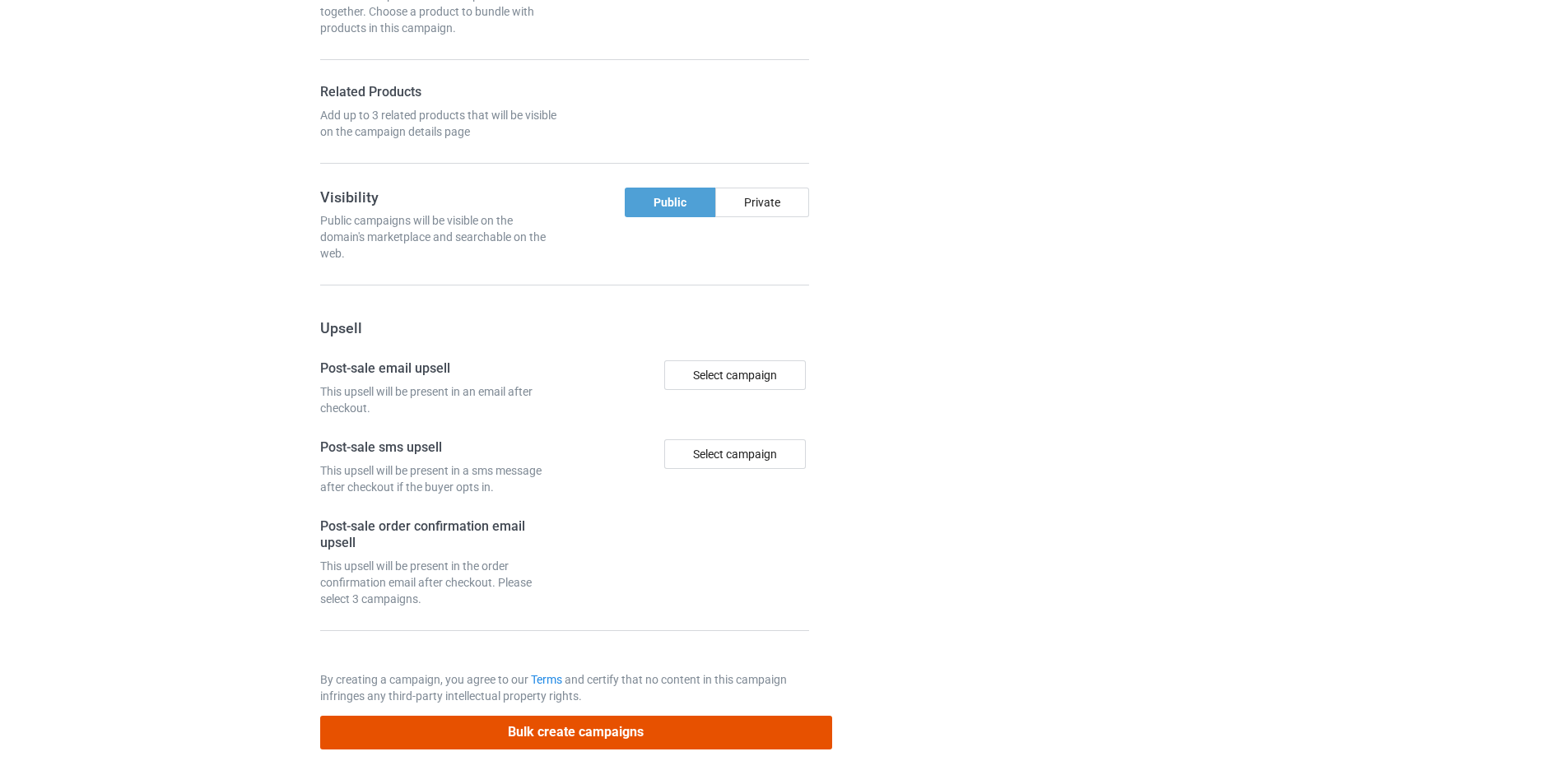
click at [597, 731] on button "Bulk create campaigns" at bounding box center [576, 732] width 512 height 34
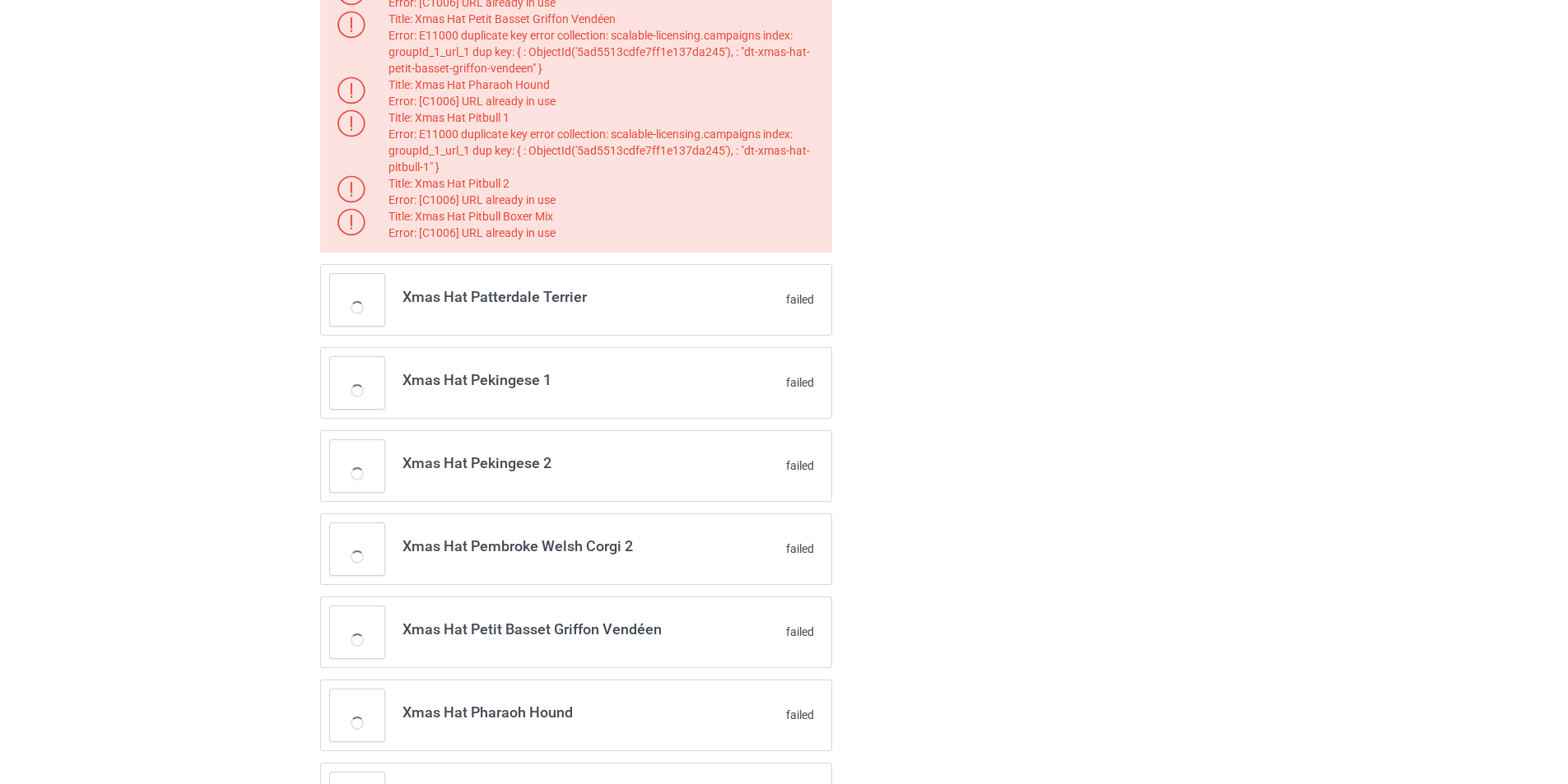
scroll to position [53, 0]
